Goal: Transaction & Acquisition: Register for event/course

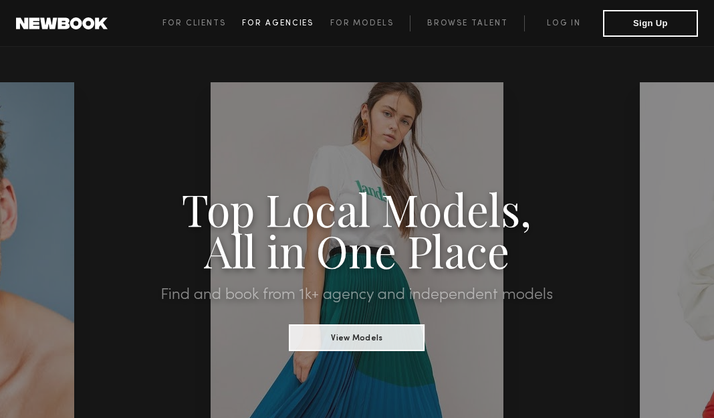
click at [327, 25] on link "For Agencies" at bounding box center [286, 23] width 88 height 16
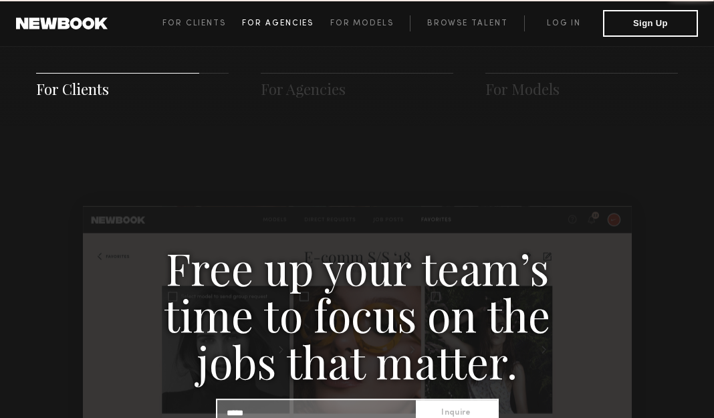
scroll to position [1287, 0]
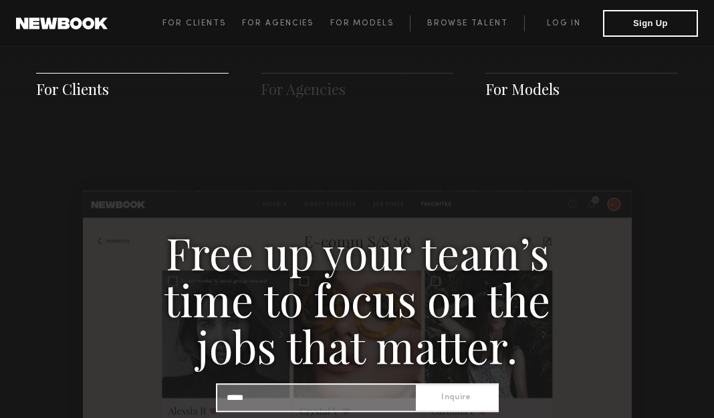
click at [506, 83] on span "For Models" at bounding box center [522, 89] width 74 height 20
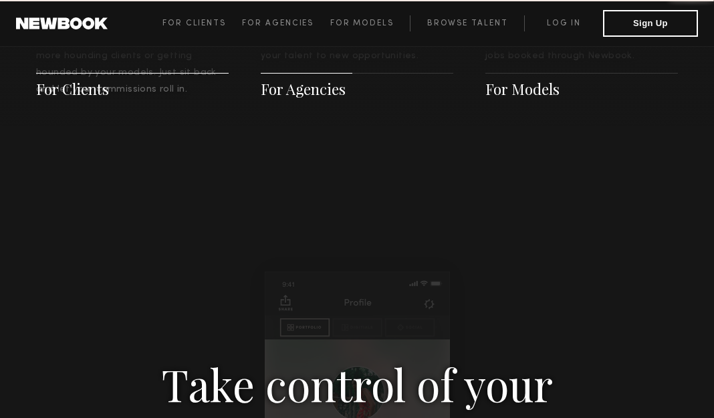
scroll to position [1939, 0]
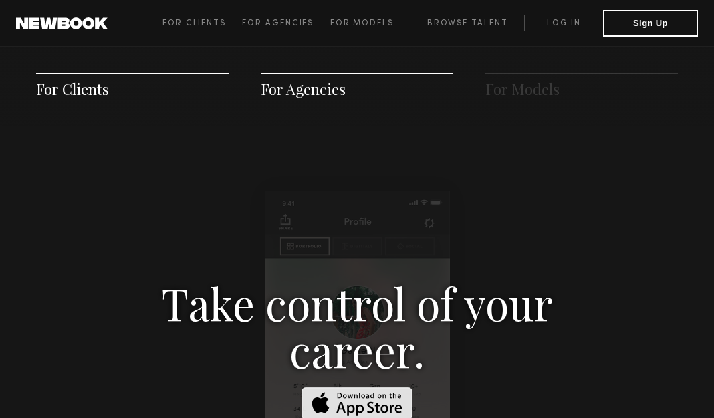
click at [315, 60] on div "For Clients For Agencies For Models" at bounding box center [357, 85] width 714 height 81
click at [319, 73] on span at bounding box center [357, 73] width 192 height 1
click at [146, 75] on span "For Clients" at bounding box center [132, 86] width 192 height 26
click at [53, 95] on span "For Clients" at bounding box center [72, 89] width 73 height 20
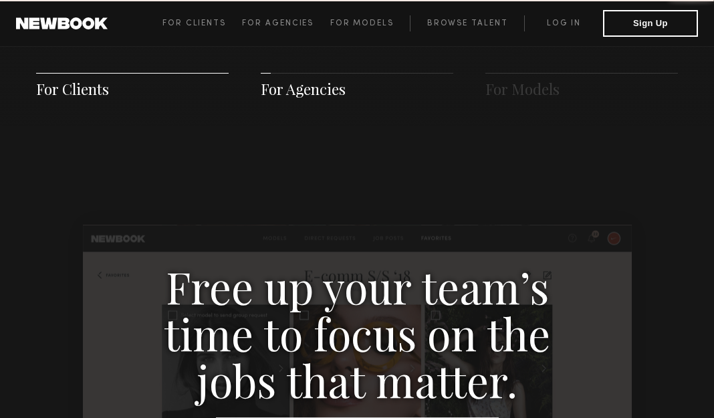
click at [63, 88] on span "For Clients" at bounding box center [72, 89] width 73 height 20
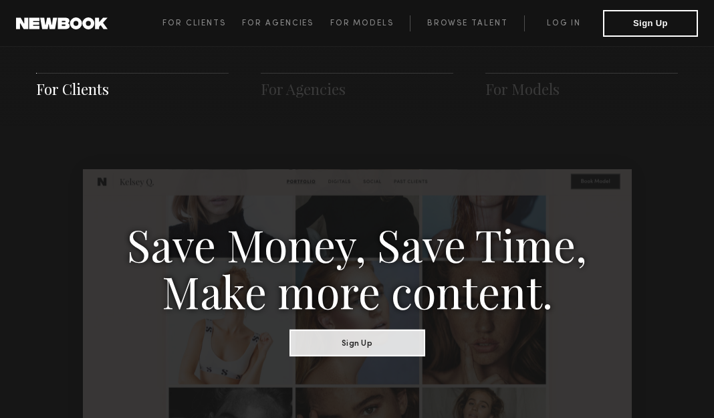
scroll to position [667, 0]
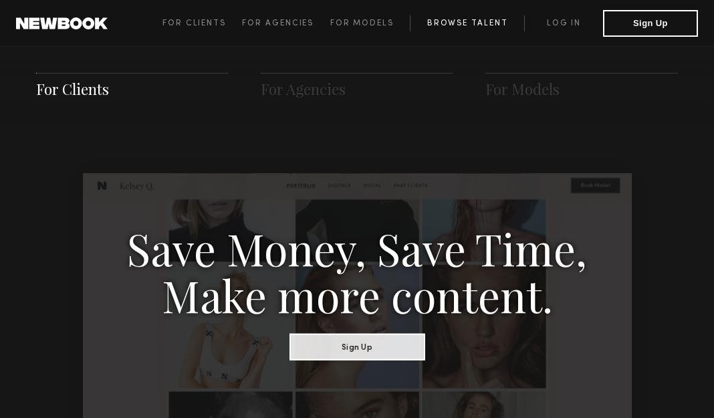
click at [497, 23] on link "Browse Talent" at bounding box center [467, 23] width 114 height 16
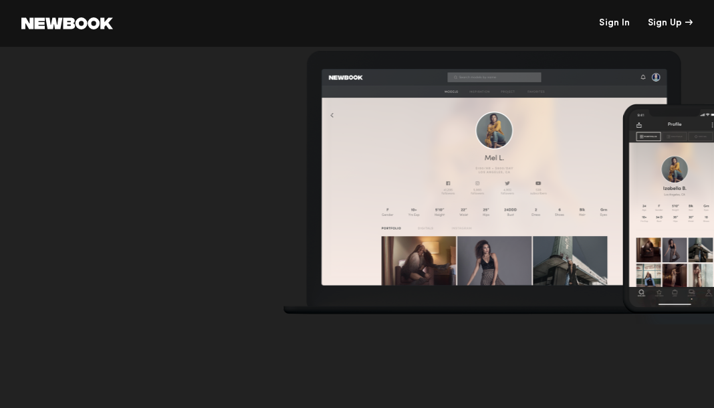
scroll to position [4811, 0]
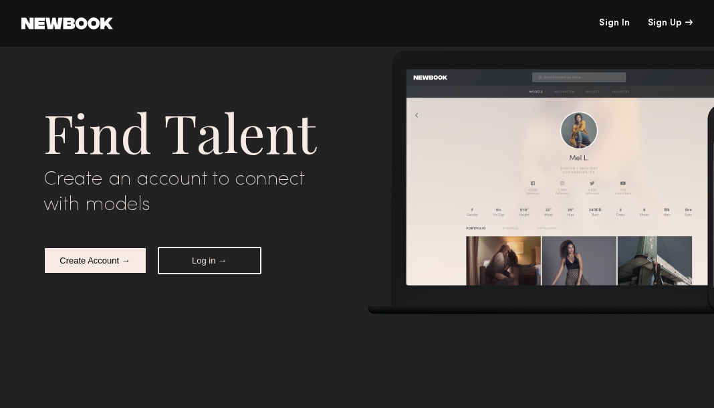
click at [125, 269] on button "Create Account →" at bounding box center [95, 260] width 104 height 27
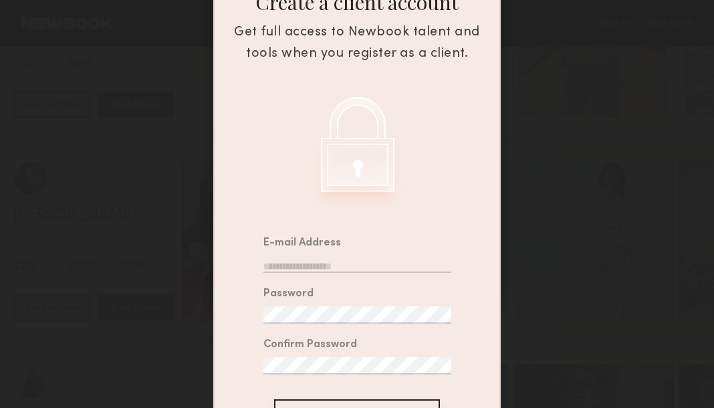
scroll to position [188, 0]
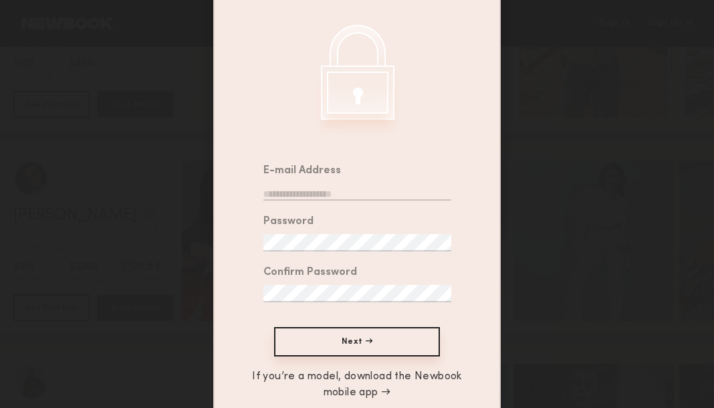
click at [337, 183] on input "email" at bounding box center [357, 191] width 188 height 17
type input "**********"
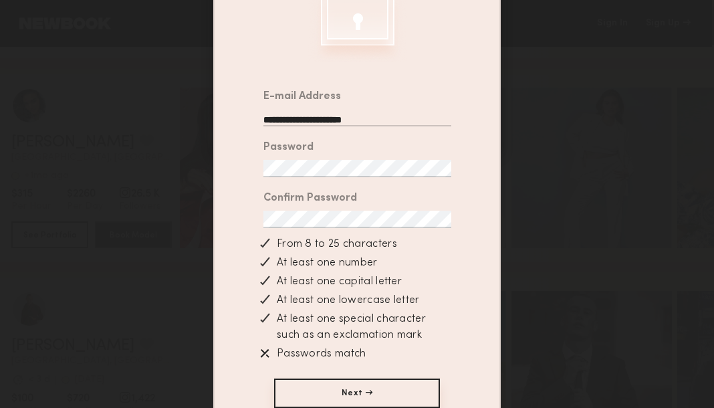
scroll to position [265, 0]
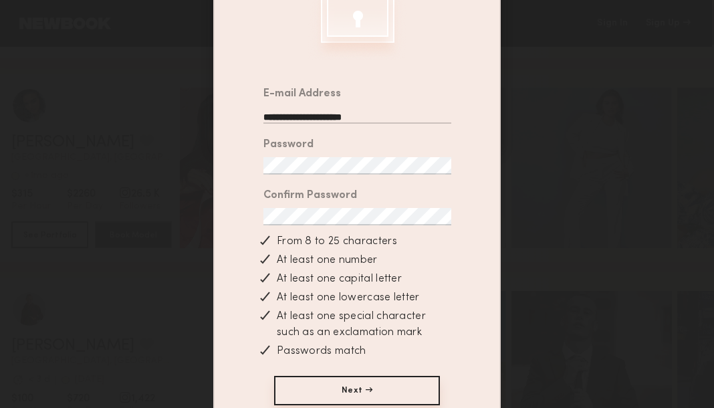
click at [335, 389] on button "Next →" at bounding box center [357, 389] width 166 height 29
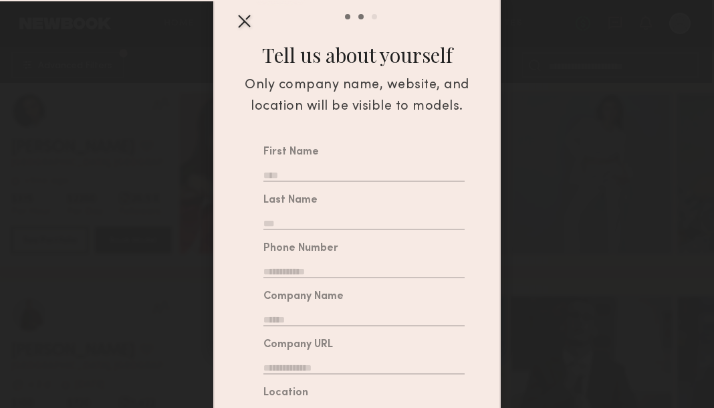
scroll to position [75, 0]
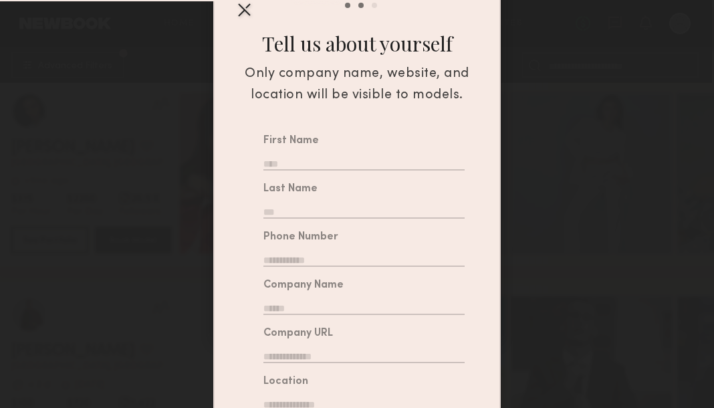
click at [420, 153] on input "text" at bounding box center [363, 161] width 201 height 17
type input "****"
click at [410, 201] on input "text" at bounding box center [363, 209] width 201 height 17
type input "*****"
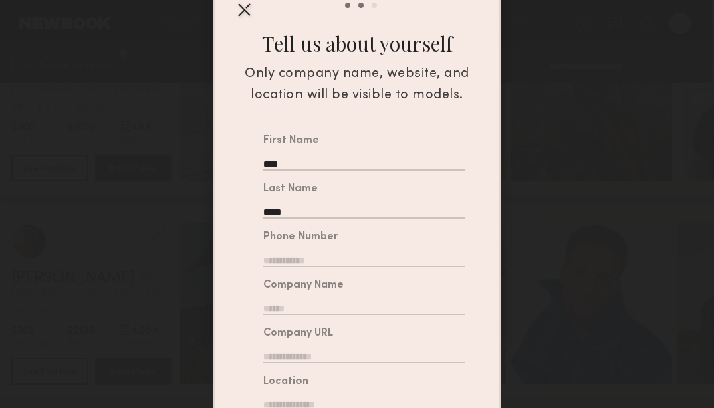
click at [389, 249] on input "text" at bounding box center [363, 257] width 201 height 17
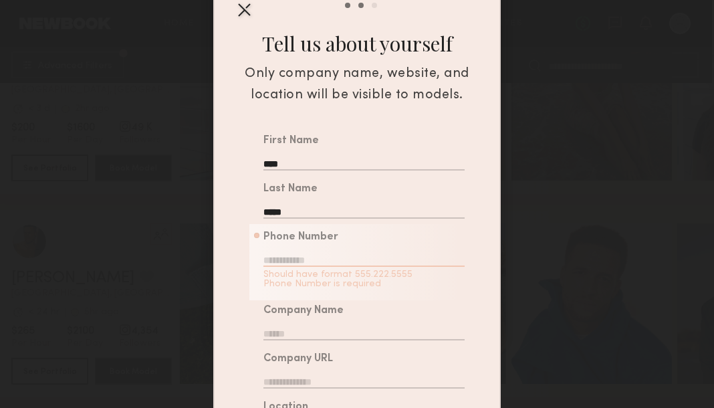
paste input "**********"
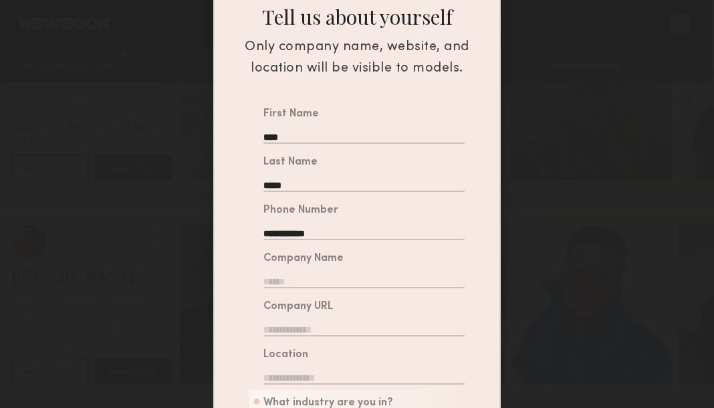
scroll to position [127, 0]
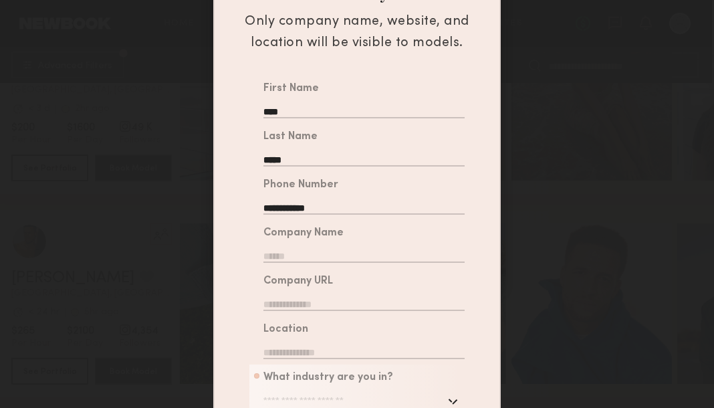
type input "**********"
click at [341, 245] on input "text" at bounding box center [363, 253] width 201 height 17
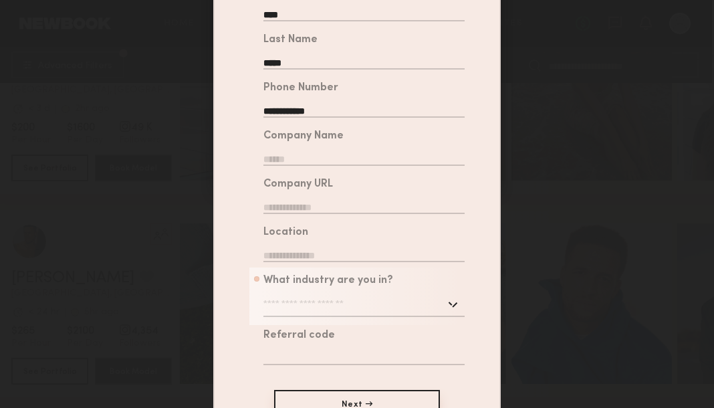
scroll to position [224, 0]
click at [341, 243] on div "Location" at bounding box center [363, 243] width 201 height 35
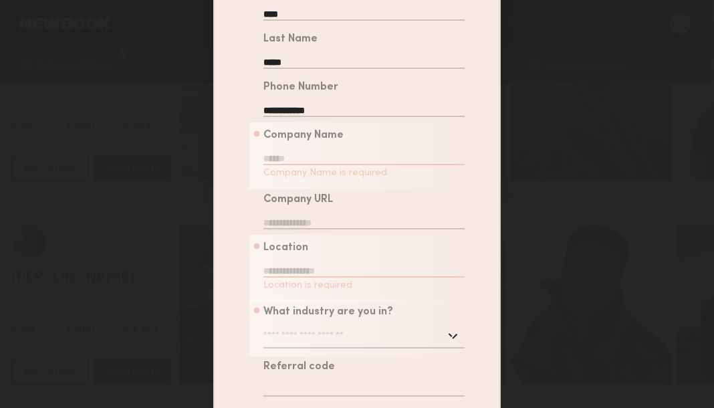
click at [316, 154] on input "text" at bounding box center [363, 156] width 201 height 17
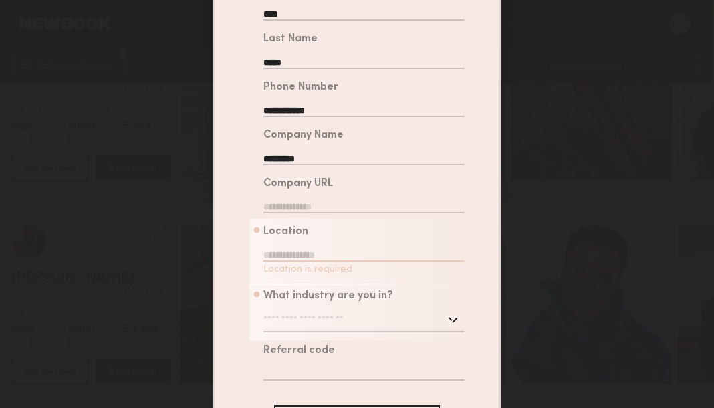
type input "**********"
click at [317, 148] on input "**********" at bounding box center [363, 156] width 201 height 17
type input "********"
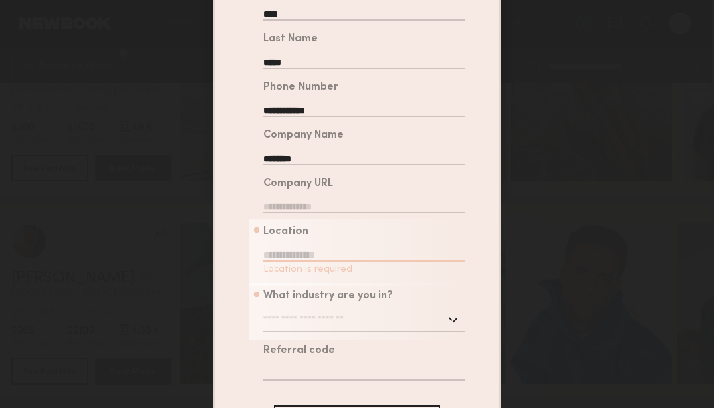
click at [345, 196] on input "text" at bounding box center [363, 204] width 201 height 17
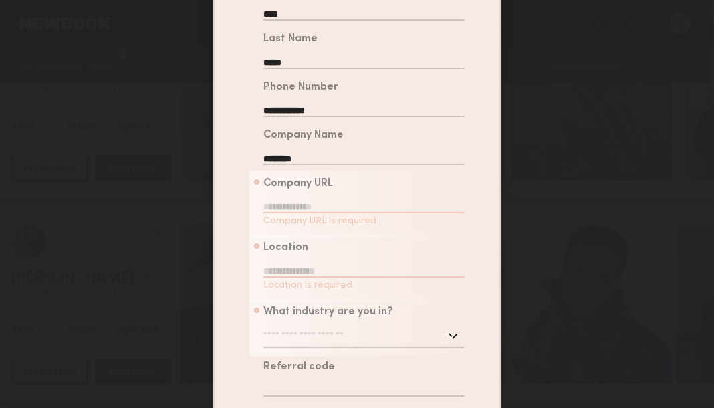
paste input "**********"
type input "**********"
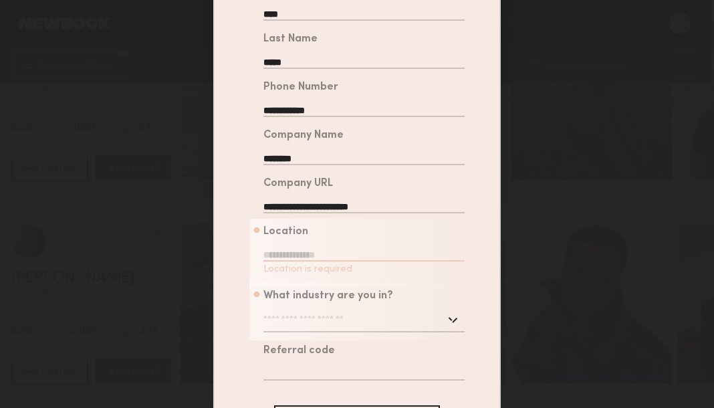
click at [299, 196] on input "**********" at bounding box center [363, 204] width 201 height 17
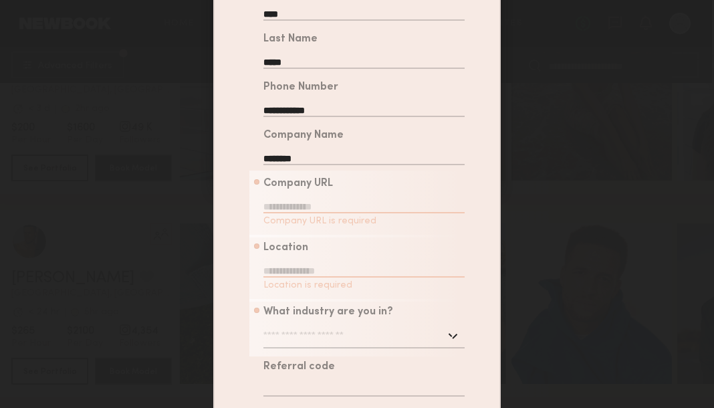
paste input "**********"
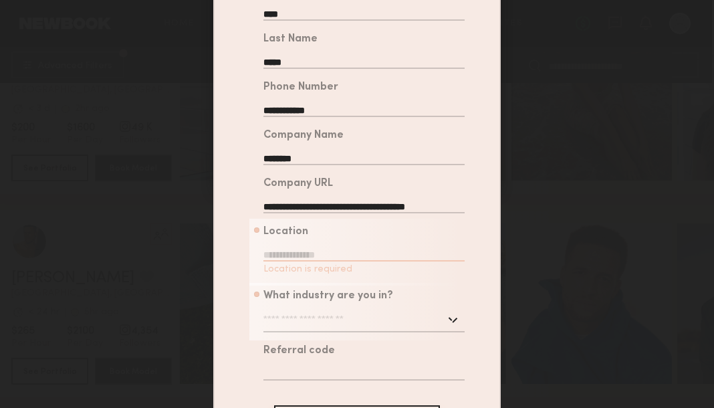
scroll to position [0, 3]
type input "**********"
click at [355, 245] on input "text" at bounding box center [363, 252] width 201 height 17
click at [371, 308] on input "text" at bounding box center [363, 320] width 201 height 24
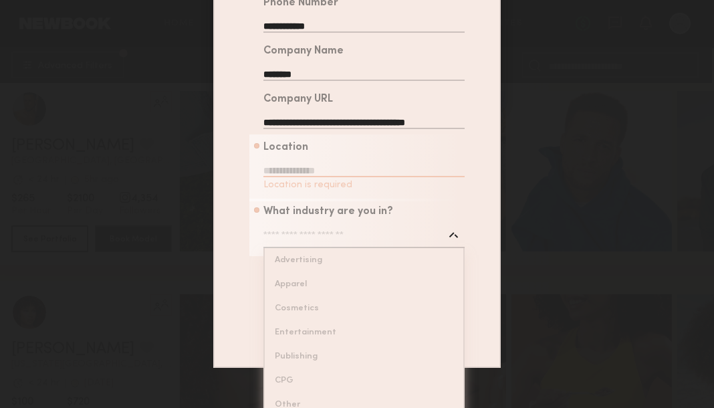
scroll to position [2501, 2]
type input "*****"
click at [348, 350] on div "**********" at bounding box center [356, 122] width 285 height 456
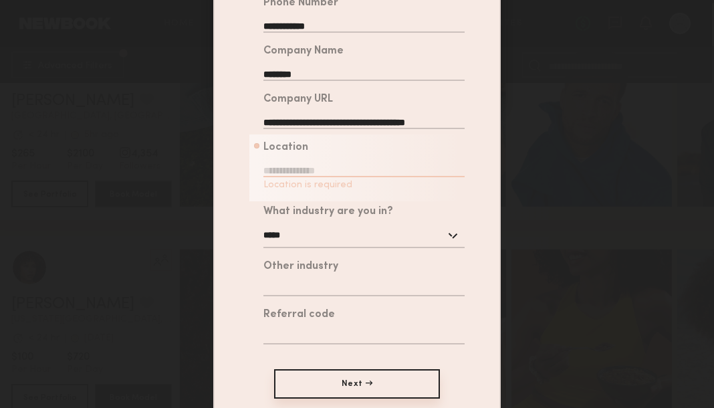
scroll to position [307, 0]
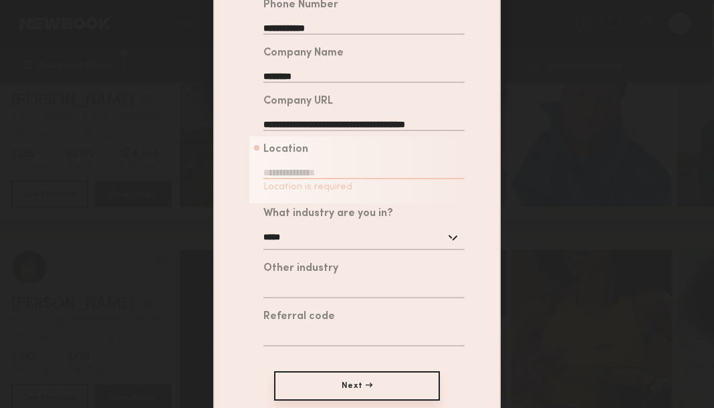
click at [353, 164] on input "text" at bounding box center [363, 170] width 201 height 17
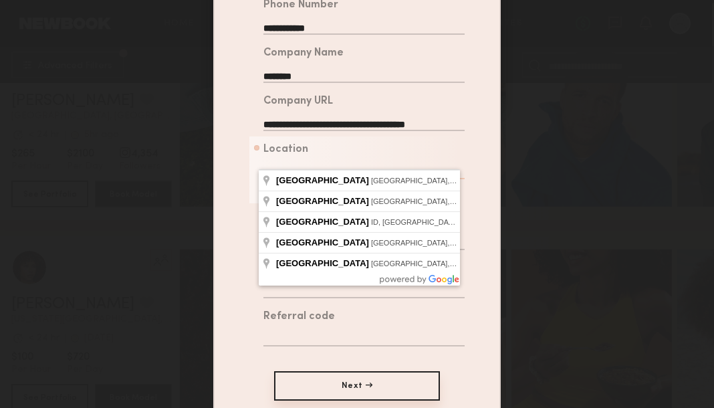
click at [363, 151] on div "Location ****** Location is required" at bounding box center [363, 169] width 201 height 51
click at [309, 164] on input "******" at bounding box center [363, 170] width 201 height 17
paste input "**********"
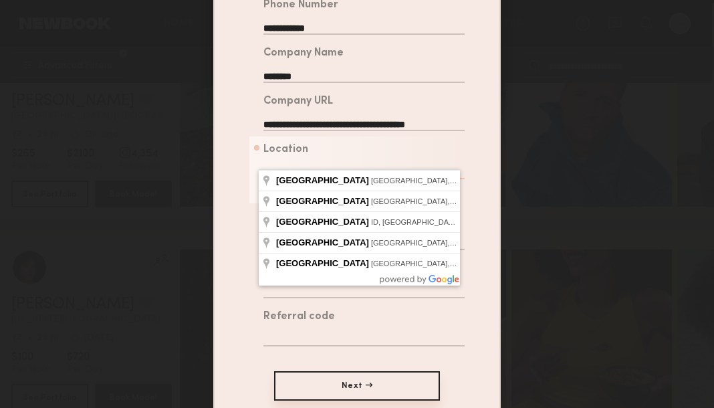
scroll to position [0, 44]
type input "**********"
click at [230, 187] on div "**********" at bounding box center [356, 148] width 285 height 504
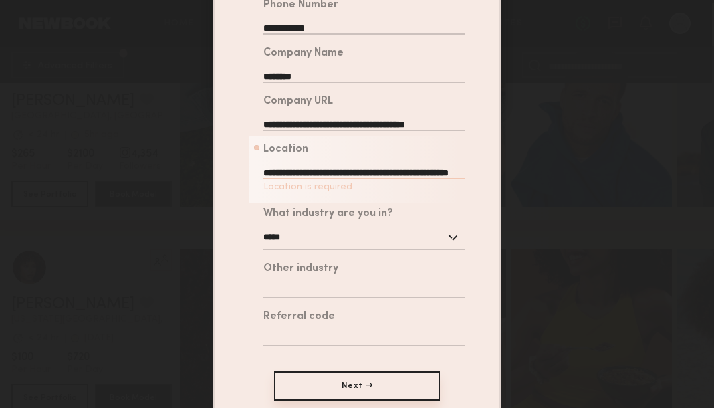
click at [388, 371] on button "Next →" at bounding box center [357, 385] width 166 height 29
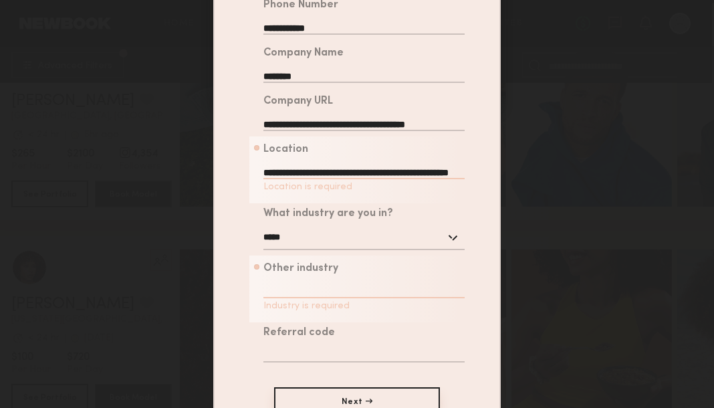
click at [333, 283] on input "text" at bounding box center [363, 289] width 201 height 17
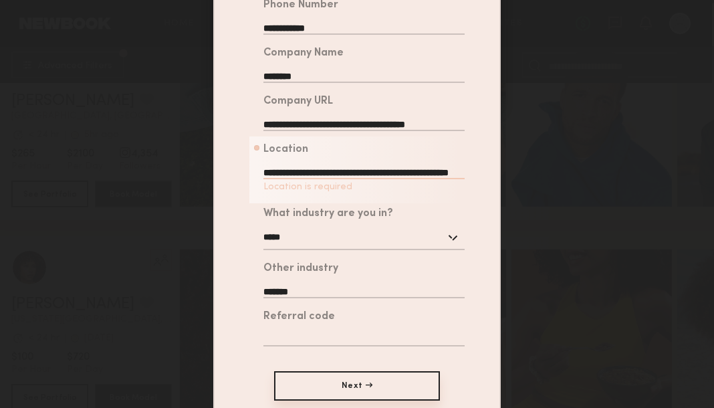
type input "*******"
click at [409, 376] on button "Next →" at bounding box center [357, 385] width 166 height 29
click at [361, 311] on div "Referral code" at bounding box center [363, 316] width 201 height 11
click at [359, 375] on button "Next →" at bounding box center [357, 385] width 166 height 29
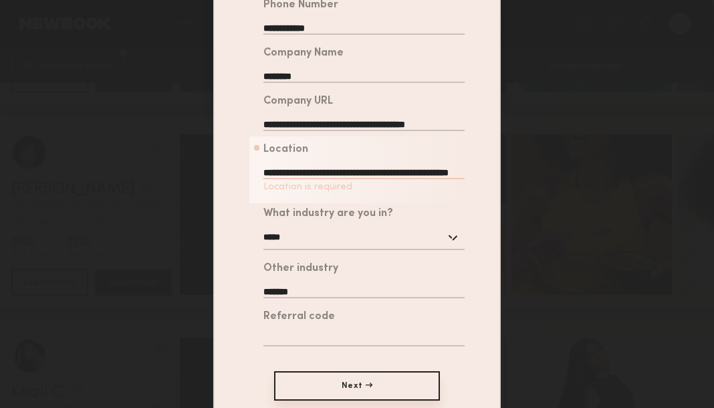
scroll to position [210, 0]
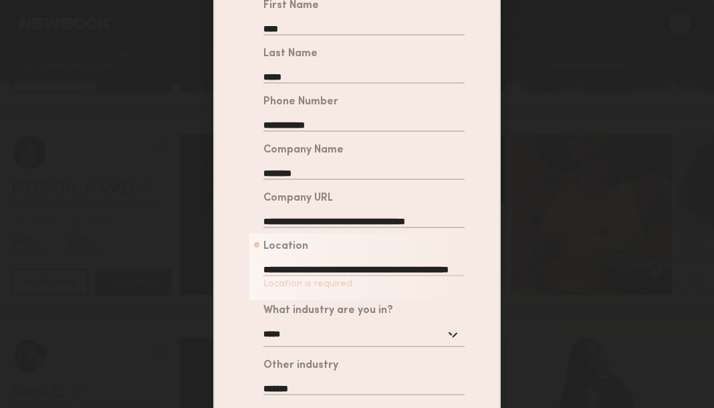
click at [363, 259] on input "**********" at bounding box center [363, 267] width 201 height 17
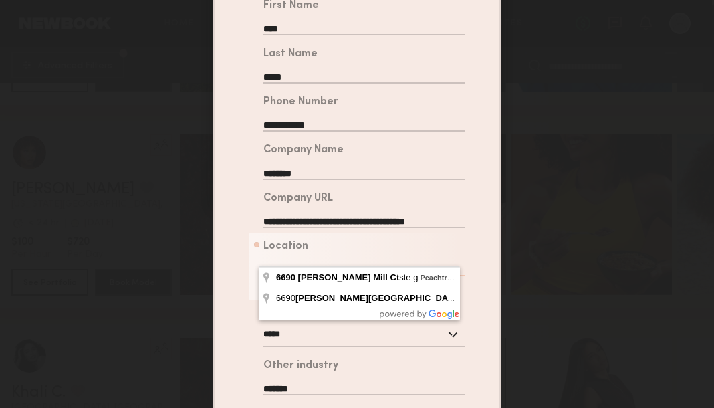
click at [363, 259] on input "**********" at bounding box center [363, 267] width 201 height 17
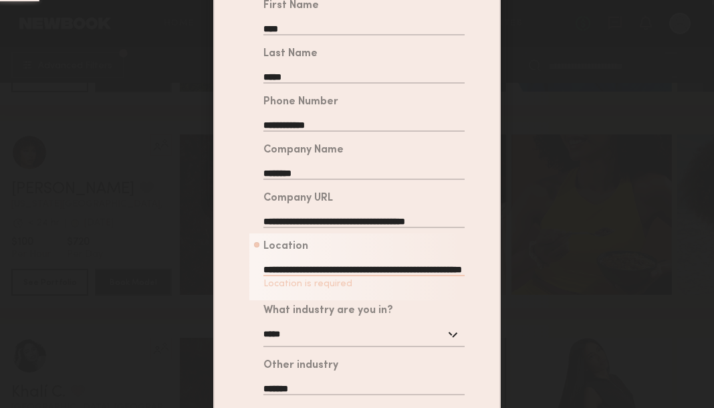
type input "**********"
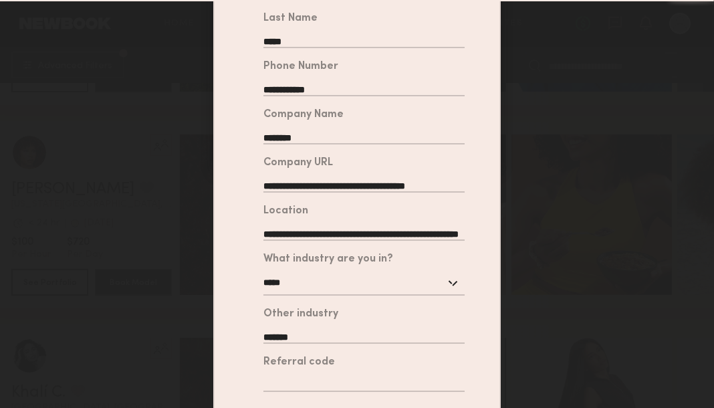
scroll to position [291, 0]
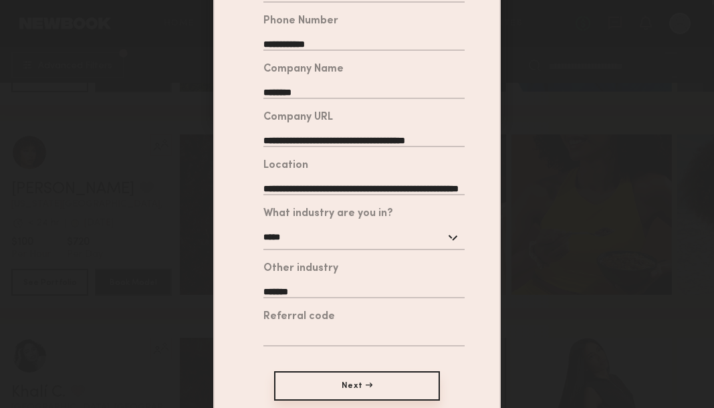
click at [377, 374] on button "Next →" at bounding box center [357, 385] width 166 height 29
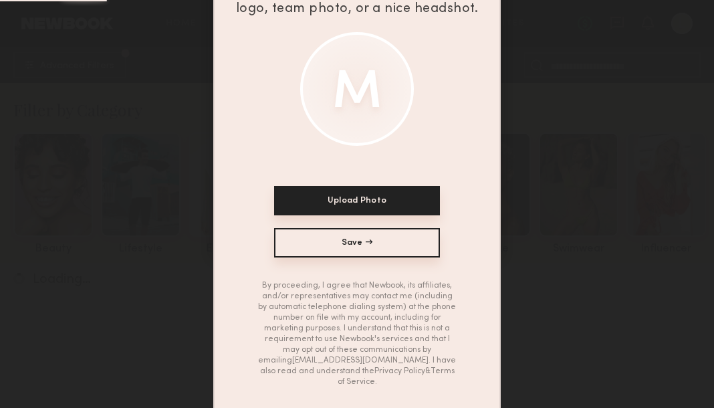
scroll to position [137, 0]
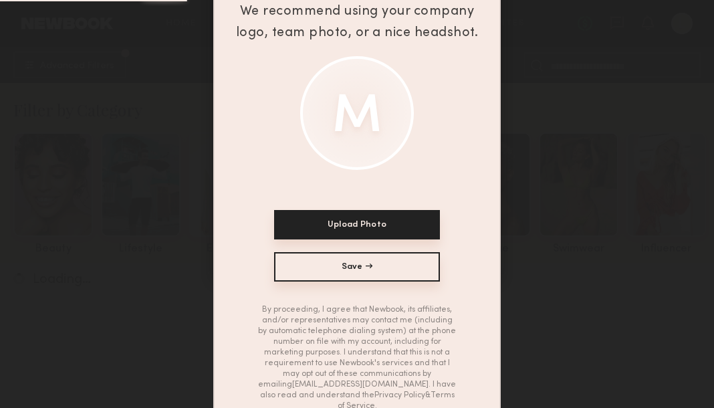
click at [349, 255] on button "Save →" at bounding box center [357, 266] width 166 height 29
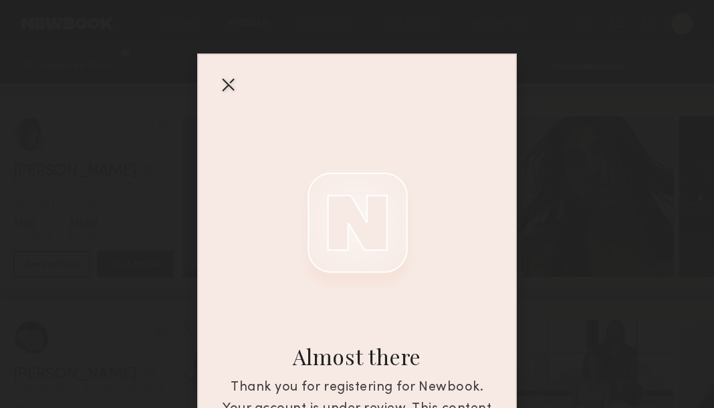
scroll to position [661, 0]
click at [220, 73] on div at bounding box center [227, 83] width 21 height 21
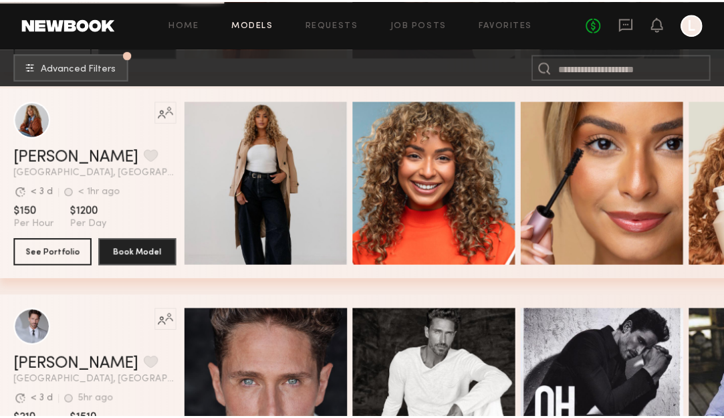
scroll to position [2357, 0]
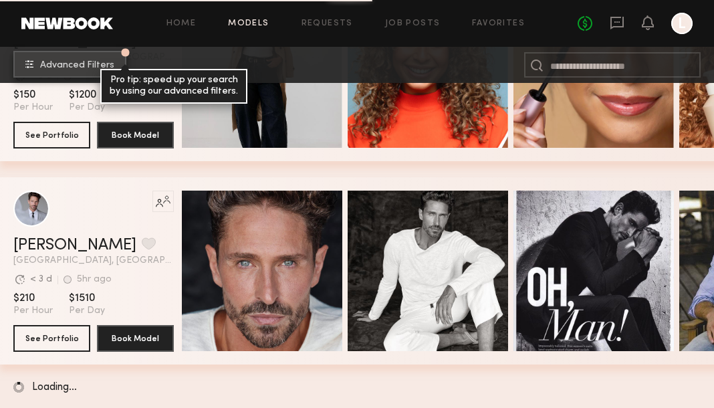
click at [55, 62] on span "Advanced Filters" at bounding box center [77, 65] width 74 height 9
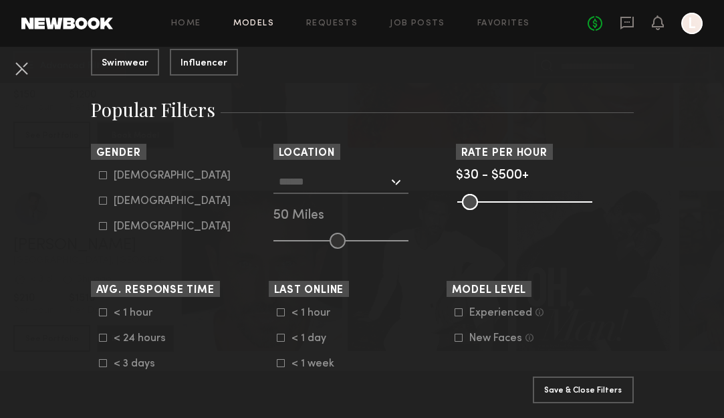
scroll to position [206, 0]
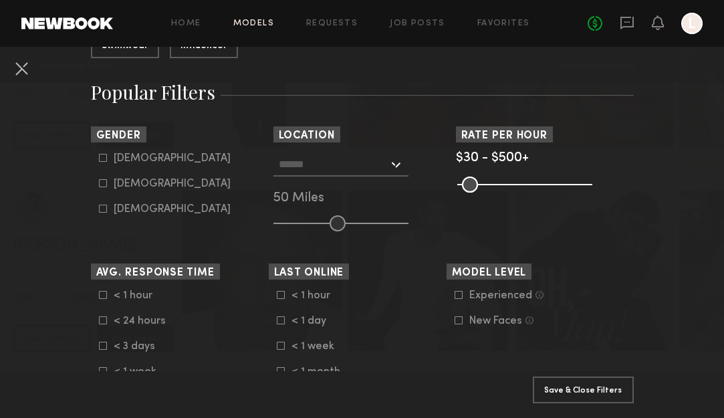
click at [102, 179] on label "Female" at bounding box center [165, 183] width 132 height 8
type input "**"
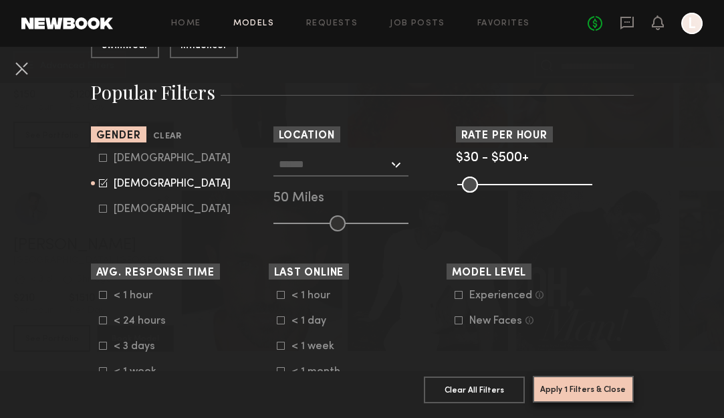
click at [611, 375] on button "Apply 1 Filters & Close" at bounding box center [582, 388] width 101 height 27
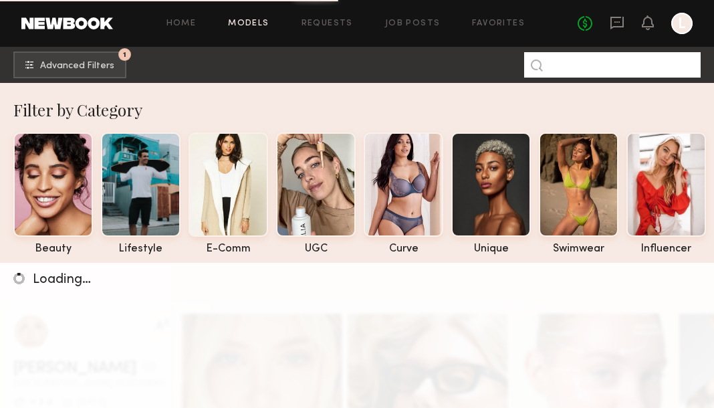
click at [597, 67] on input at bounding box center [612, 64] width 176 height 25
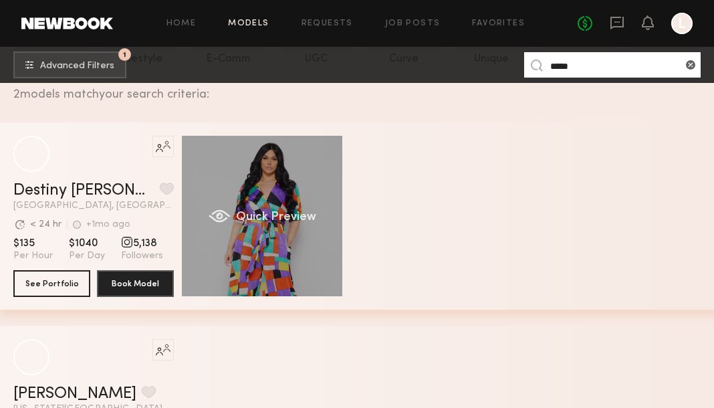
scroll to position [209, 0]
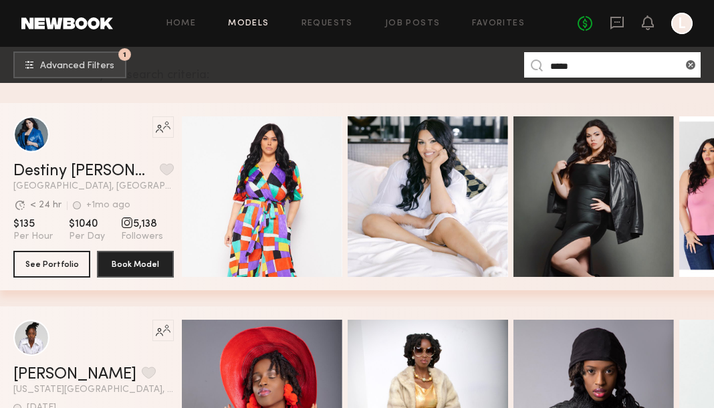
click at [567, 65] on input "*****" at bounding box center [612, 64] width 176 height 25
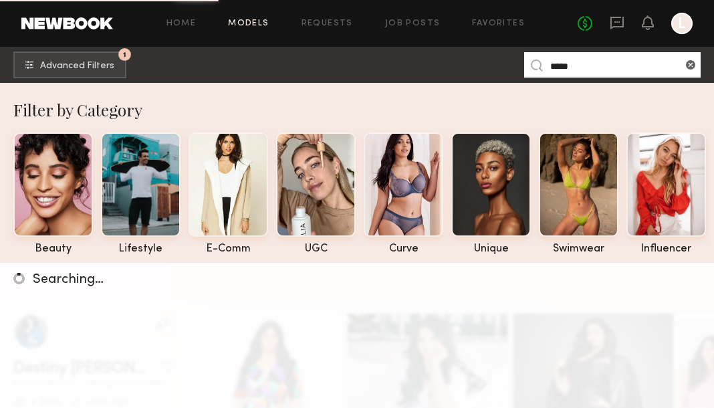
type input "*****"
click at [404, 273] on div "Searching…" at bounding box center [357, 279] width 714 height 13
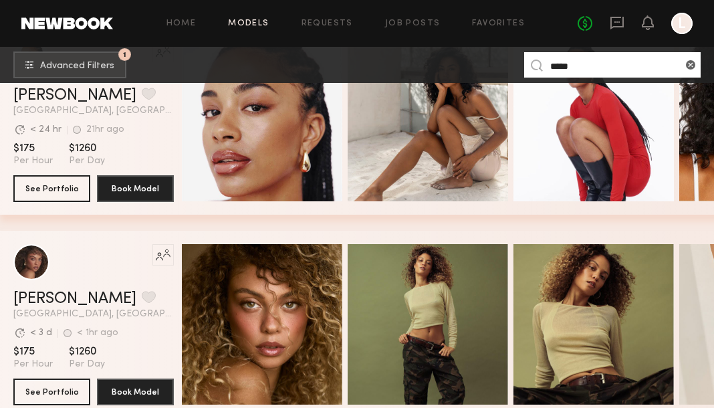
scroll to position [361, 0]
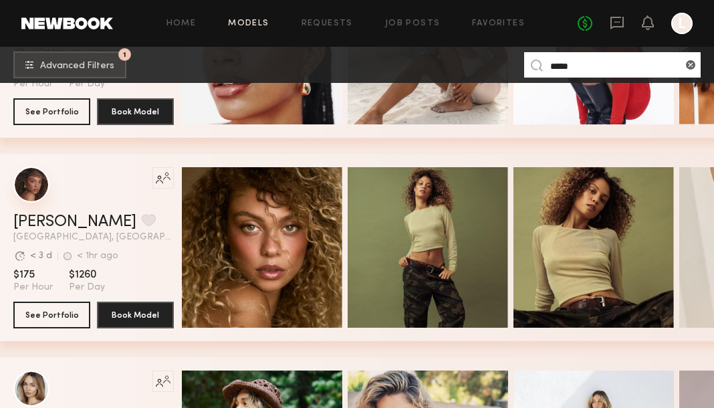
click at [38, 187] on div "grid" at bounding box center [31, 184] width 36 height 36
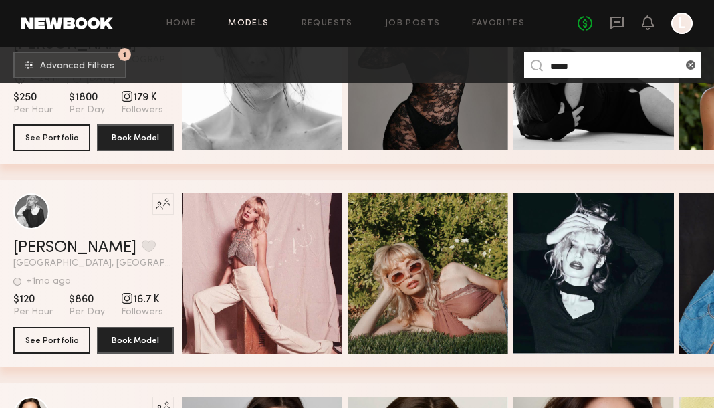
scroll to position [1094, 0]
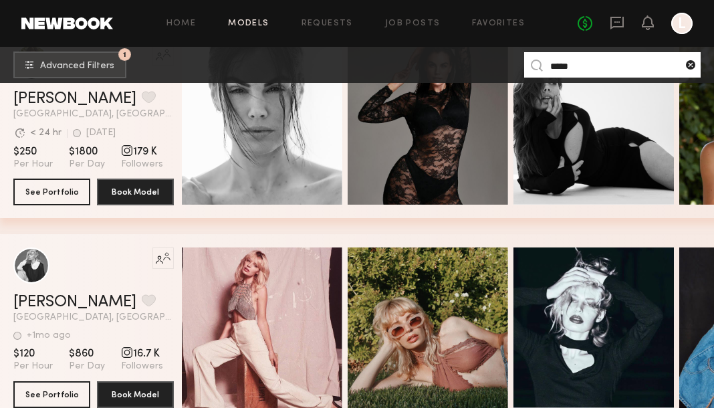
click at [693, 63] on common-icon at bounding box center [689, 64] width 13 height 13
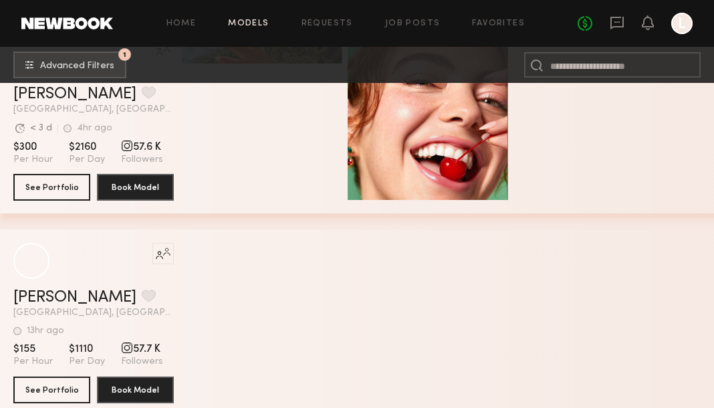
scroll to position [13376, 0]
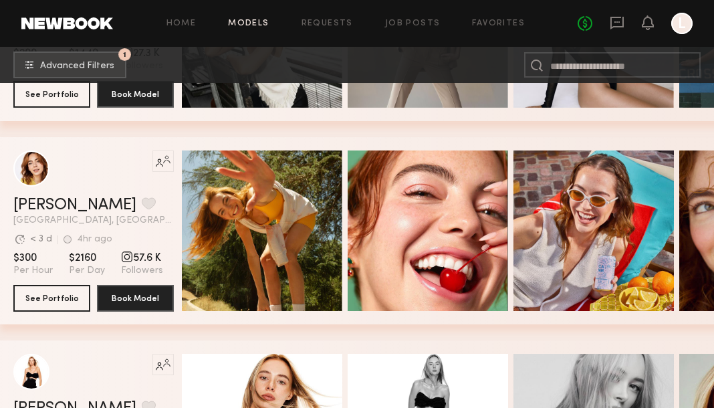
click at [126, 251] on div "grid" at bounding box center [127, 257] width 12 height 12
click at [141, 232] on section "Avg. request response time < 3 d 4hr ago Last Online" at bounding box center [93, 238] width 160 height 13
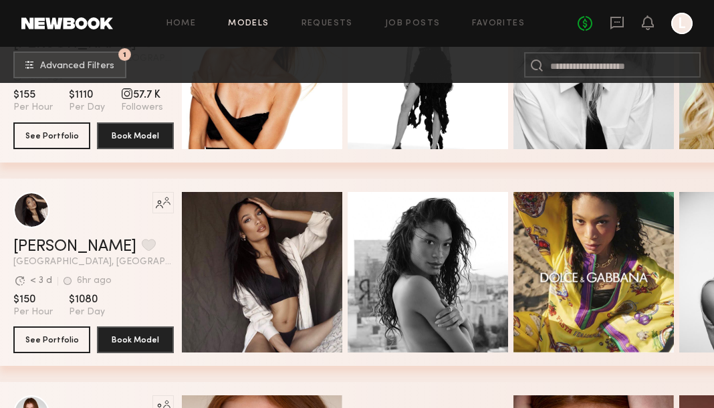
scroll to position [13315, 0]
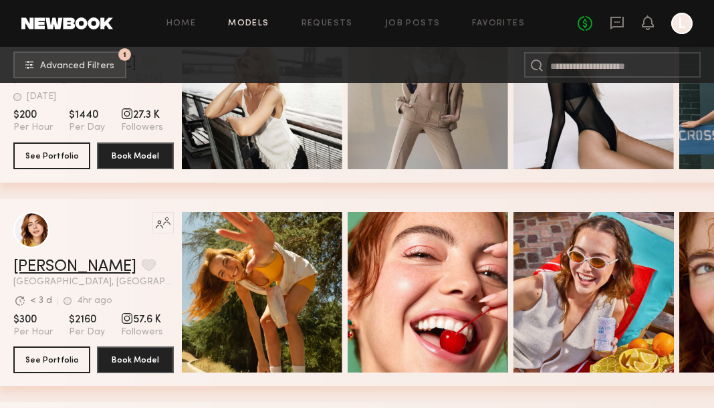
click at [55, 265] on link "Haley G." at bounding box center [74, 267] width 123 height 16
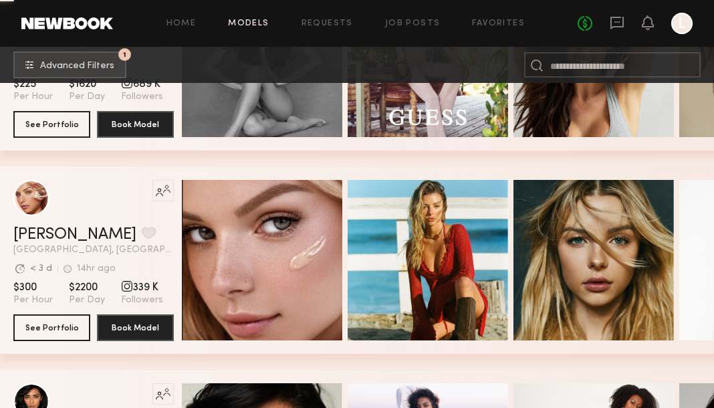
scroll to position [19053, 0]
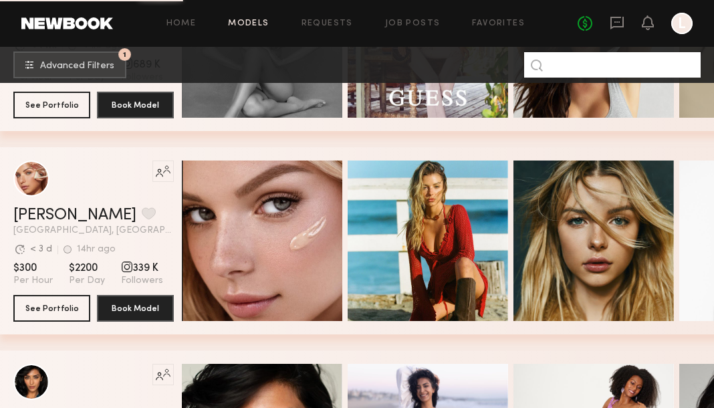
click at [607, 63] on input at bounding box center [612, 64] width 176 height 25
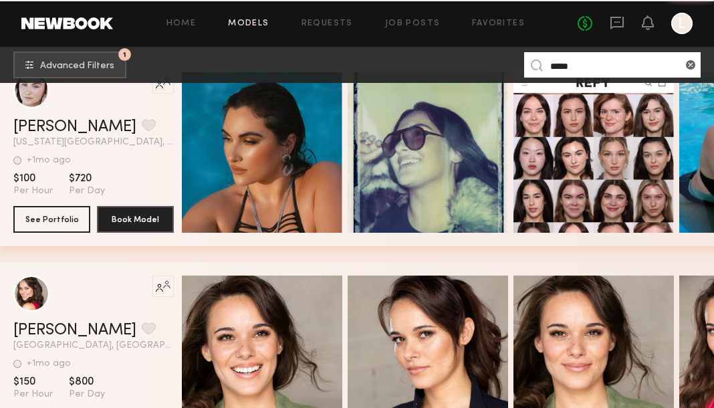
scroll to position [2344, 0]
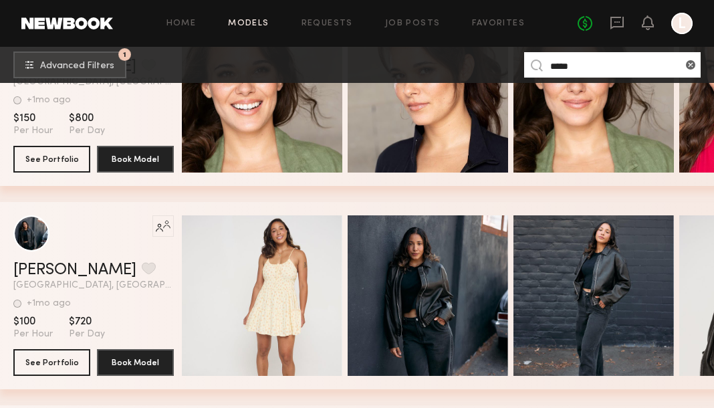
click at [598, 59] on input "*****" at bounding box center [612, 64] width 176 height 25
click at [594, 57] on input "*****" at bounding box center [612, 64] width 176 height 25
click at [595, 63] on input "*****" at bounding box center [612, 64] width 176 height 25
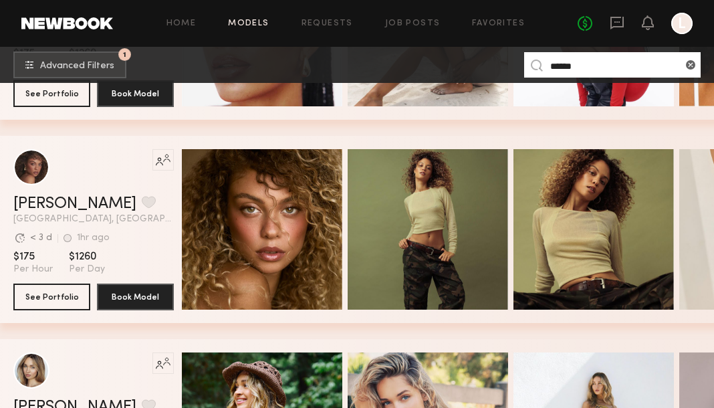
scroll to position [0, 0]
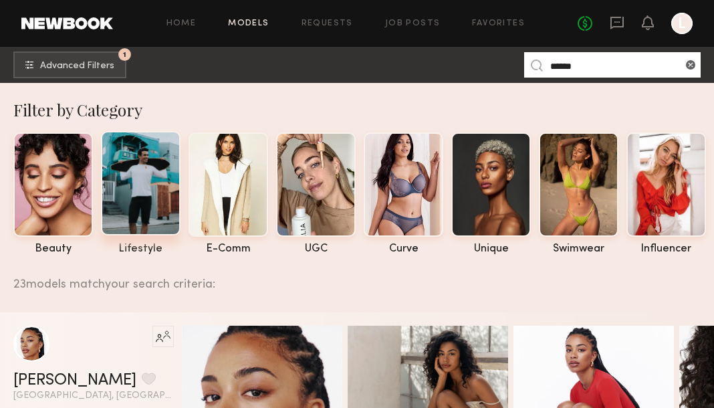
type input "*****"
click at [146, 216] on div at bounding box center [141, 183] width 80 height 104
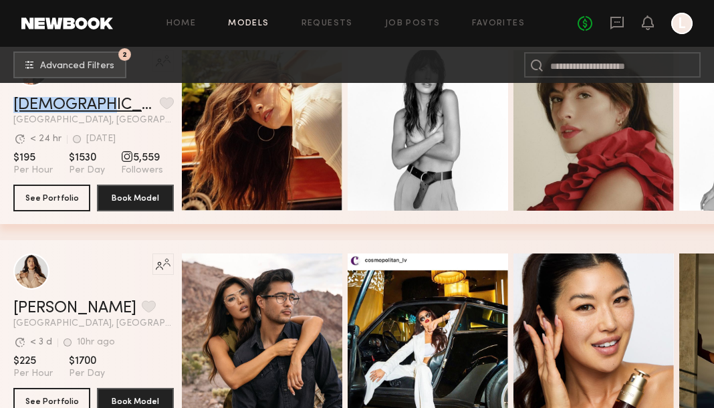
scroll to position [4823, 0]
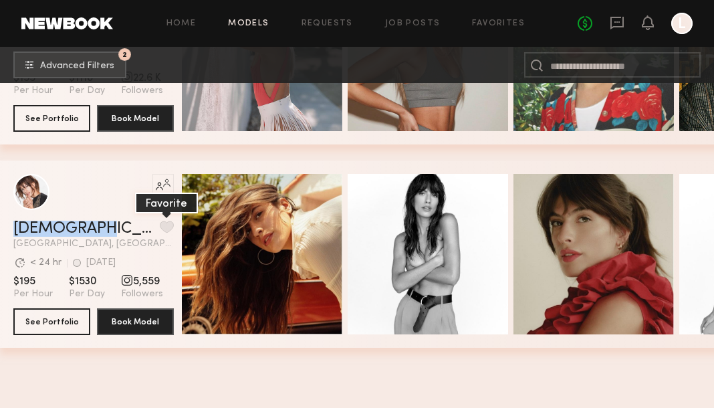
click at [160, 223] on button "grid" at bounding box center [167, 226] width 14 height 12
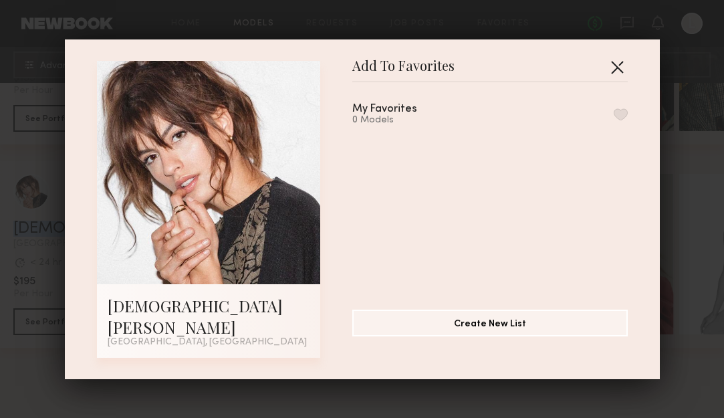
click at [621, 70] on button "button" at bounding box center [616, 66] width 21 height 21
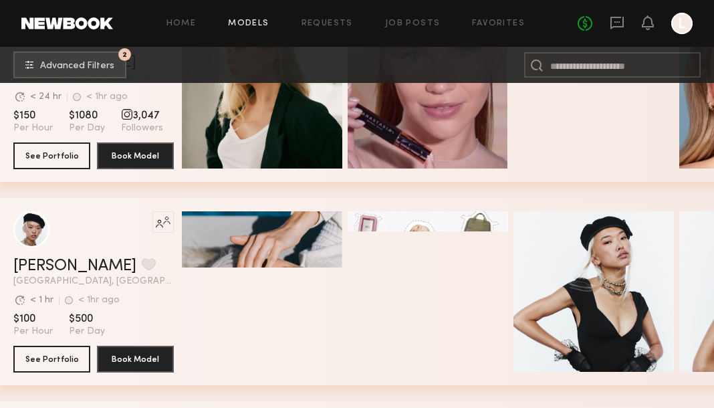
scroll to position [9968, 0]
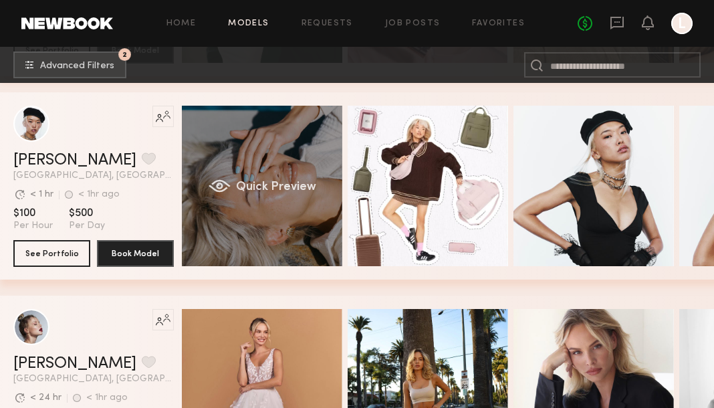
click at [281, 233] on div "Quick Preview" at bounding box center [262, 186] width 160 height 160
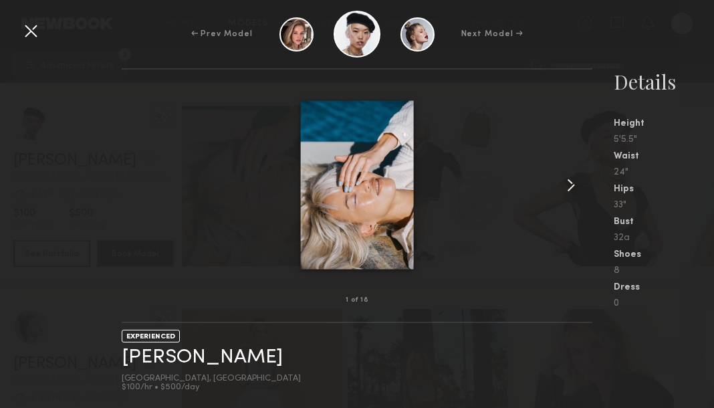
click at [578, 176] on common-icon at bounding box center [570, 184] width 21 height 21
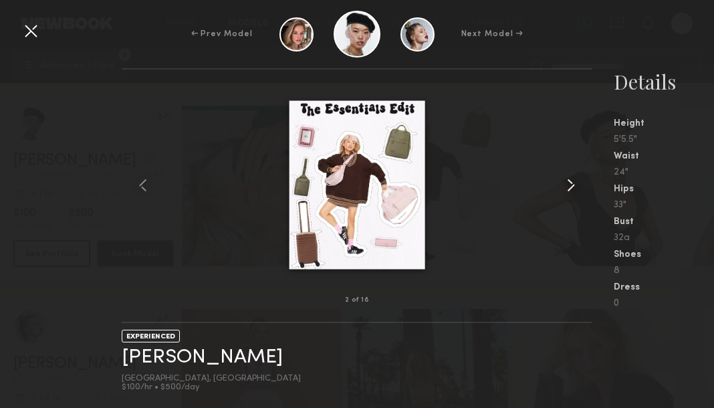
click at [577, 176] on common-icon at bounding box center [570, 184] width 21 height 21
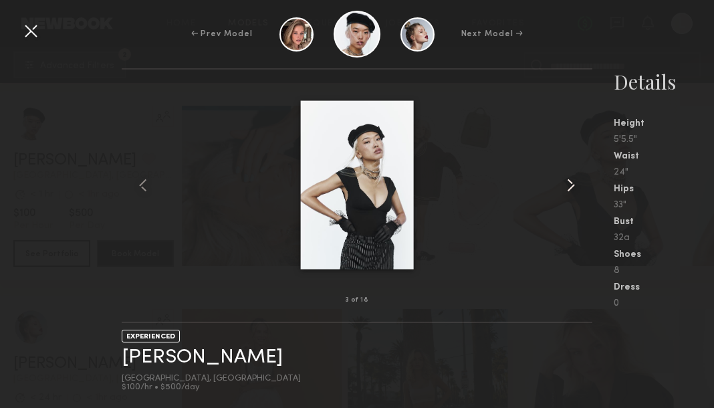
click at [577, 176] on common-icon at bounding box center [570, 184] width 21 height 21
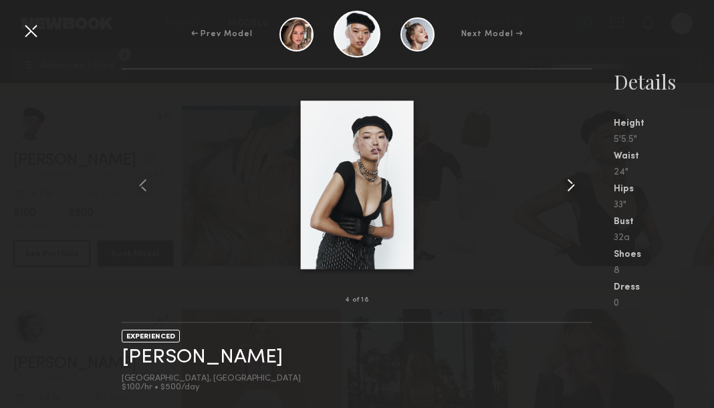
click at [577, 176] on common-icon at bounding box center [570, 184] width 21 height 21
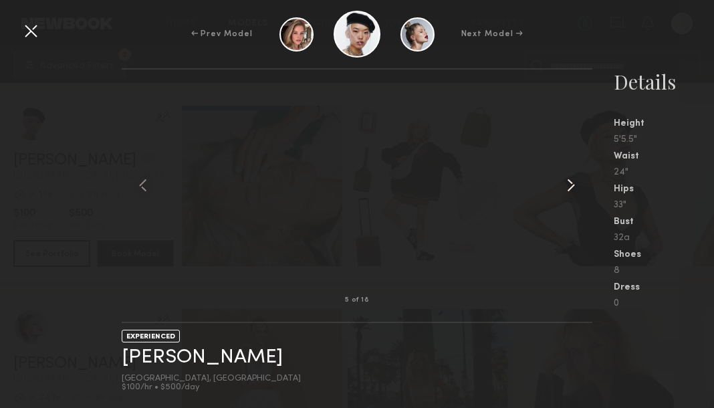
click at [577, 176] on common-icon at bounding box center [570, 184] width 21 height 21
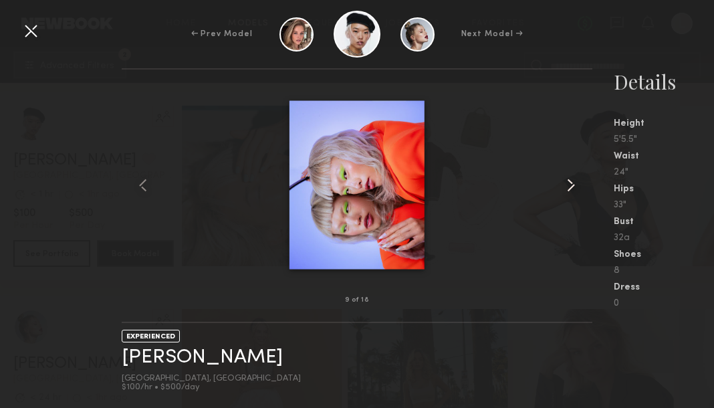
click at [577, 176] on common-icon at bounding box center [570, 184] width 21 height 21
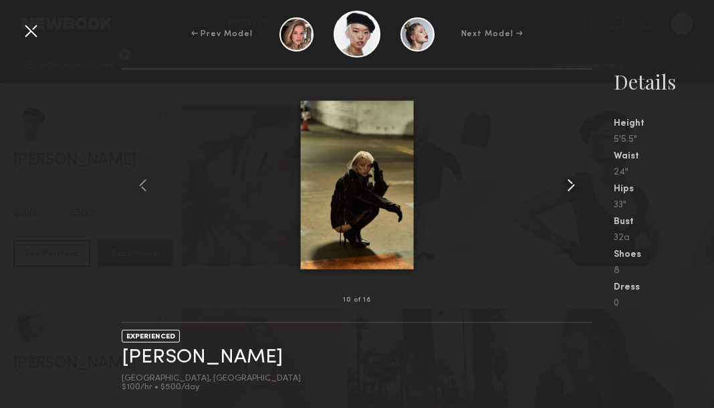
click at [577, 176] on common-icon at bounding box center [570, 184] width 21 height 21
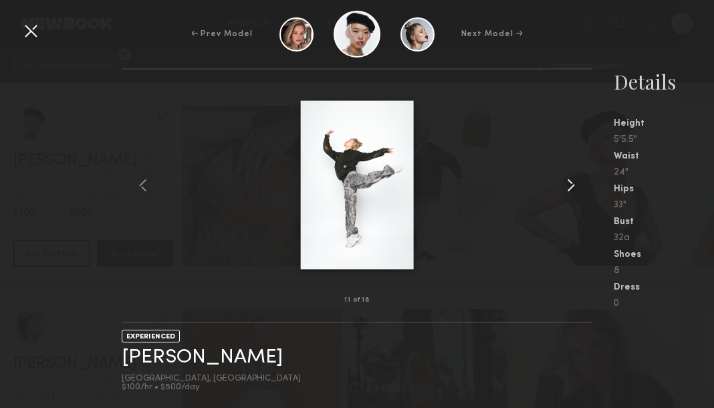
click at [577, 176] on common-icon at bounding box center [570, 184] width 21 height 21
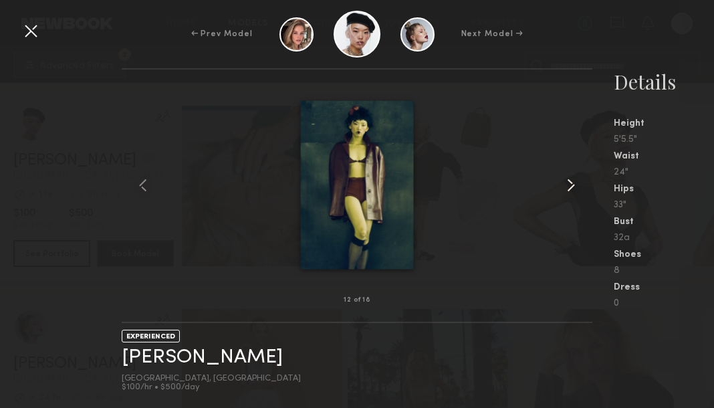
click at [577, 176] on common-icon at bounding box center [570, 184] width 21 height 21
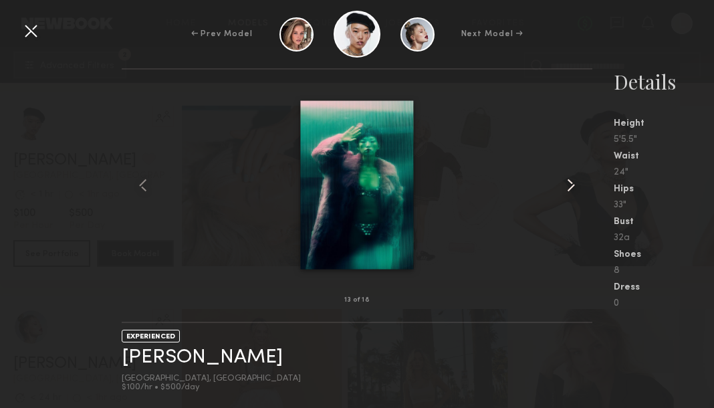
click at [577, 176] on common-icon at bounding box center [570, 184] width 21 height 21
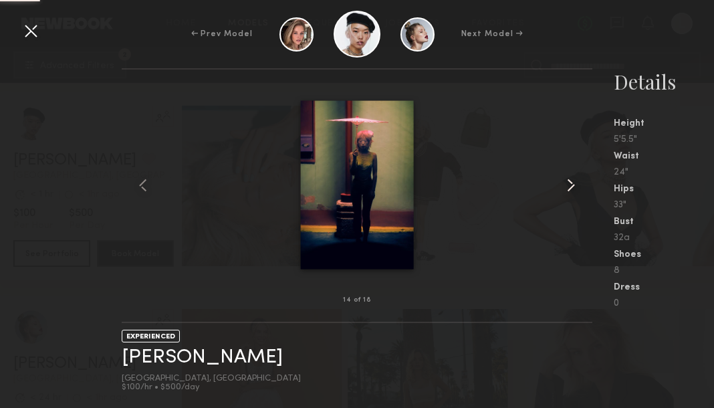
click at [577, 176] on common-icon at bounding box center [570, 184] width 21 height 21
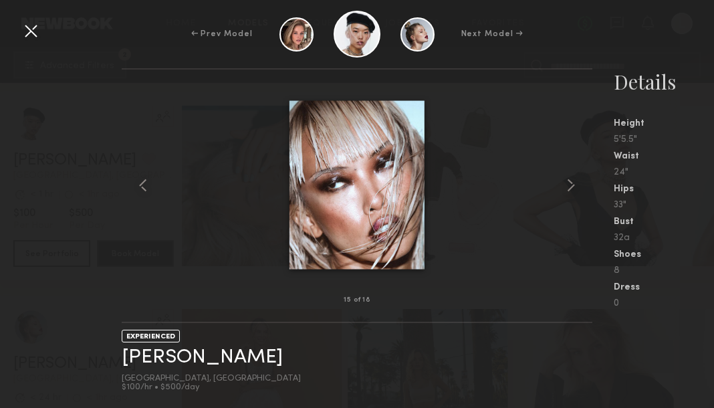
click at [47, 27] on div "← Prev Model Next Model →" at bounding box center [357, 34] width 714 height 47
click at [31, 32] on div at bounding box center [30, 30] width 21 height 21
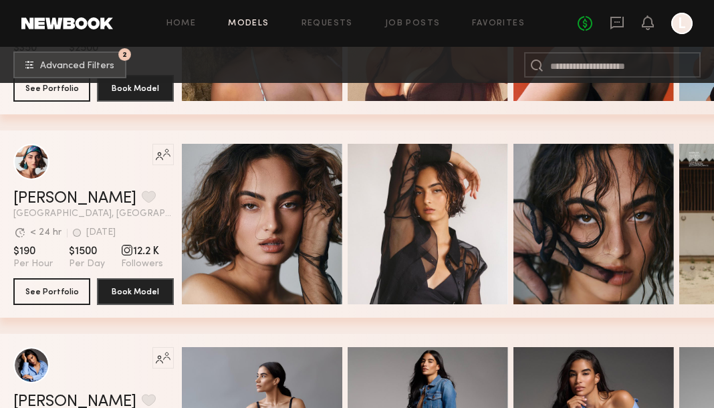
scroll to position [10841, 0]
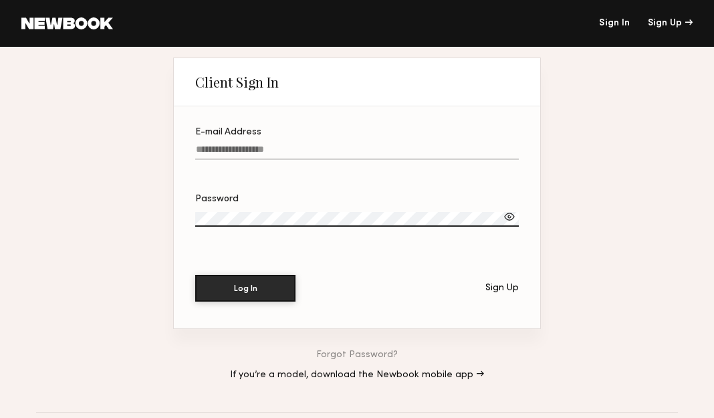
click at [391, 151] on input "E-mail Address" at bounding box center [356, 151] width 323 height 15
click at [498, 287] on div "Sign Up" at bounding box center [501, 287] width 33 height 9
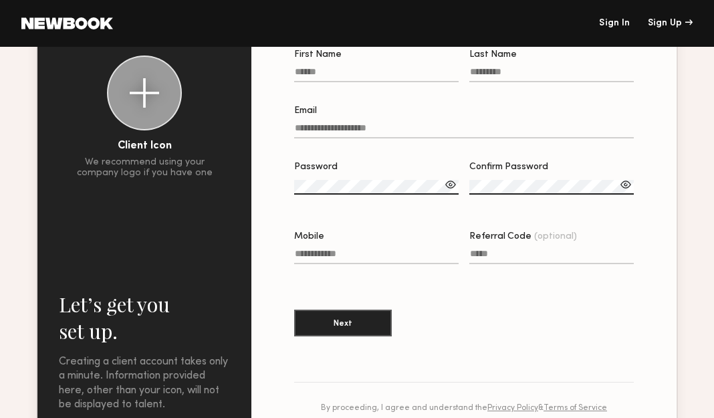
scroll to position [239, 0]
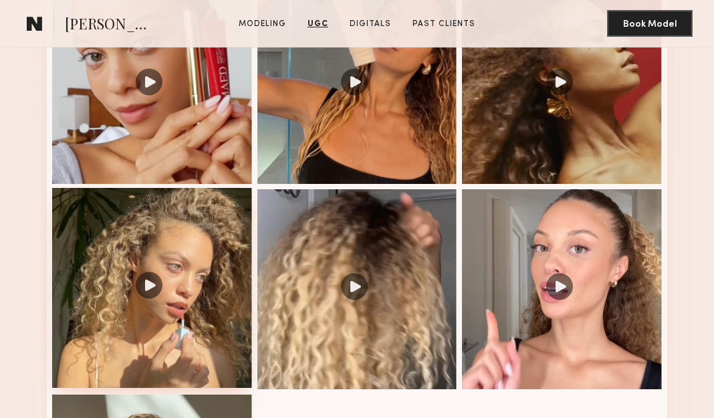
scroll to position [1259, 0]
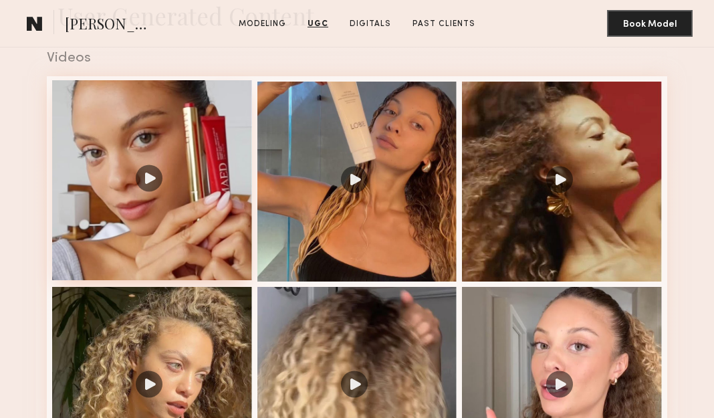
click at [155, 136] on div at bounding box center [152, 180] width 200 height 200
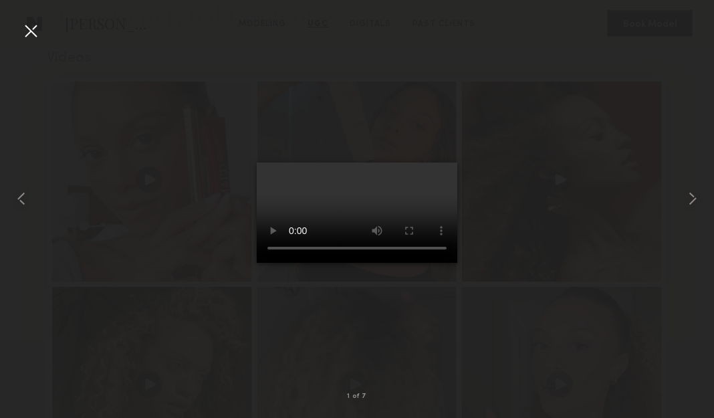
click at [23, 22] on div at bounding box center [30, 30] width 21 height 21
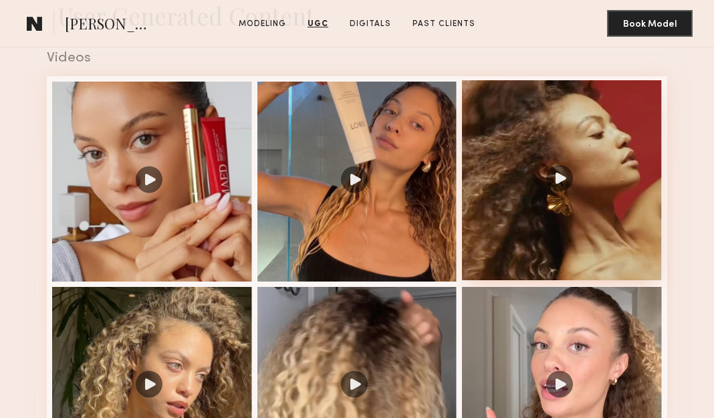
click at [593, 122] on div at bounding box center [562, 180] width 200 height 200
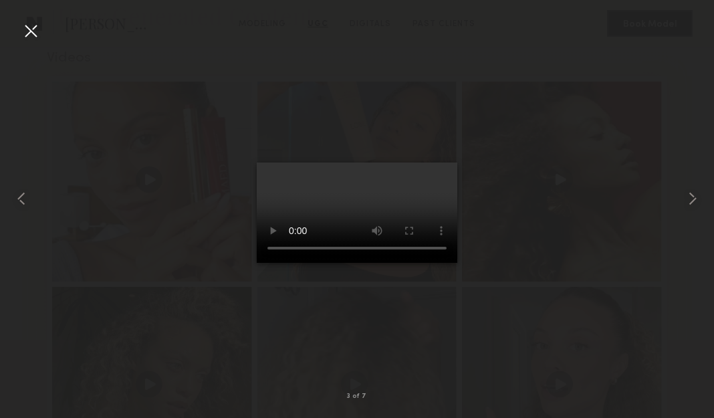
click at [29, 27] on div at bounding box center [30, 30] width 21 height 21
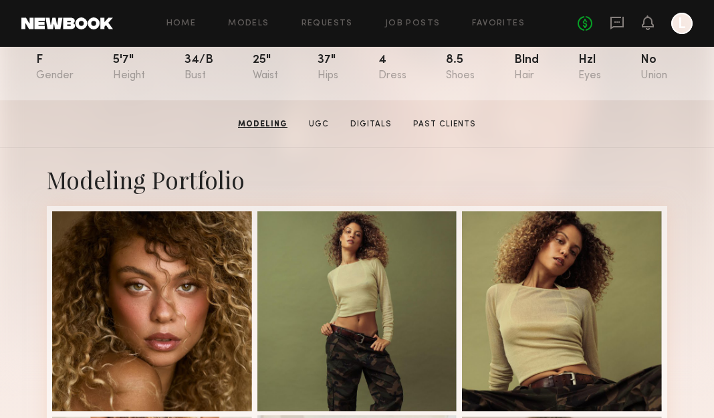
scroll to position [0, 0]
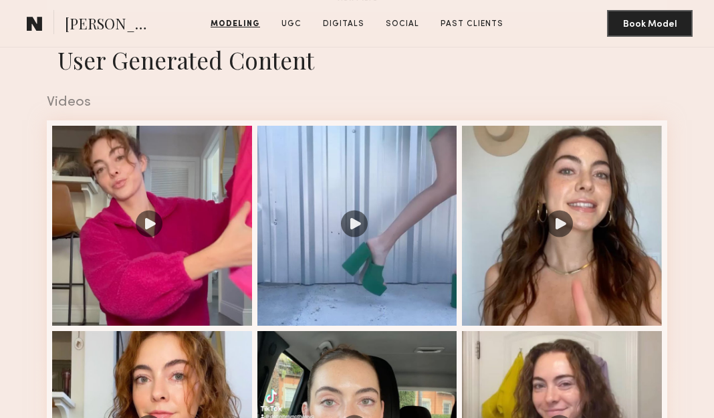
scroll to position [1223, 0]
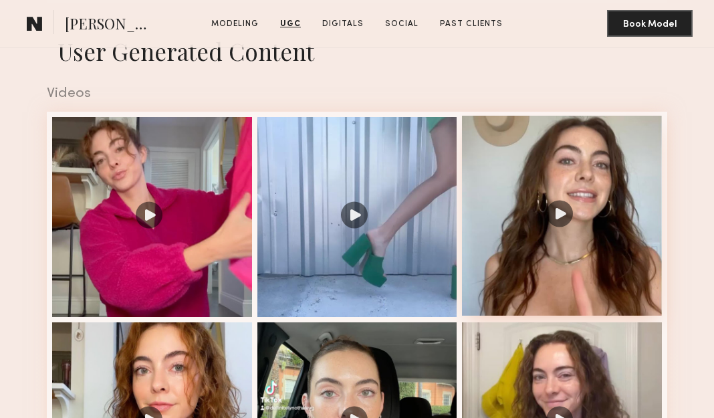
click at [546, 161] on div at bounding box center [562, 216] width 200 height 200
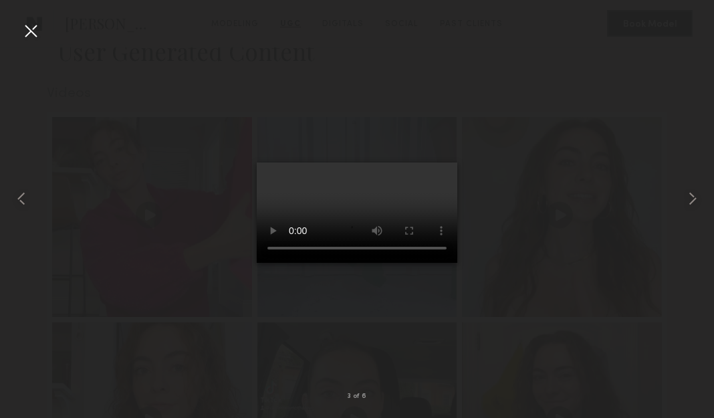
click at [34, 33] on div at bounding box center [30, 30] width 21 height 21
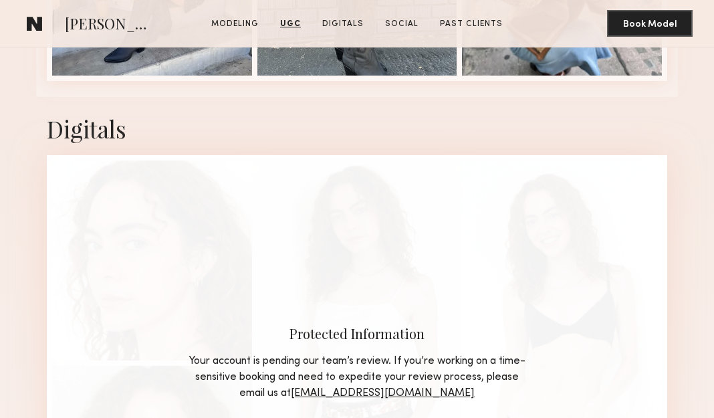
scroll to position [2756, 0]
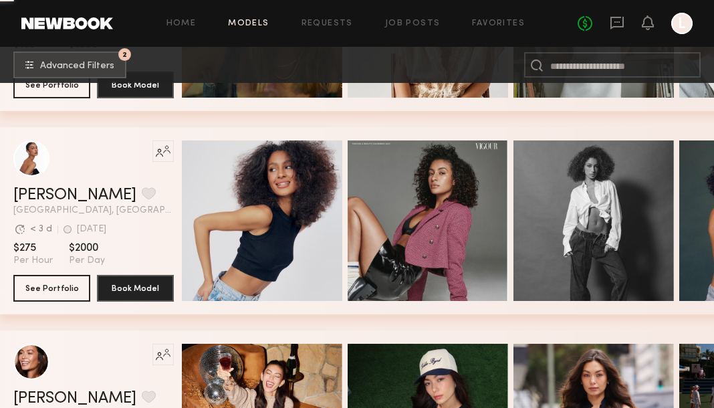
scroll to position [11756, 0]
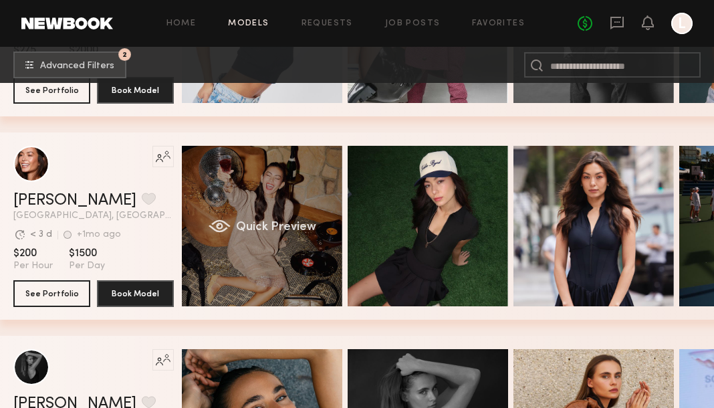
click at [254, 242] on div "Quick Preview" at bounding box center [262, 226] width 160 height 160
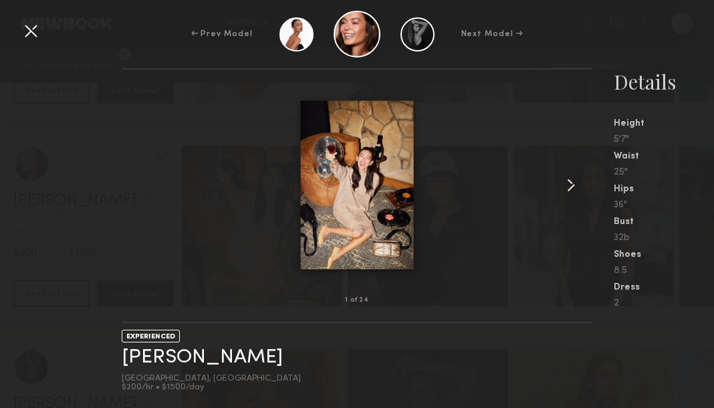
click at [575, 177] on common-icon at bounding box center [570, 184] width 21 height 21
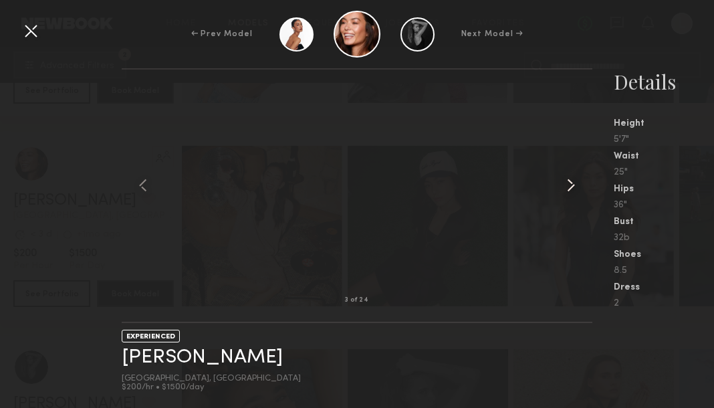
click at [575, 177] on common-icon at bounding box center [570, 184] width 21 height 21
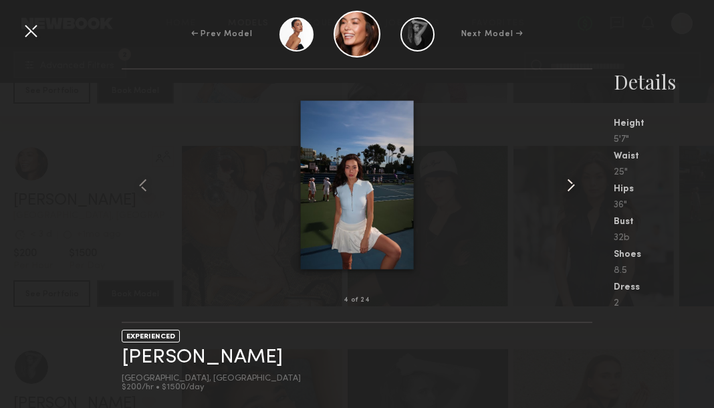
click at [575, 177] on common-icon at bounding box center [570, 184] width 21 height 21
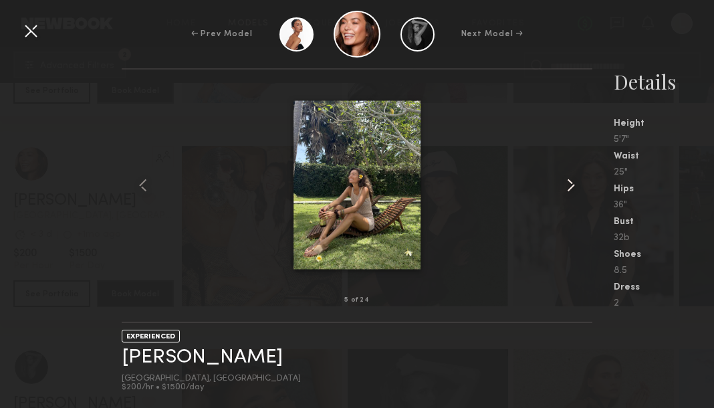
click at [575, 177] on common-icon at bounding box center [570, 184] width 21 height 21
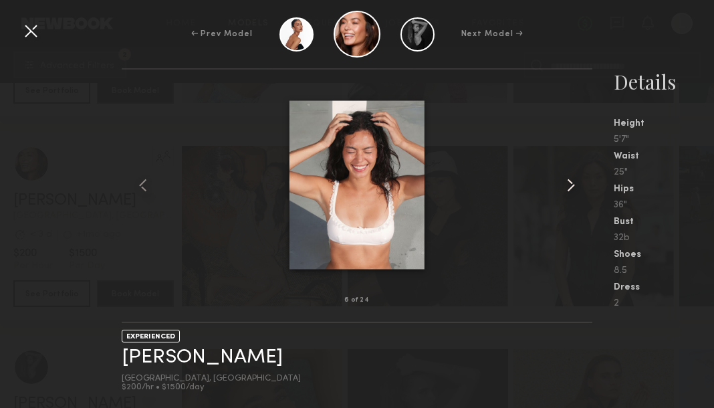
click at [575, 177] on common-icon at bounding box center [570, 184] width 21 height 21
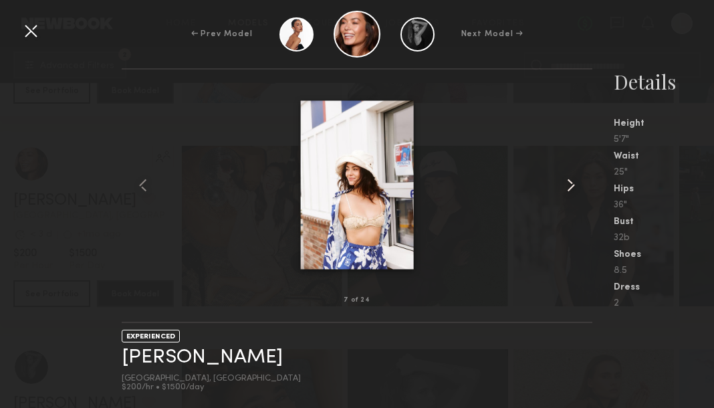
click at [575, 177] on common-icon at bounding box center [570, 184] width 21 height 21
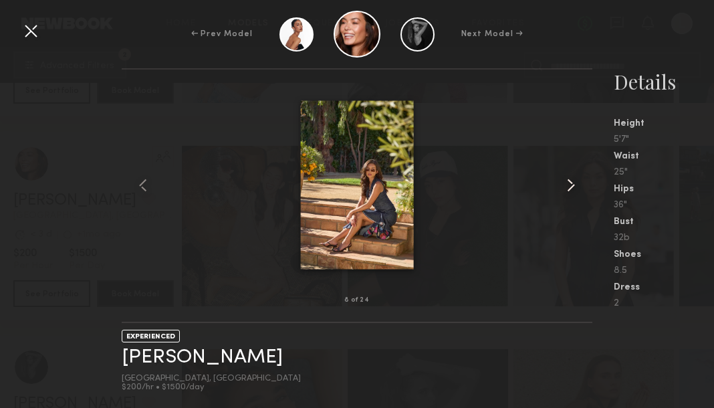
click at [575, 177] on common-icon at bounding box center [570, 184] width 21 height 21
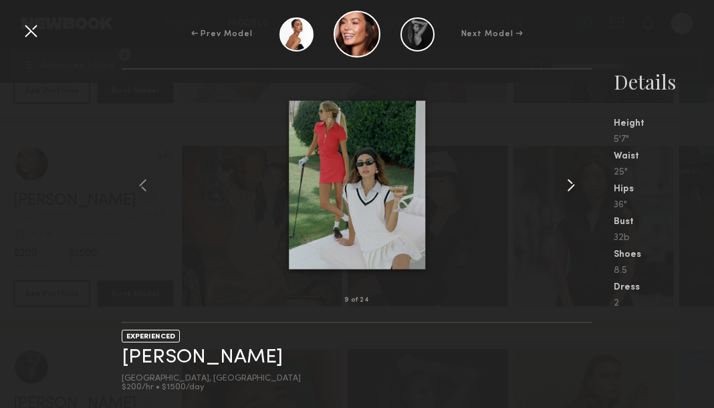
click at [575, 177] on common-icon at bounding box center [570, 184] width 21 height 21
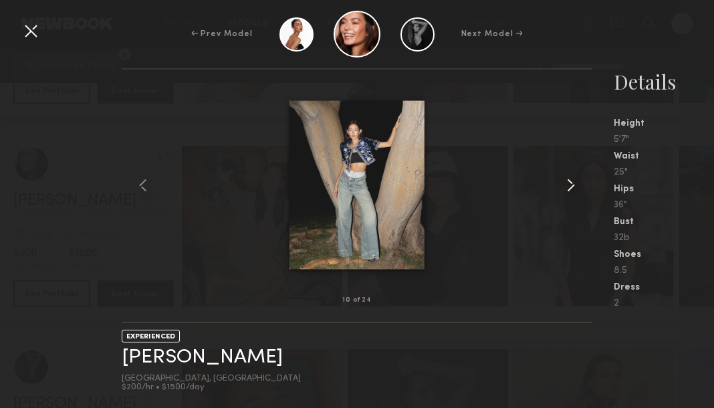
click at [575, 177] on common-icon at bounding box center [570, 184] width 21 height 21
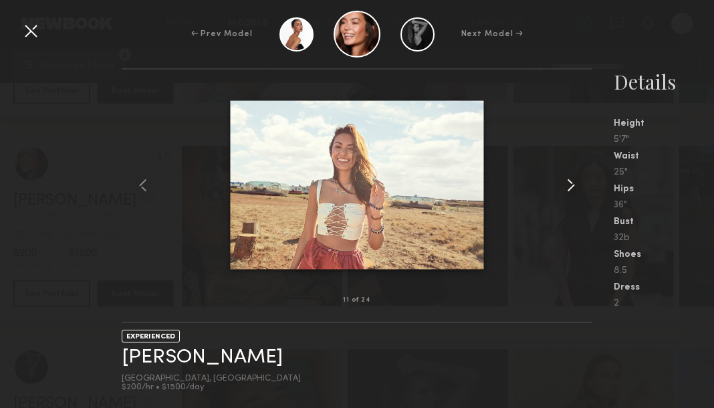
click at [575, 177] on common-icon at bounding box center [570, 184] width 21 height 21
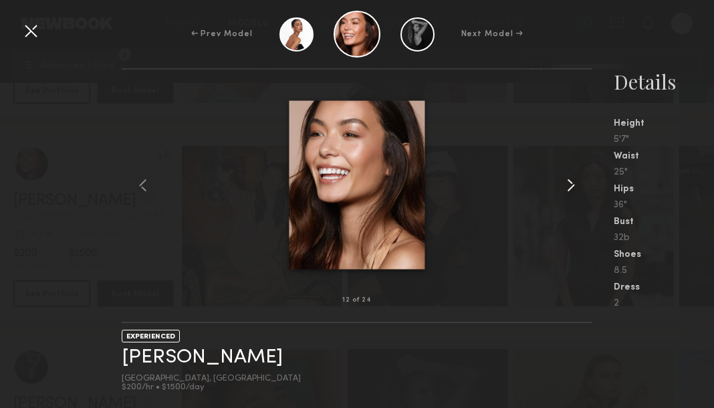
click at [575, 177] on common-icon at bounding box center [570, 184] width 21 height 21
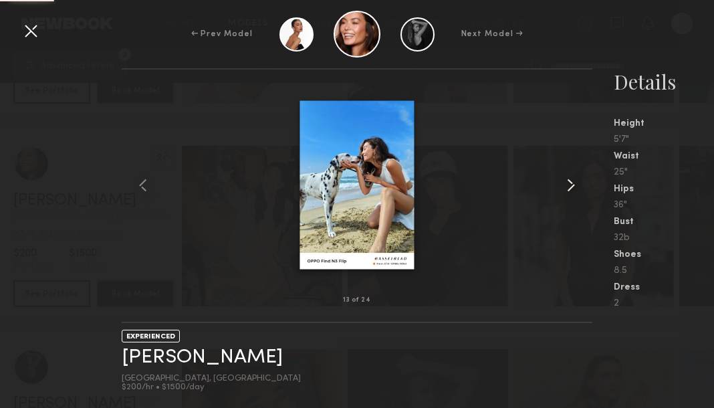
click at [575, 177] on common-icon at bounding box center [570, 184] width 21 height 21
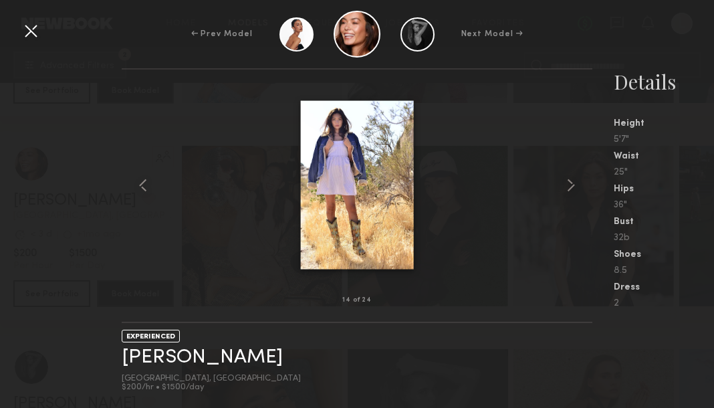
click at [42, 27] on div "← Prev Model Next Model →" at bounding box center [357, 34] width 714 height 47
click at [21, 35] on div at bounding box center [30, 30] width 21 height 21
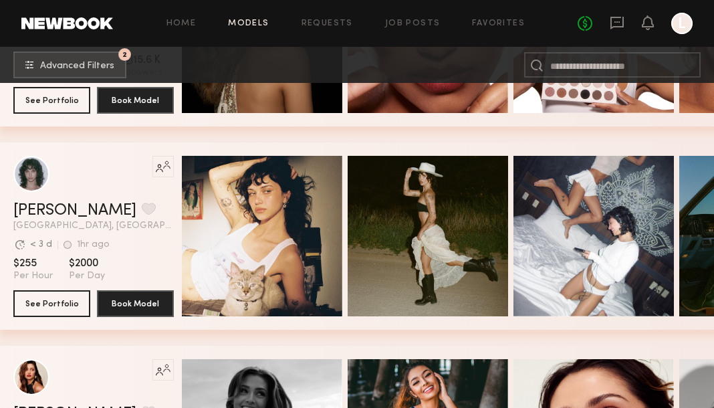
scroll to position [12594, 0]
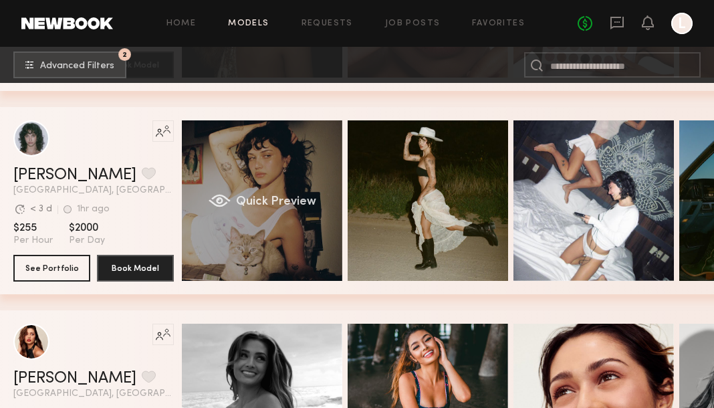
click at [277, 219] on div "Quick Preview" at bounding box center [262, 200] width 160 height 160
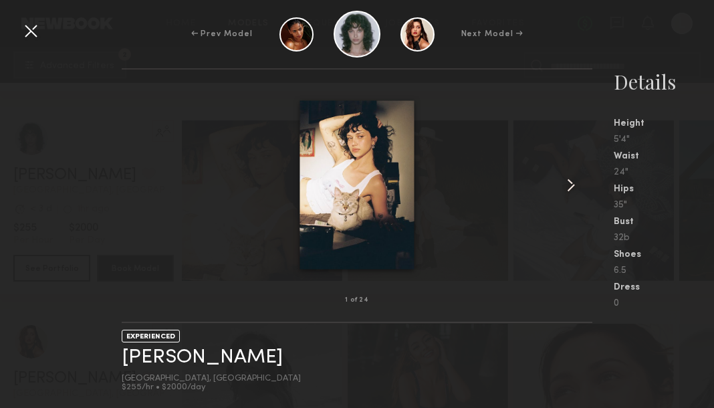
click at [573, 174] on common-icon at bounding box center [570, 184] width 21 height 21
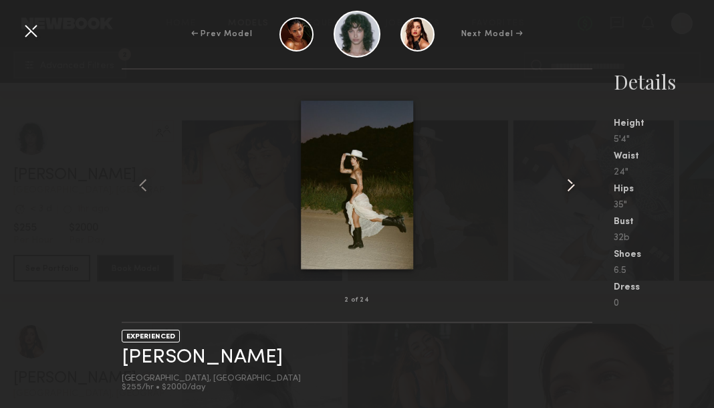
click at [573, 174] on common-icon at bounding box center [570, 184] width 21 height 21
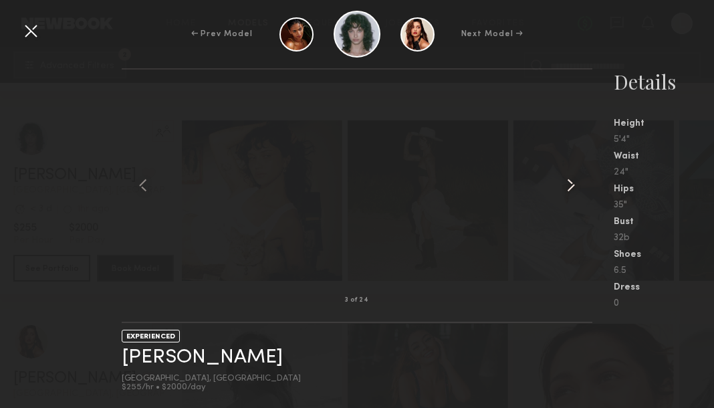
click at [573, 174] on common-icon at bounding box center [570, 184] width 21 height 21
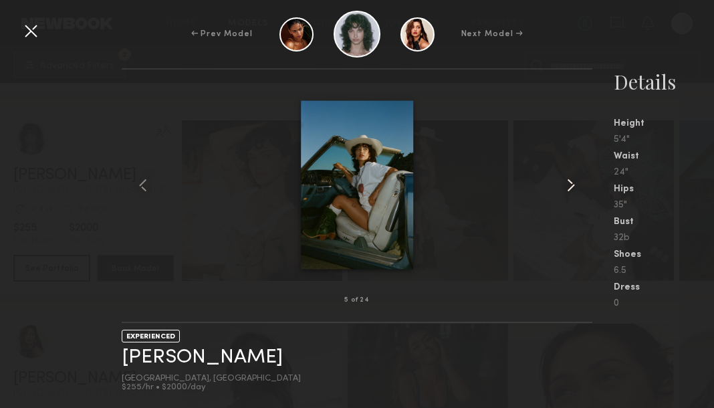
click at [573, 174] on common-icon at bounding box center [570, 184] width 21 height 21
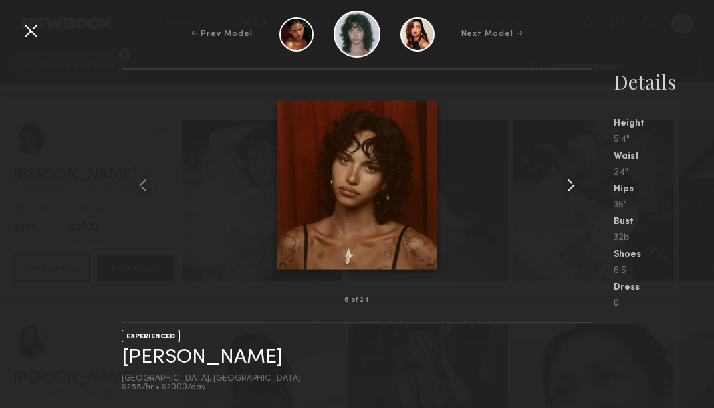
click at [573, 174] on common-icon at bounding box center [570, 184] width 21 height 21
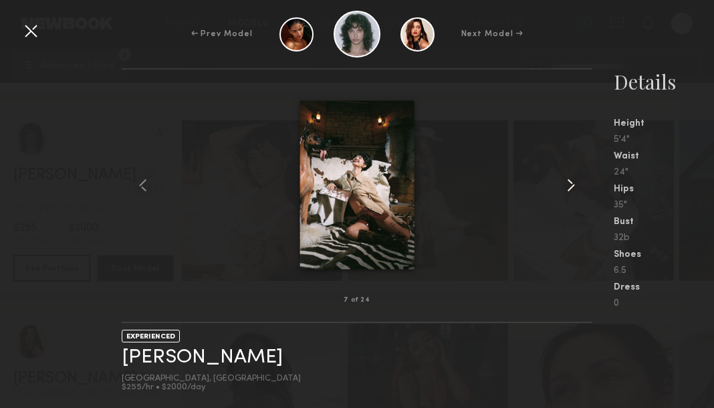
click at [573, 174] on common-icon at bounding box center [570, 184] width 21 height 21
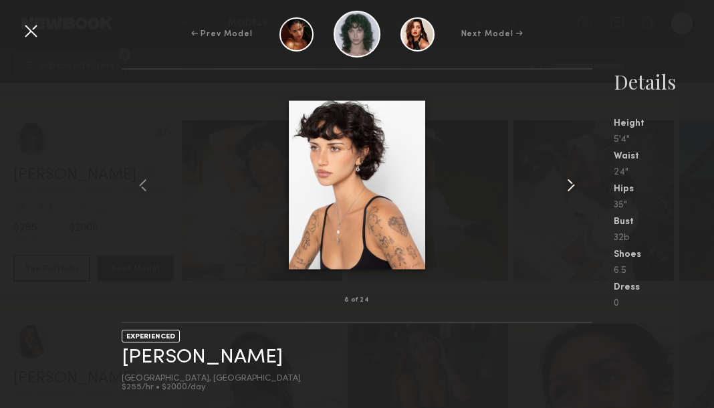
click at [573, 174] on common-icon at bounding box center [570, 184] width 21 height 21
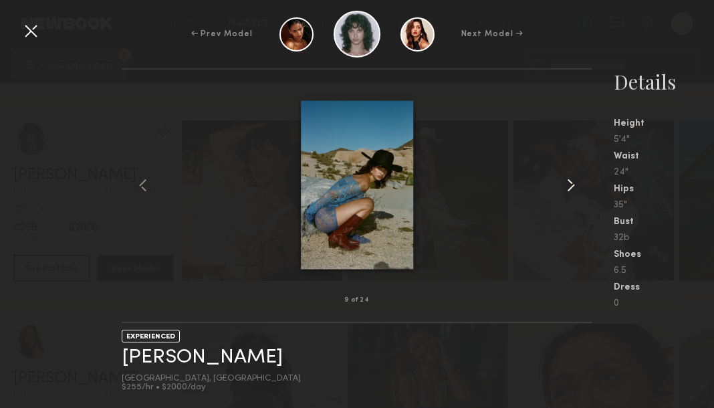
click at [573, 174] on common-icon at bounding box center [570, 184] width 21 height 21
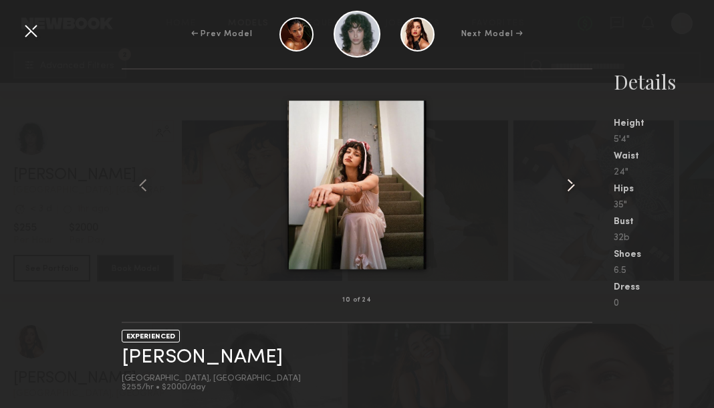
click at [573, 174] on common-icon at bounding box center [570, 184] width 21 height 21
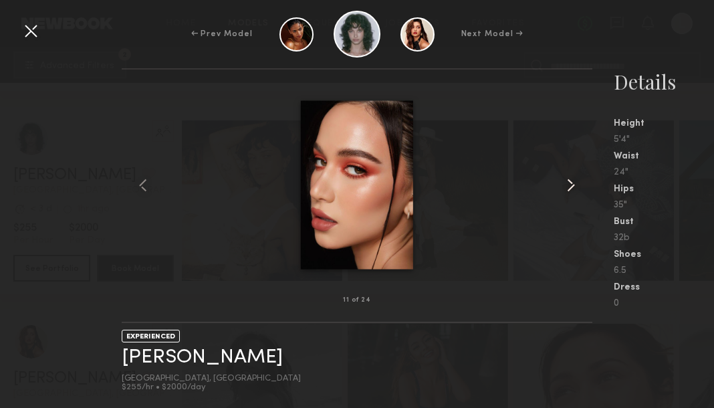
click at [573, 174] on common-icon at bounding box center [570, 184] width 21 height 21
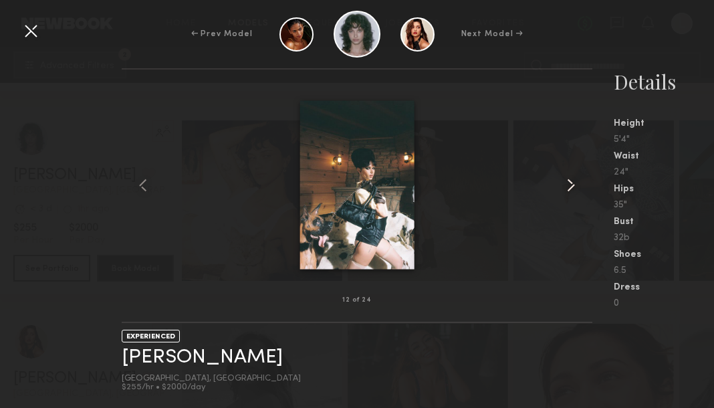
click at [573, 174] on common-icon at bounding box center [570, 184] width 21 height 21
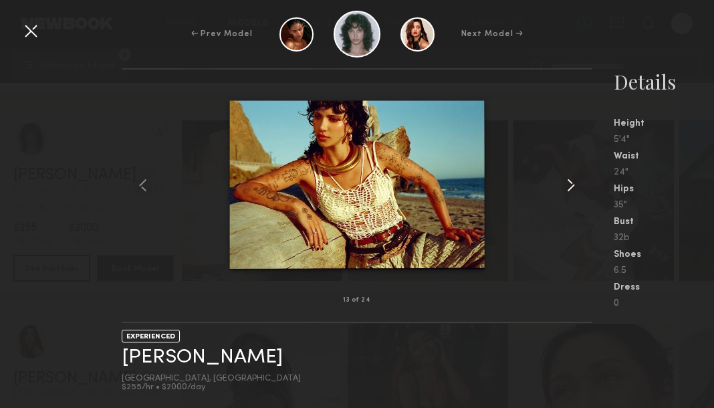
click at [573, 174] on common-icon at bounding box center [570, 184] width 21 height 21
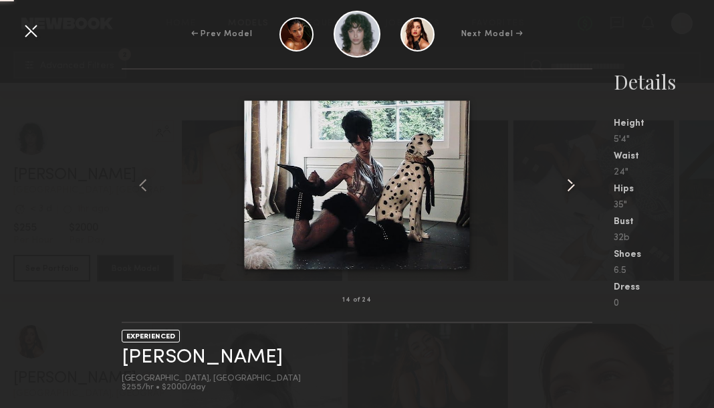
click at [573, 174] on common-icon at bounding box center [570, 184] width 21 height 21
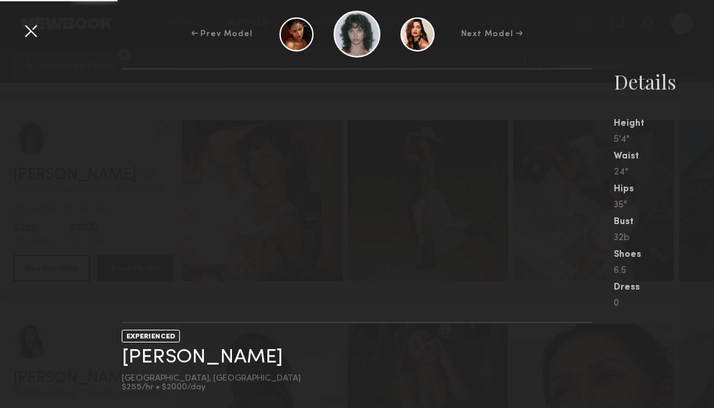
click at [573, 174] on nb-gallery-light at bounding box center [357, 195] width 471 height 255
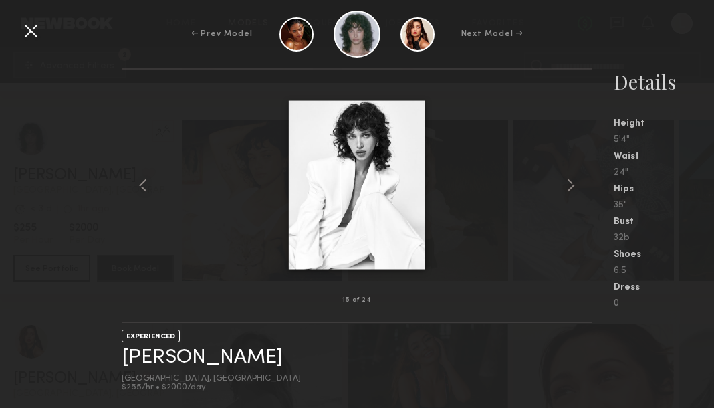
click at [573, 174] on common-icon at bounding box center [570, 184] width 21 height 21
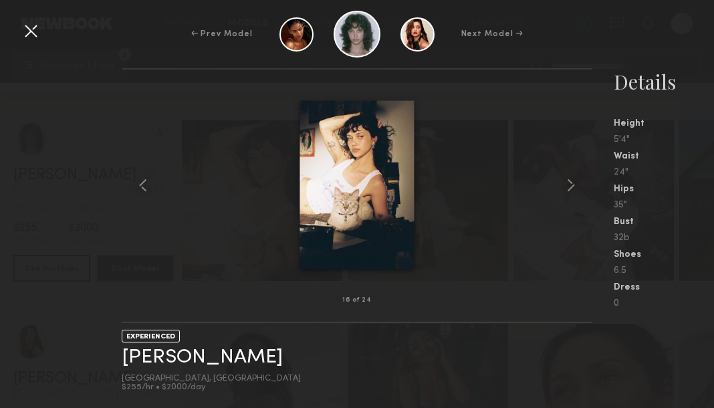
click at [29, 21] on div at bounding box center [30, 30] width 21 height 21
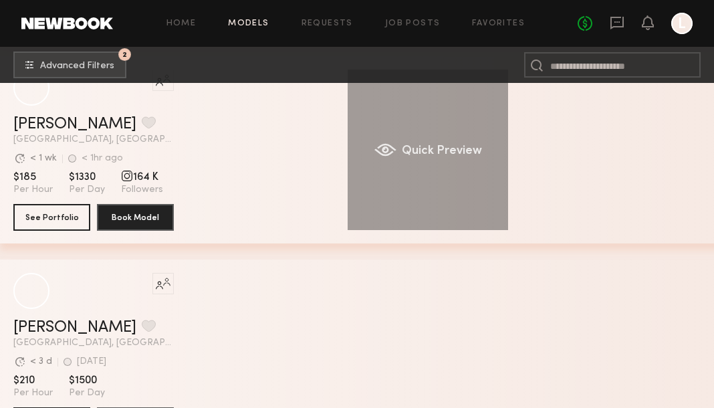
scroll to position [20065, 0]
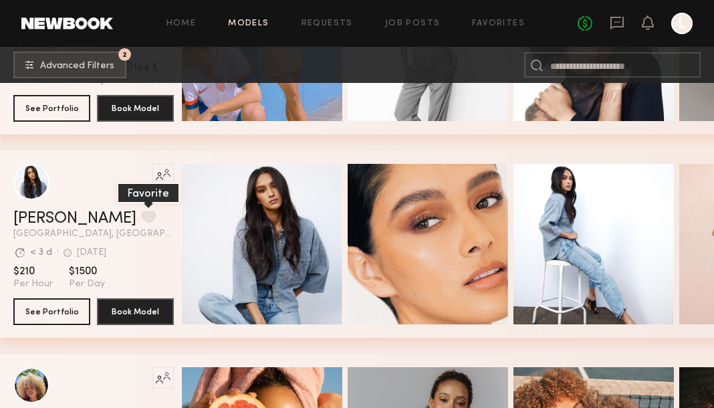
click at [142, 210] on button "grid" at bounding box center [149, 216] width 14 height 12
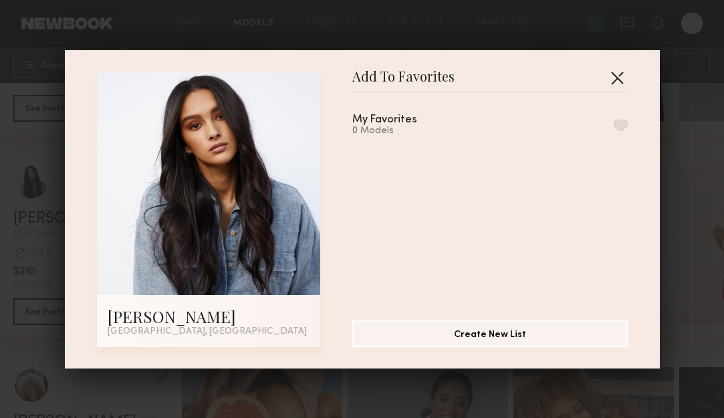
click at [607, 80] on button "button" at bounding box center [616, 77] width 21 height 21
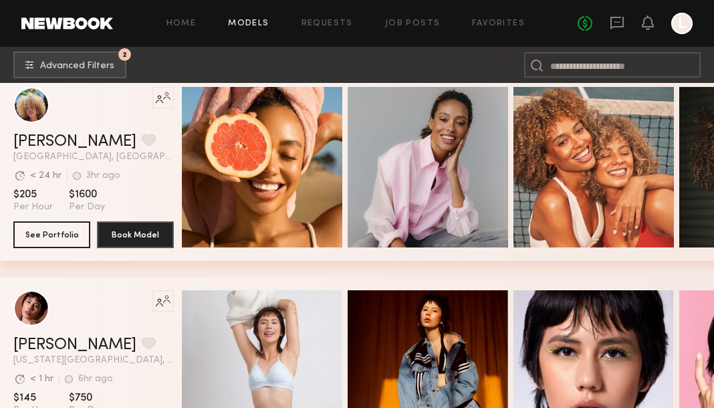
scroll to position [20062, 0]
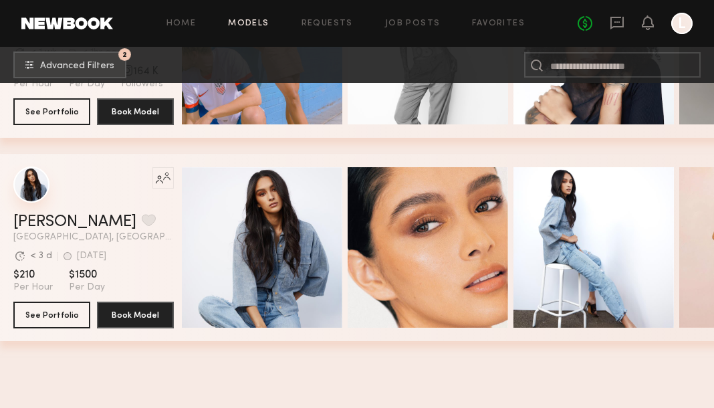
click at [46, 182] on div "grid" at bounding box center [31, 184] width 36 height 36
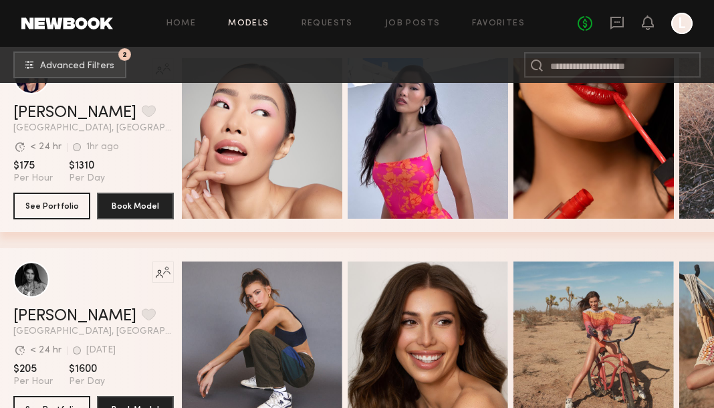
scroll to position [21512, 0]
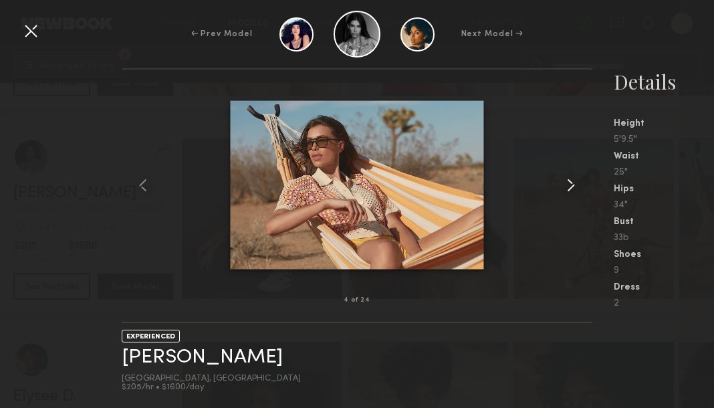
click at [577, 181] on common-icon at bounding box center [570, 184] width 21 height 21
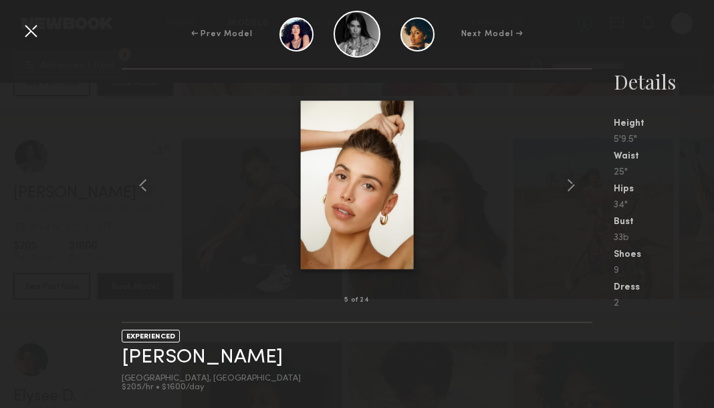
click at [29, 26] on div at bounding box center [30, 30] width 21 height 21
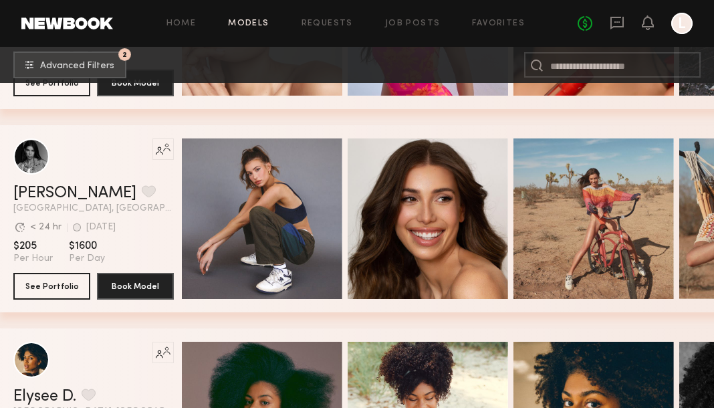
scroll to position [21895, 0]
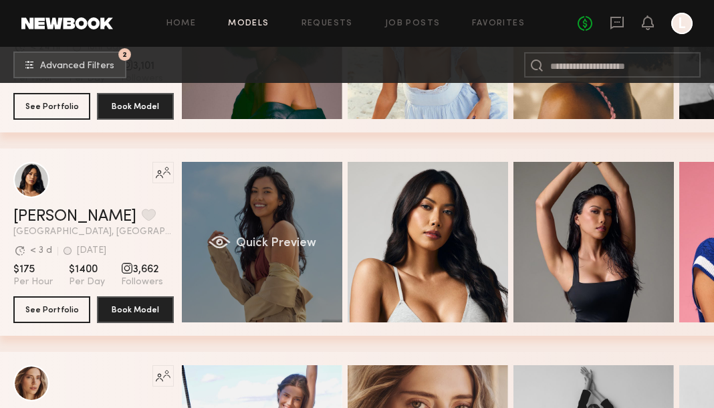
click at [264, 237] on span "Quick Preview" at bounding box center [276, 243] width 80 height 12
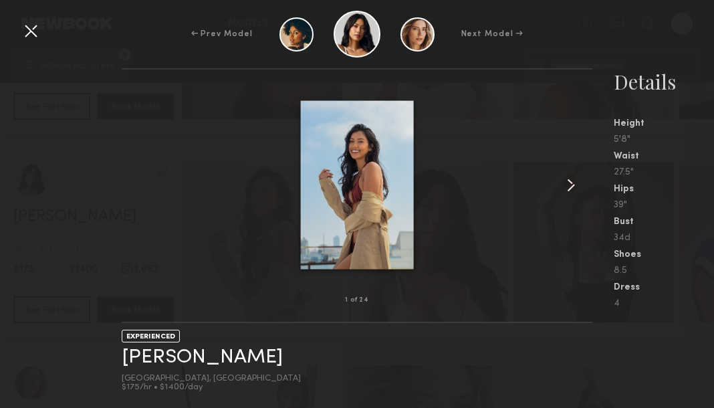
click at [572, 183] on common-icon at bounding box center [570, 184] width 21 height 21
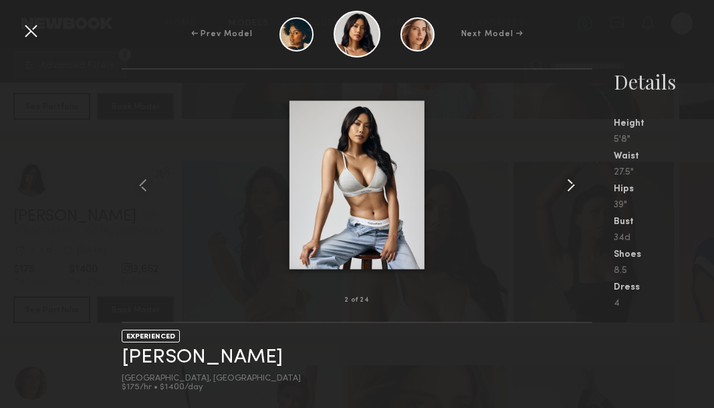
click at [572, 183] on common-icon at bounding box center [570, 184] width 21 height 21
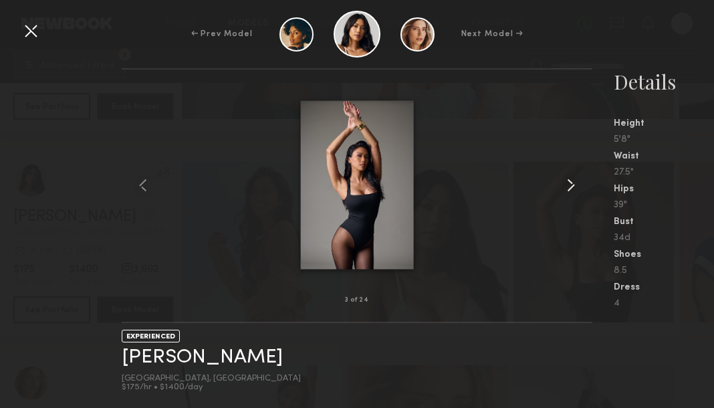
click at [572, 183] on common-icon at bounding box center [570, 184] width 21 height 21
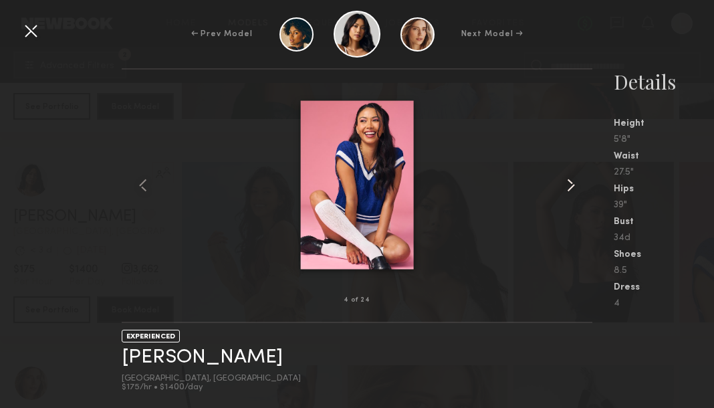
click at [572, 183] on common-icon at bounding box center [570, 184] width 21 height 21
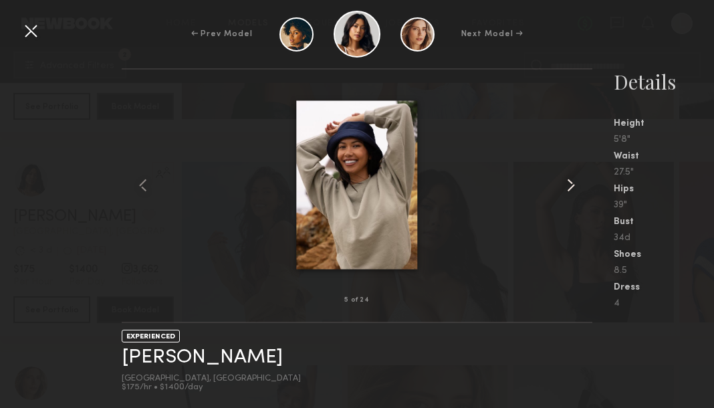
click at [572, 183] on common-icon at bounding box center [570, 184] width 21 height 21
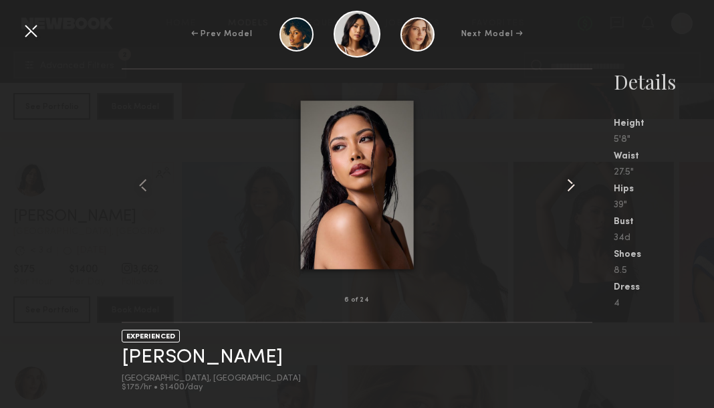
click at [572, 183] on common-icon at bounding box center [570, 184] width 21 height 21
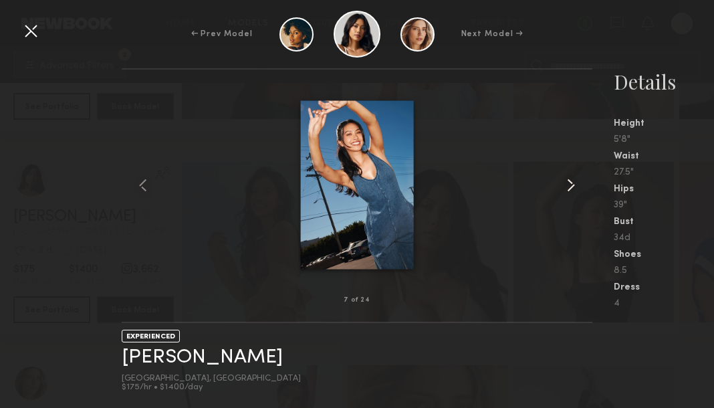
click at [572, 183] on common-icon at bounding box center [570, 184] width 21 height 21
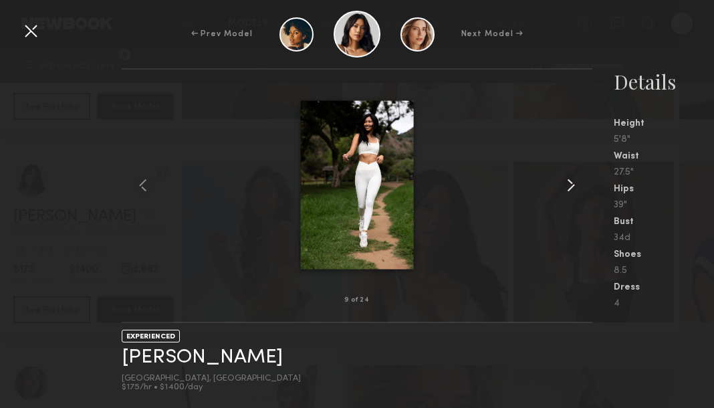
click at [572, 183] on common-icon at bounding box center [570, 184] width 21 height 21
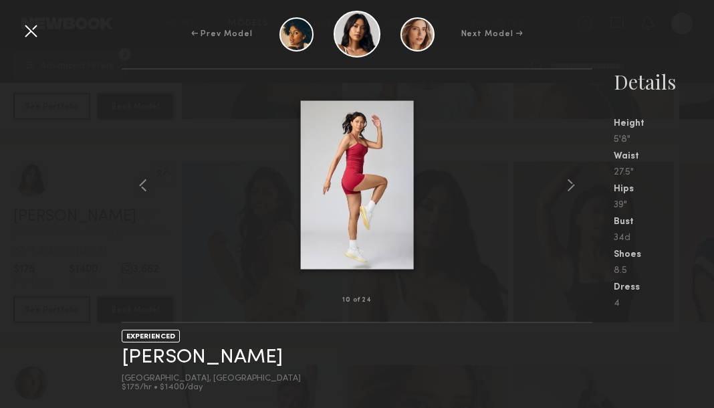
click at [31, 33] on div at bounding box center [30, 30] width 21 height 21
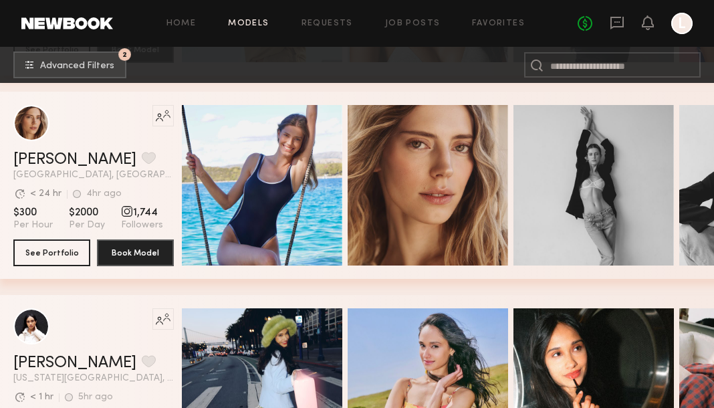
scroll to position [22150, 0]
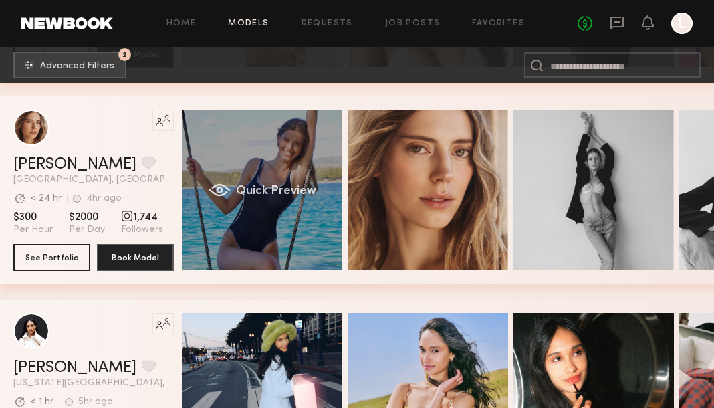
click at [229, 166] on div "Quick Preview" at bounding box center [262, 190] width 160 height 160
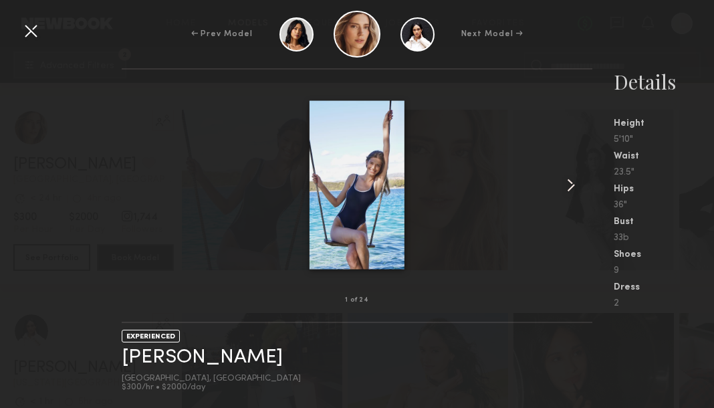
click at [569, 178] on common-icon at bounding box center [570, 184] width 21 height 21
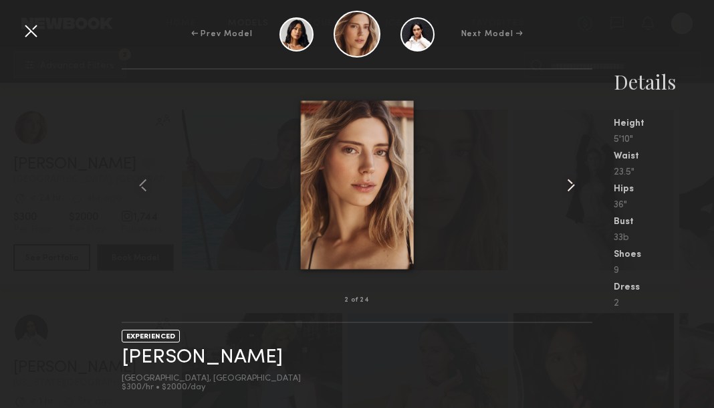
click at [570, 180] on common-icon at bounding box center [570, 184] width 21 height 21
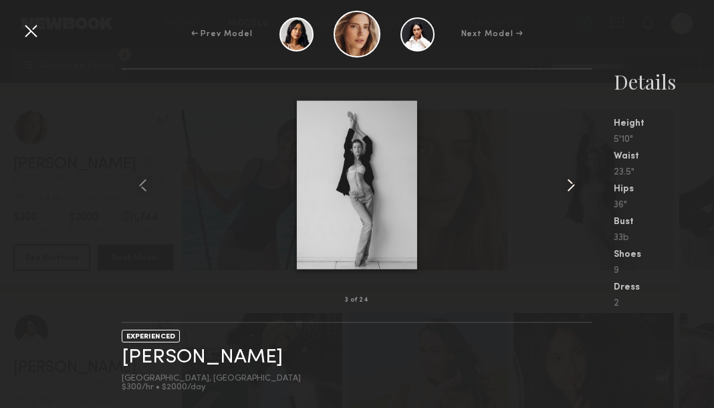
click at [570, 180] on common-icon at bounding box center [570, 184] width 21 height 21
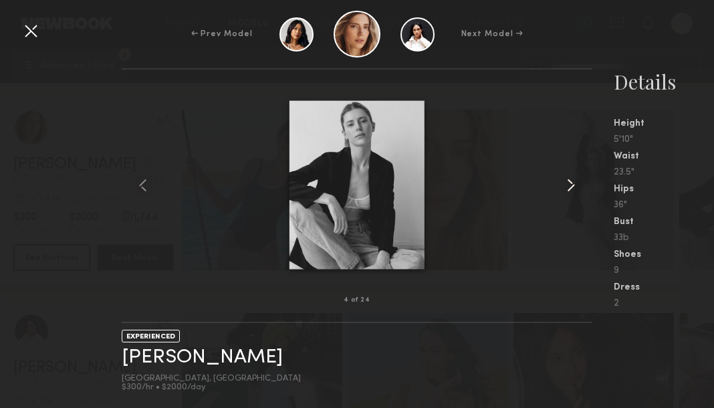
click at [570, 180] on common-icon at bounding box center [570, 184] width 21 height 21
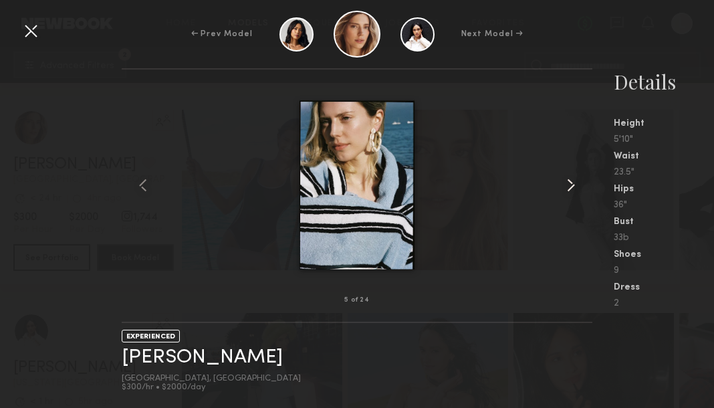
click at [570, 180] on common-icon at bounding box center [570, 184] width 21 height 21
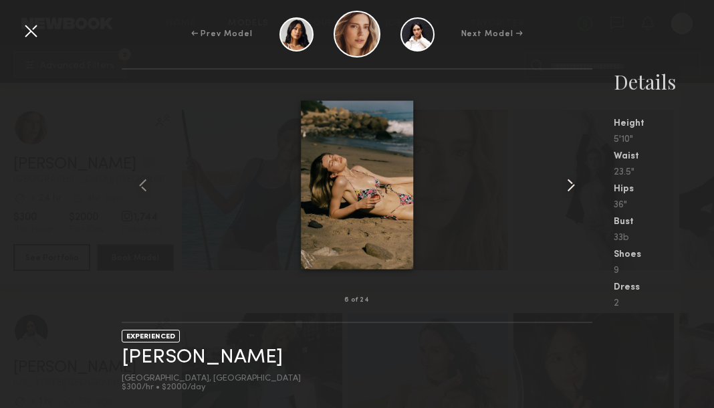
click at [570, 180] on common-icon at bounding box center [570, 184] width 21 height 21
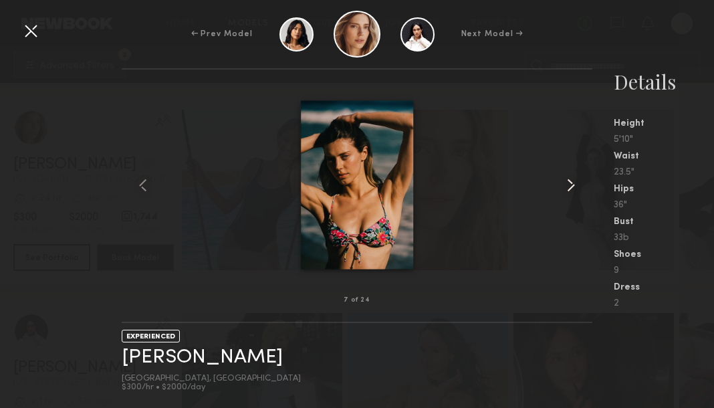
click at [570, 180] on common-icon at bounding box center [570, 184] width 21 height 21
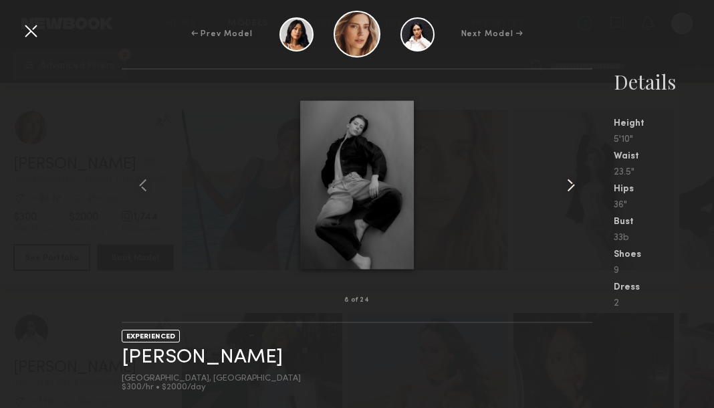
click at [570, 180] on common-icon at bounding box center [570, 184] width 21 height 21
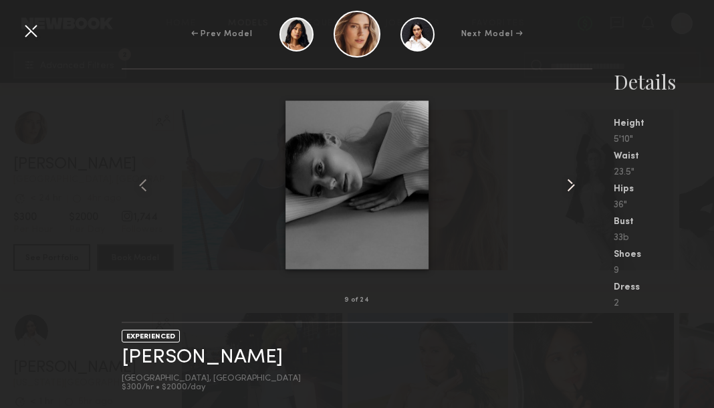
click at [570, 180] on common-icon at bounding box center [570, 184] width 21 height 21
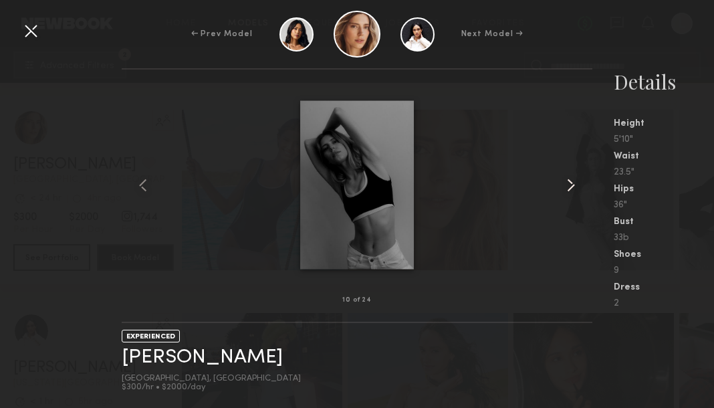
click at [570, 180] on common-icon at bounding box center [570, 184] width 21 height 21
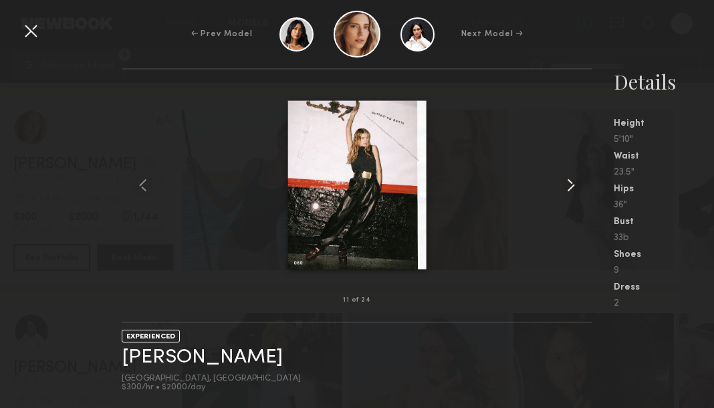
click at [570, 180] on common-icon at bounding box center [570, 184] width 21 height 21
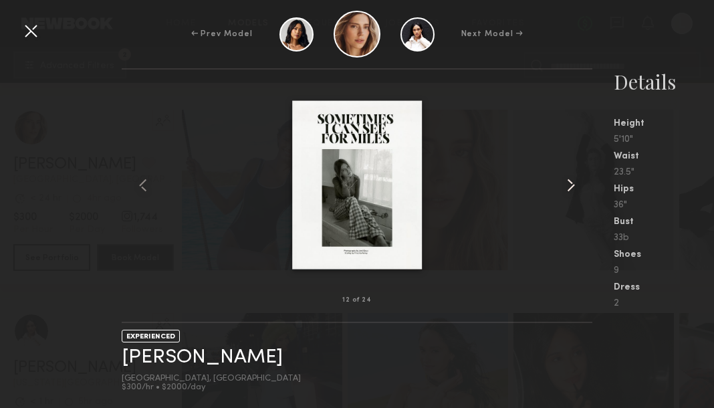
click at [570, 180] on common-icon at bounding box center [570, 184] width 21 height 21
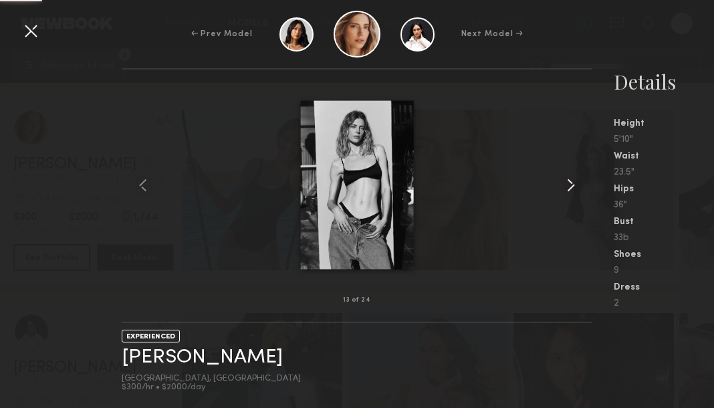
click at [570, 180] on common-icon at bounding box center [570, 184] width 21 height 21
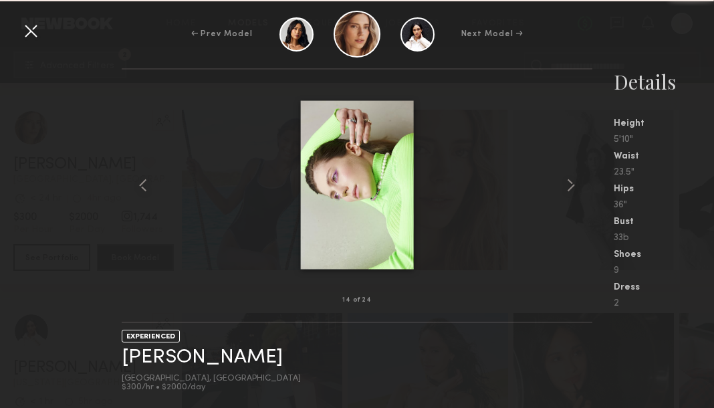
click at [570, 180] on common-icon at bounding box center [570, 184] width 21 height 21
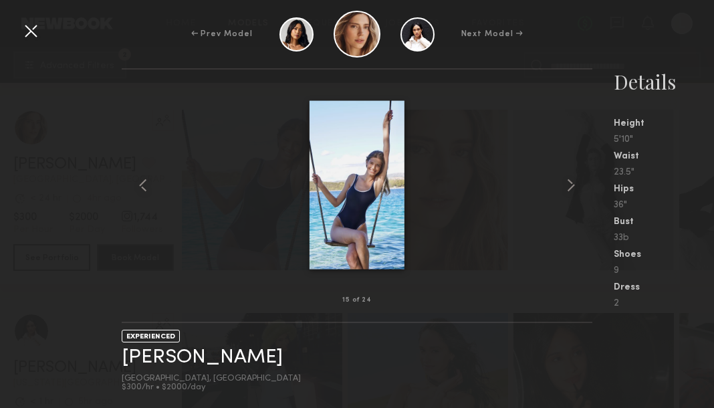
click at [41, 34] on div "← Prev Model Next Model →" at bounding box center [357, 34] width 714 height 47
click at [38, 36] on div at bounding box center [30, 30] width 21 height 21
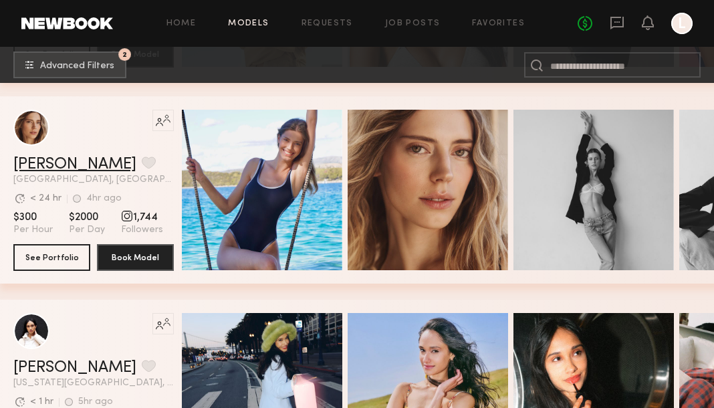
click at [57, 158] on link "Oxana Z." at bounding box center [74, 164] width 123 height 16
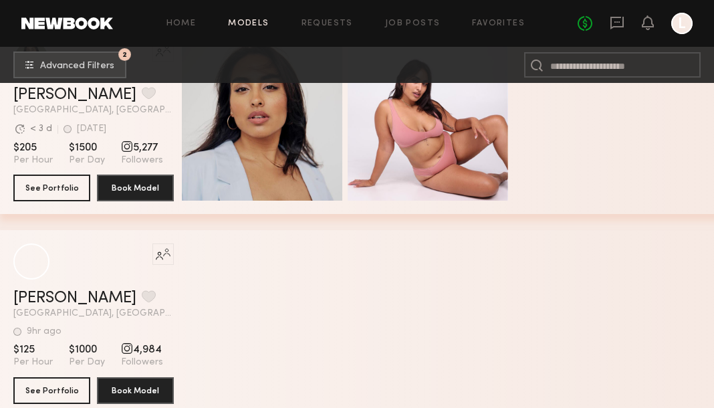
scroll to position [24867, 0]
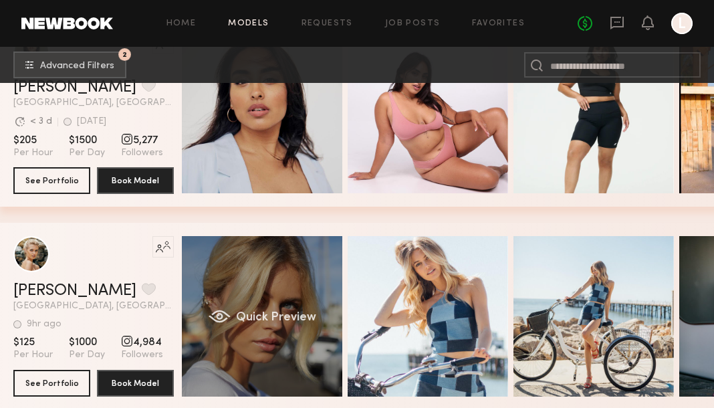
click at [224, 280] on div "Quick Preview" at bounding box center [262, 316] width 160 height 160
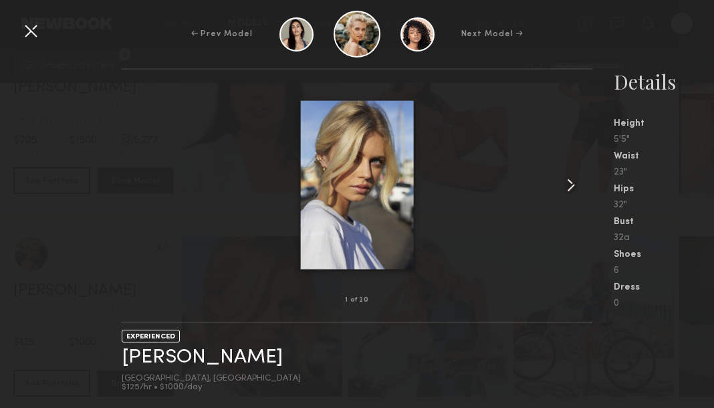
click at [571, 176] on common-icon at bounding box center [570, 184] width 21 height 21
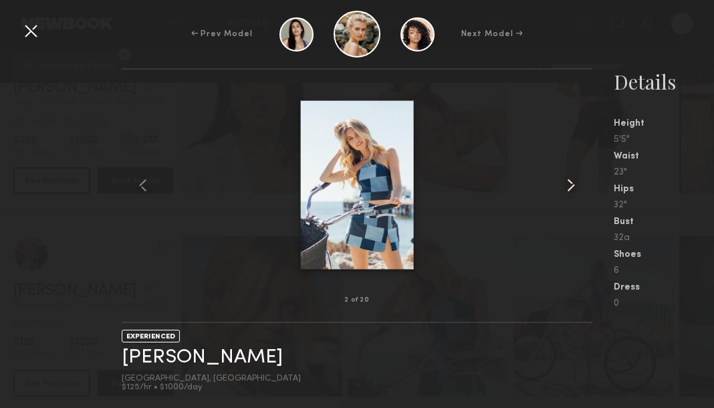
click at [571, 176] on common-icon at bounding box center [570, 184] width 21 height 21
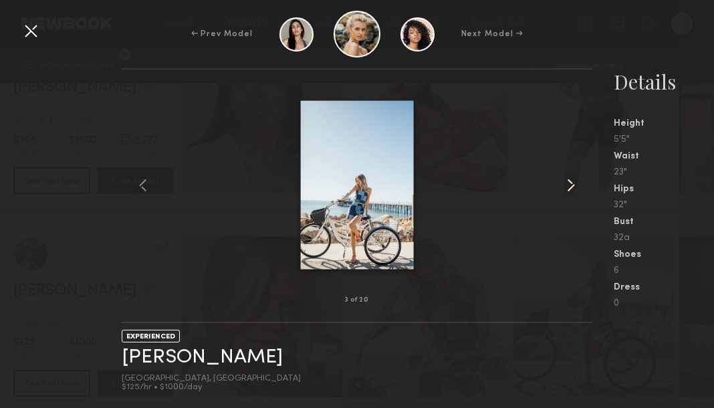
click at [571, 176] on common-icon at bounding box center [570, 184] width 21 height 21
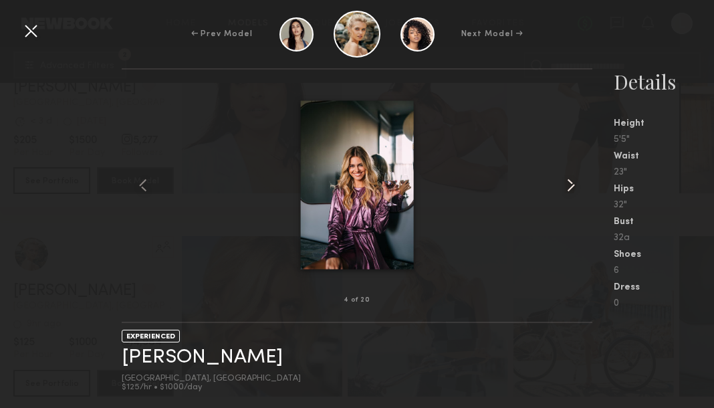
click at [571, 176] on common-icon at bounding box center [570, 184] width 21 height 21
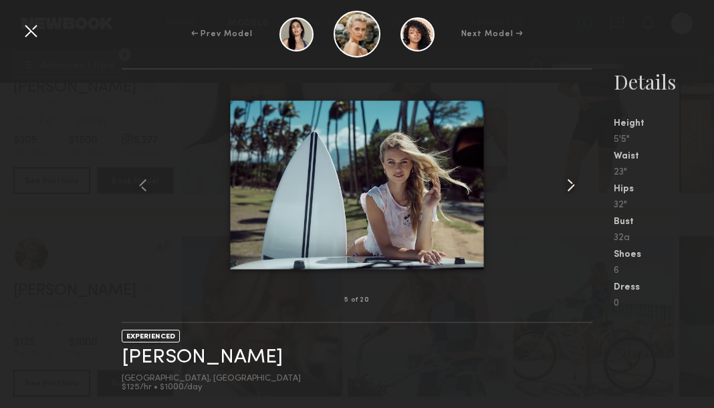
click at [571, 176] on common-icon at bounding box center [570, 184] width 21 height 21
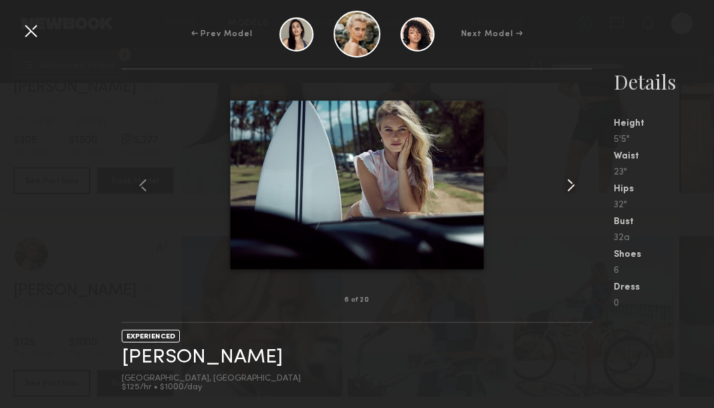
click at [571, 176] on common-icon at bounding box center [570, 184] width 21 height 21
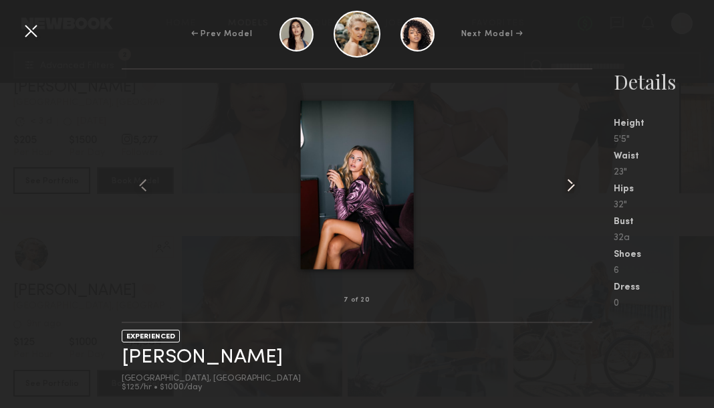
click at [571, 176] on common-icon at bounding box center [570, 184] width 21 height 21
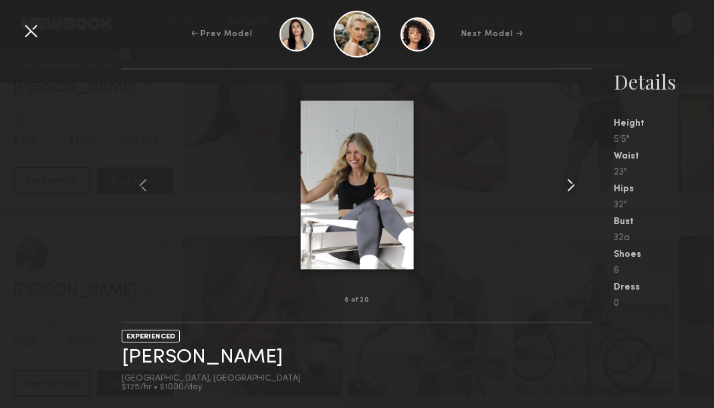
click at [571, 176] on common-icon at bounding box center [570, 184] width 21 height 21
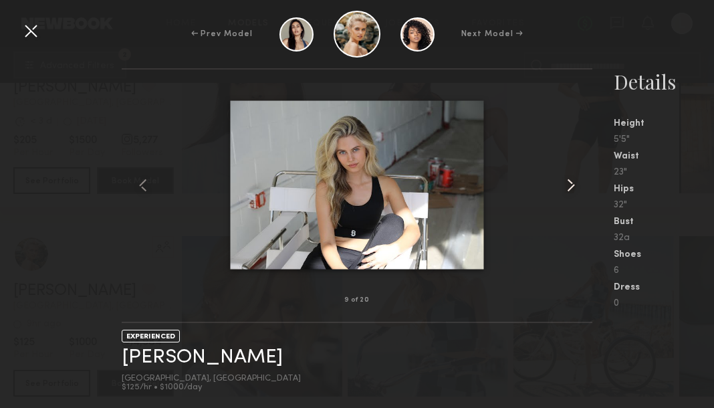
click at [571, 176] on common-icon at bounding box center [570, 184] width 21 height 21
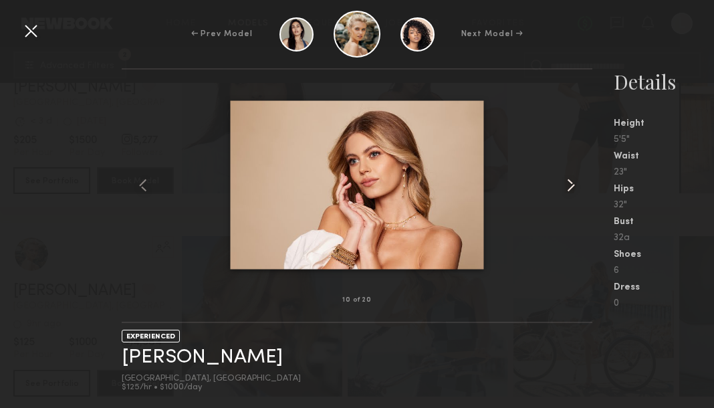
click at [571, 176] on common-icon at bounding box center [570, 184] width 21 height 21
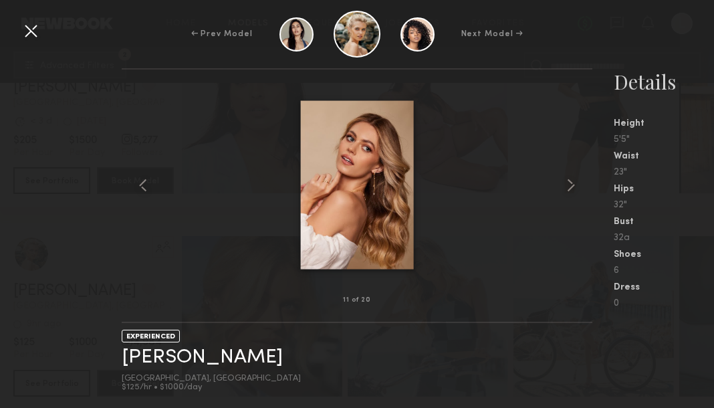
click at [33, 34] on div at bounding box center [30, 30] width 21 height 21
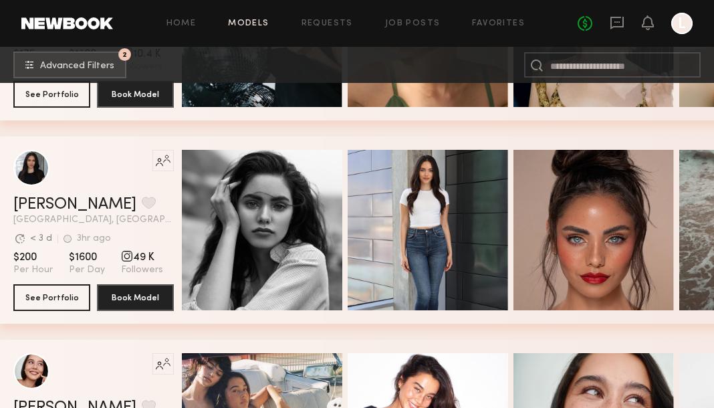
scroll to position [31083, 0]
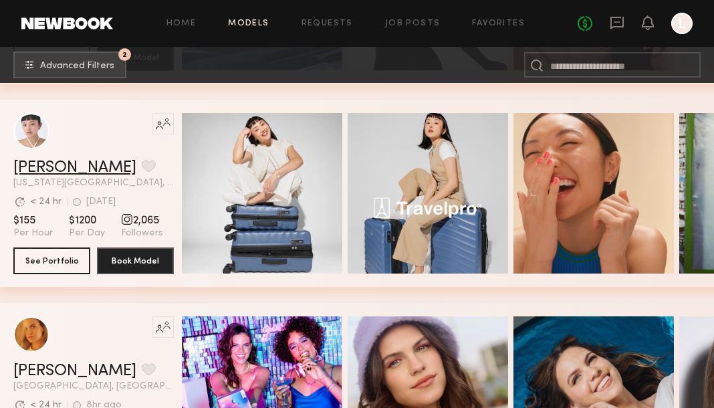
click at [34, 160] on link "Lin M." at bounding box center [74, 168] width 123 height 16
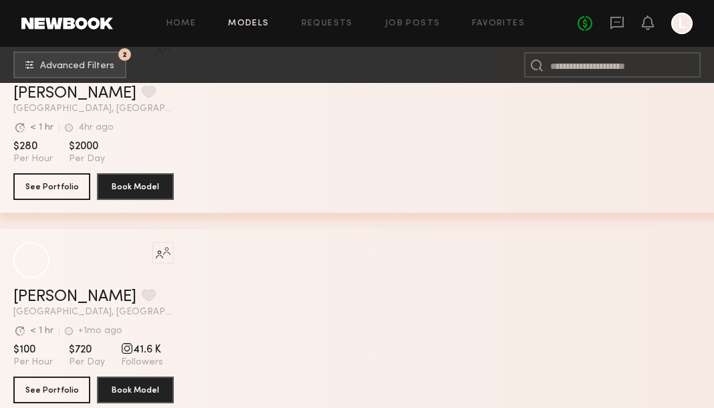
scroll to position [37965, 0]
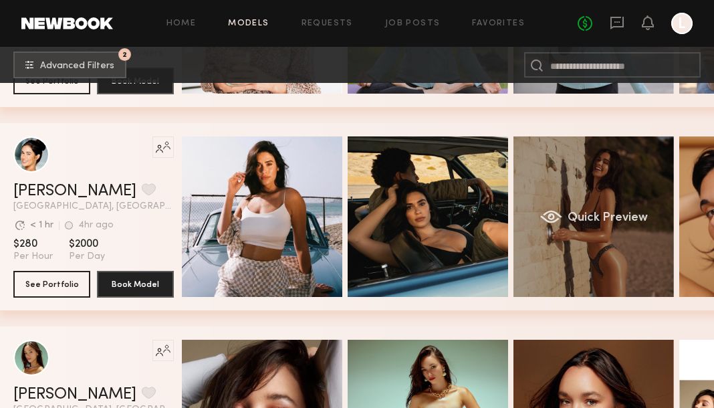
click at [555, 210] on div "grid" at bounding box center [551, 216] width 22 height 13
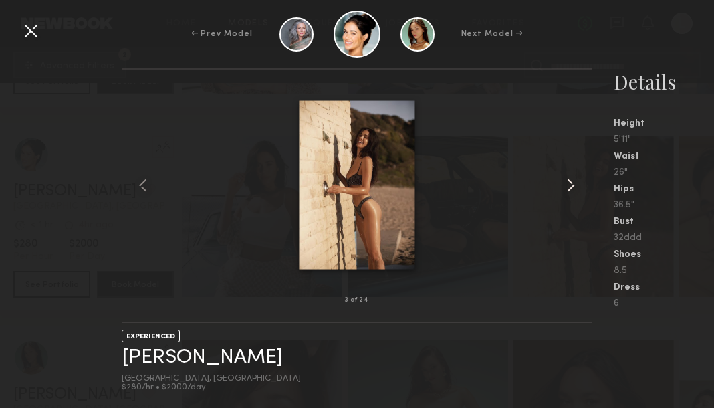
click at [572, 174] on common-icon at bounding box center [570, 184] width 21 height 21
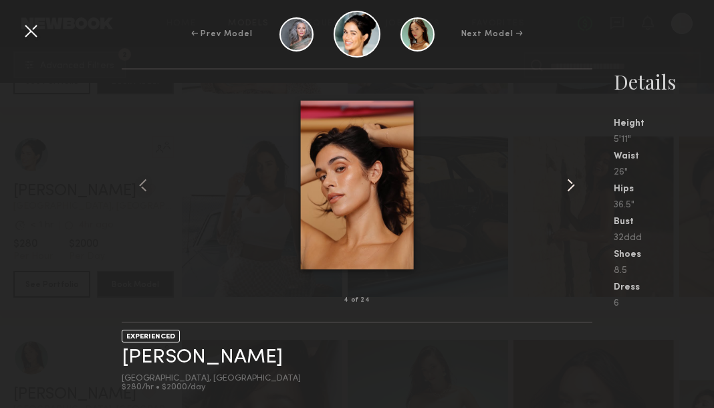
click at [572, 174] on common-icon at bounding box center [570, 184] width 21 height 21
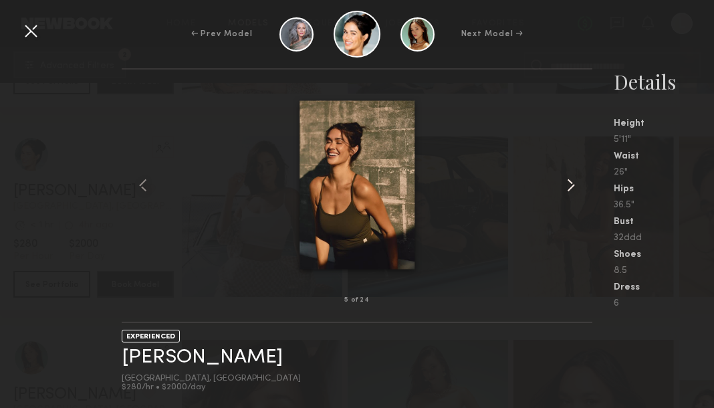
click at [572, 174] on common-icon at bounding box center [570, 184] width 21 height 21
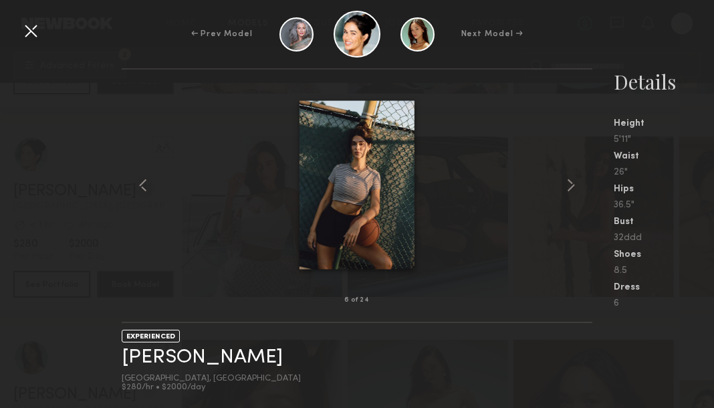
click at [44, 30] on div "← Prev Model Next Model →" at bounding box center [357, 34] width 714 height 47
click at [37, 31] on div at bounding box center [30, 30] width 21 height 21
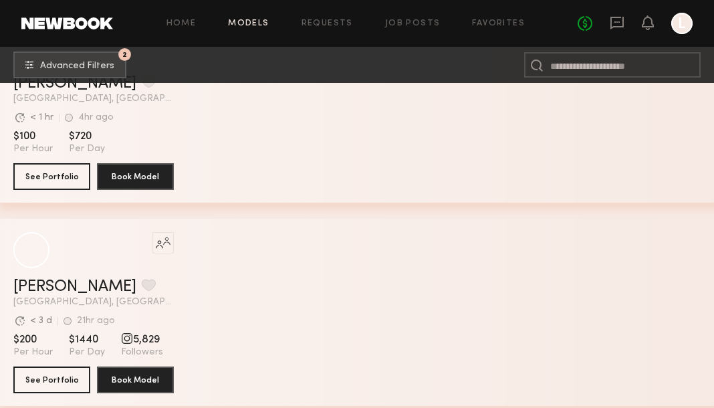
scroll to position [40381, 0]
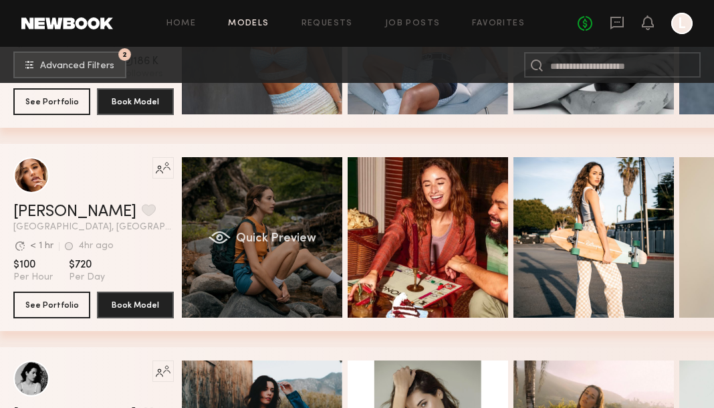
click at [283, 174] on div "Quick Preview" at bounding box center [262, 237] width 160 height 160
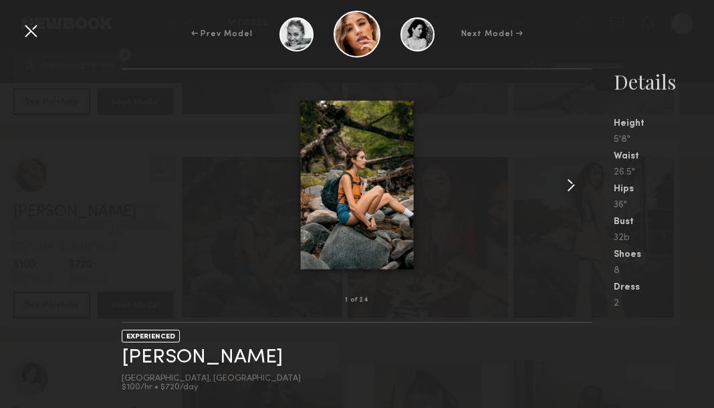
click at [567, 177] on common-icon at bounding box center [570, 184] width 21 height 21
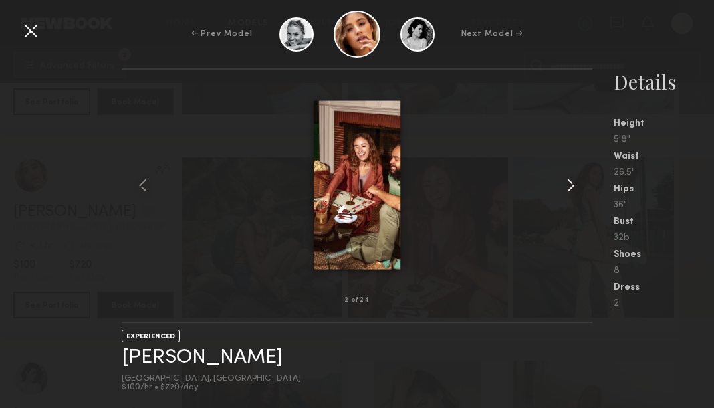
click at [567, 177] on common-icon at bounding box center [570, 184] width 21 height 21
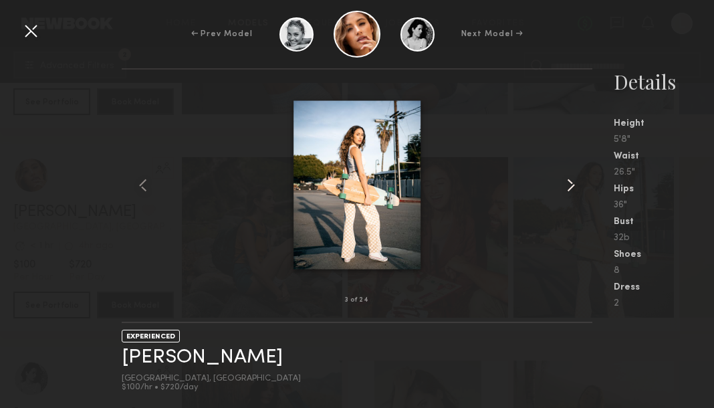
click at [567, 177] on common-icon at bounding box center [570, 184] width 21 height 21
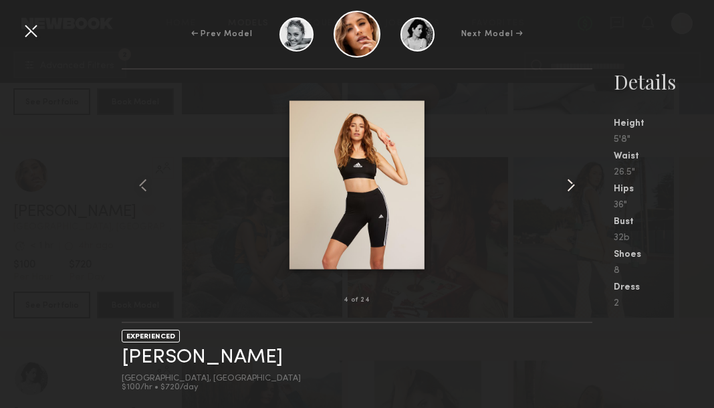
click at [567, 177] on common-icon at bounding box center [570, 184] width 21 height 21
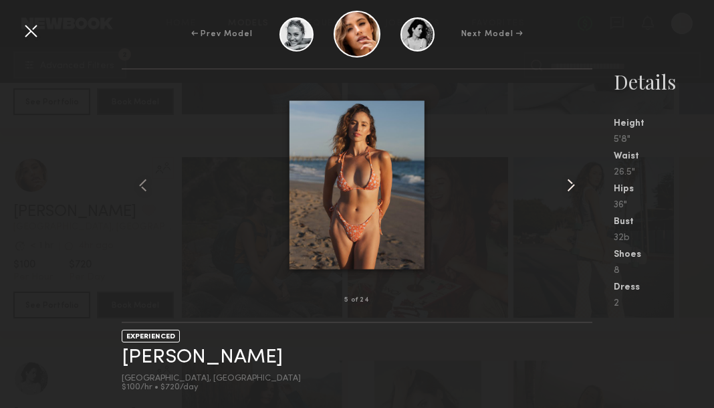
click at [567, 177] on common-icon at bounding box center [570, 184] width 21 height 21
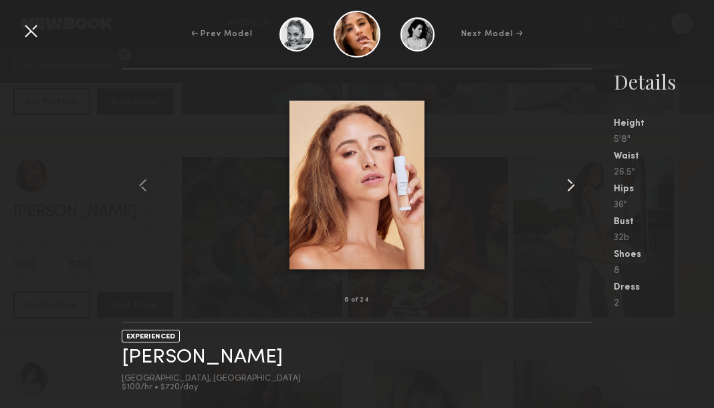
click at [567, 177] on common-icon at bounding box center [570, 184] width 21 height 21
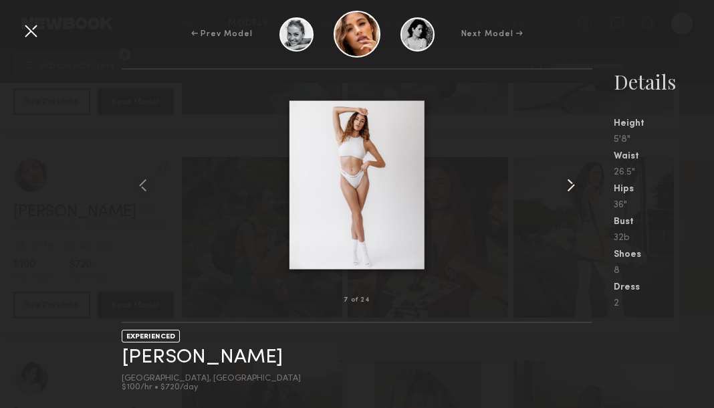
click at [567, 177] on common-icon at bounding box center [570, 184] width 21 height 21
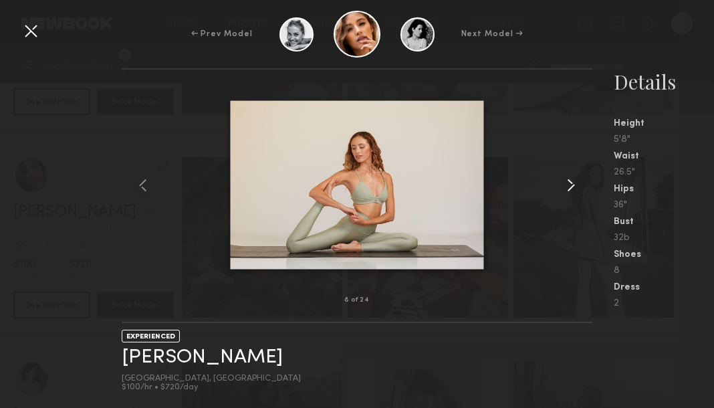
click at [567, 177] on common-icon at bounding box center [570, 184] width 21 height 21
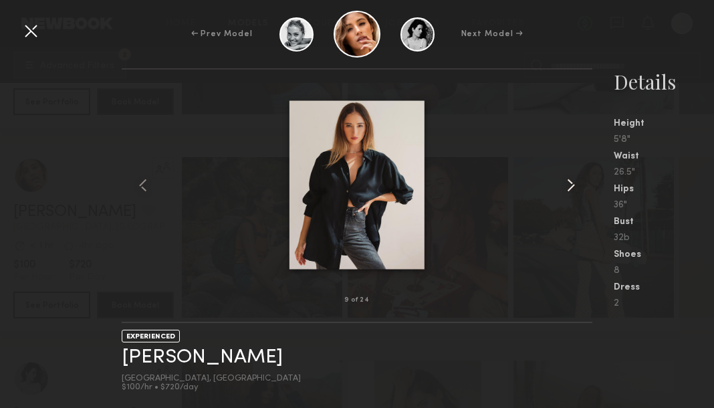
click at [567, 177] on common-icon at bounding box center [570, 184] width 21 height 21
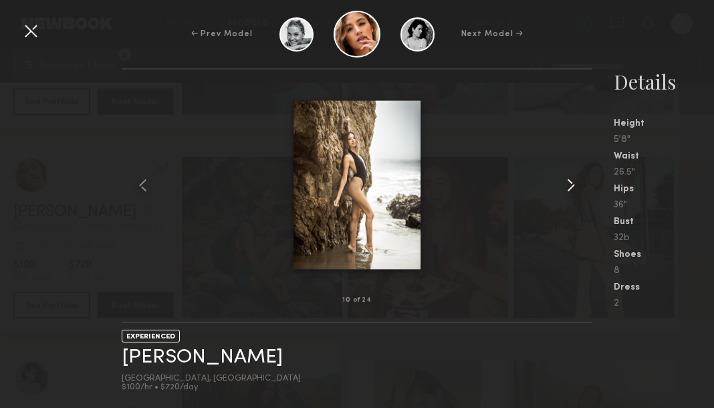
click at [567, 177] on common-icon at bounding box center [570, 184] width 21 height 21
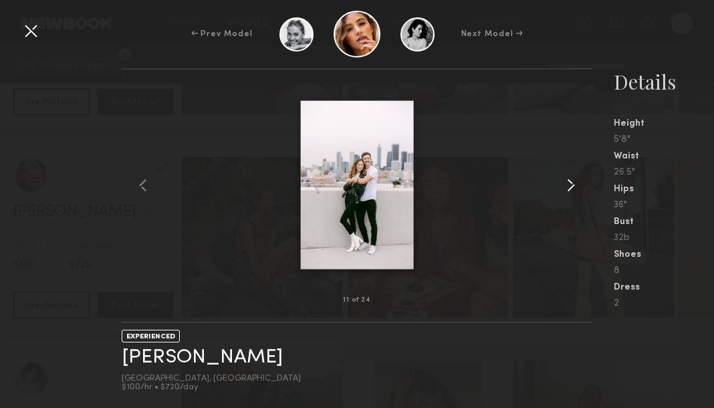
click at [567, 177] on common-icon at bounding box center [570, 184] width 21 height 21
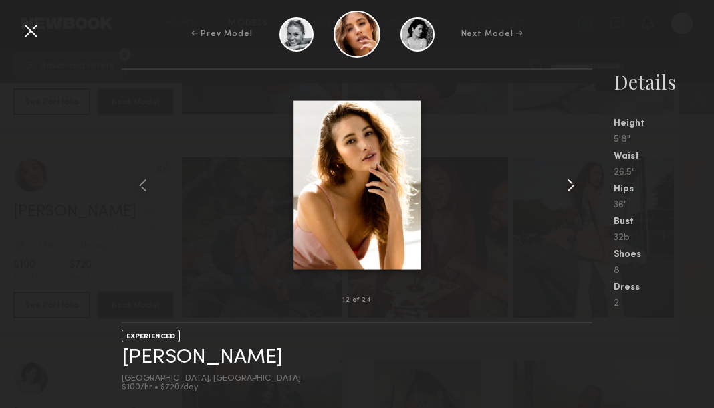
click at [567, 177] on common-icon at bounding box center [570, 184] width 21 height 21
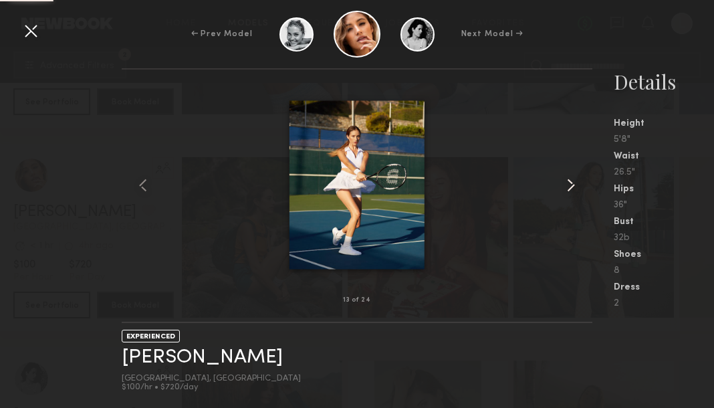
click at [567, 177] on common-icon at bounding box center [570, 184] width 21 height 21
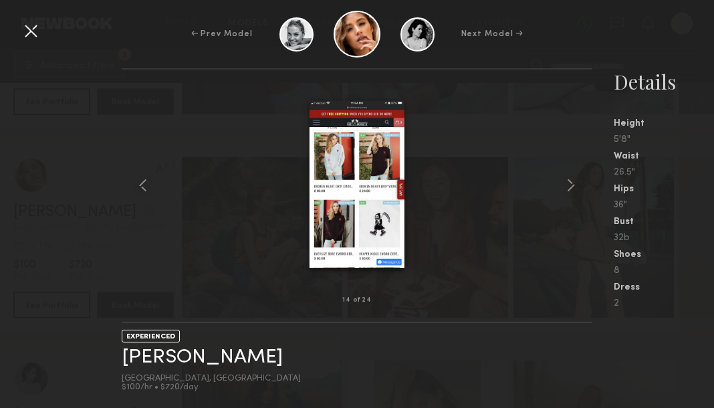
click at [567, 177] on common-icon at bounding box center [570, 184] width 21 height 21
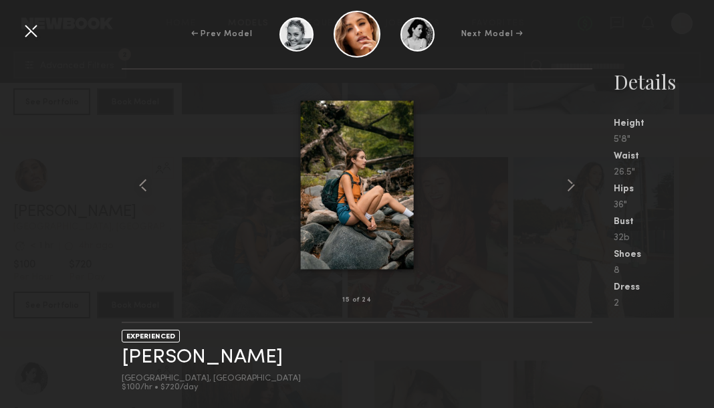
click at [567, 177] on common-icon at bounding box center [570, 184] width 21 height 21
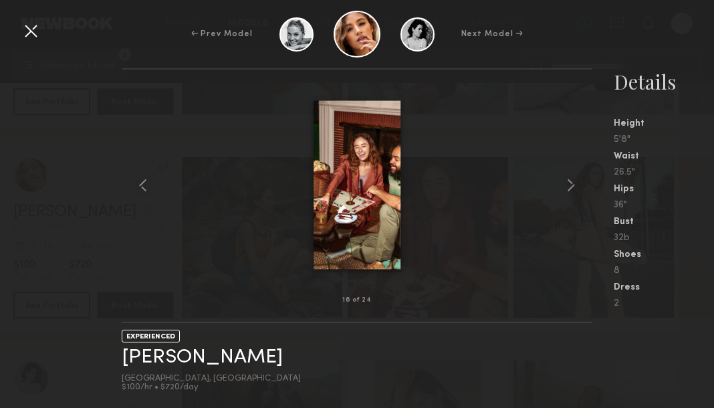
click at [37, 25] on div at bounding box center [30, 30] width 21 height 21
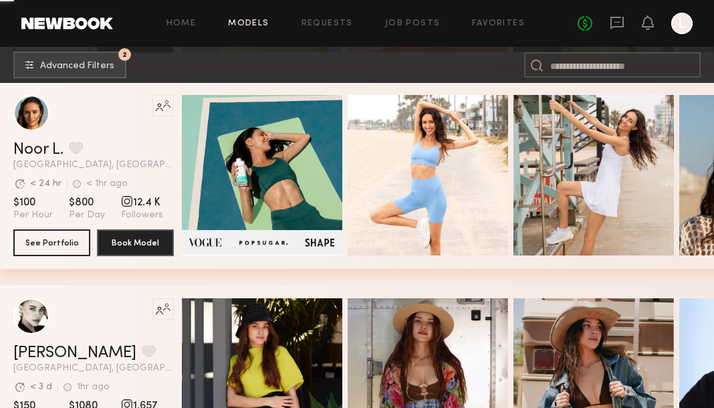
scroll to position [41057, 0]
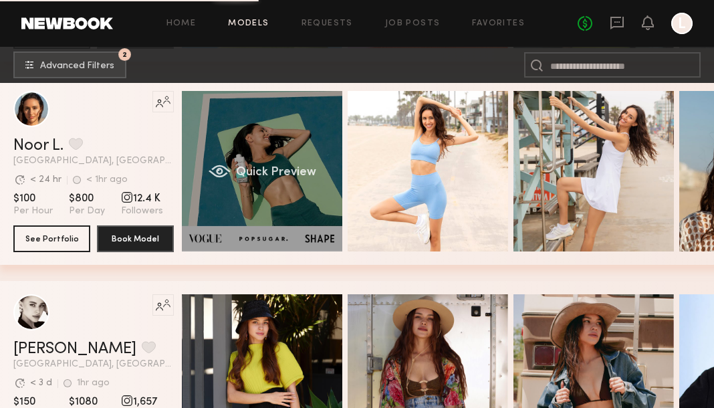
click at [236, 156] on div "Quick Preview" at bounding box center [262, 171] width 160 height 160
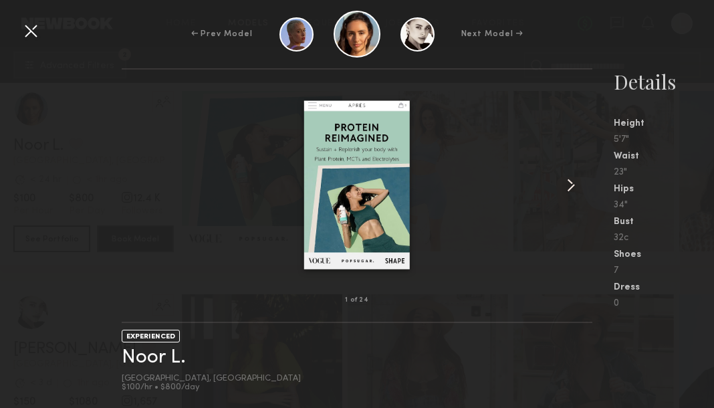
click at [579, 175] on common-icon at bounding box center [570, 184] width 21 height 21
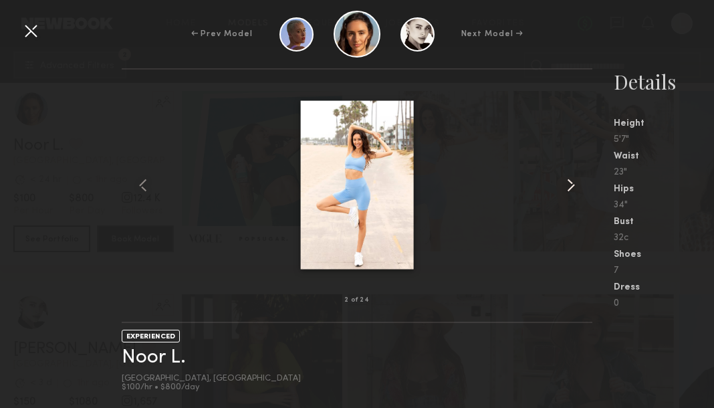
click at [579, 175] on common-icon at bounding box center [570, 184] width 21 height 21
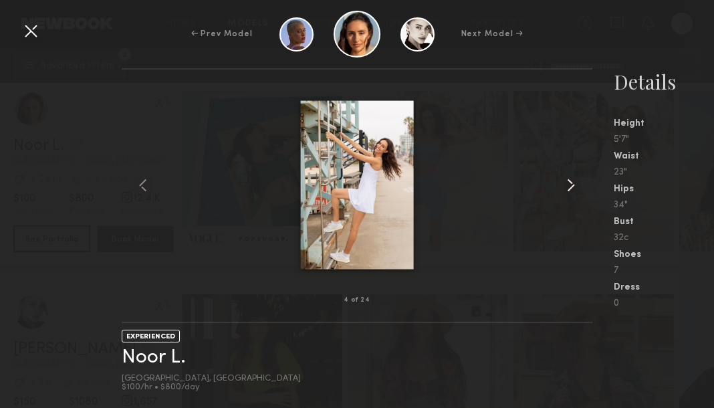
click at [579, 175] on common-icon at bounding box center [570, 184] width 21 height 21
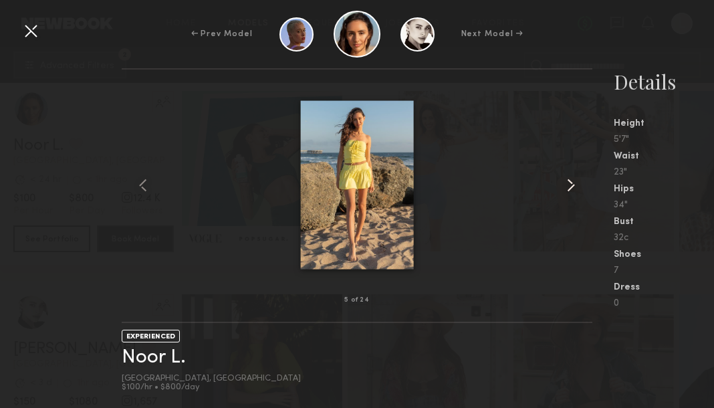
click at [579, 175] on common-icon at bounding box center [570, 184] width 21 height 21
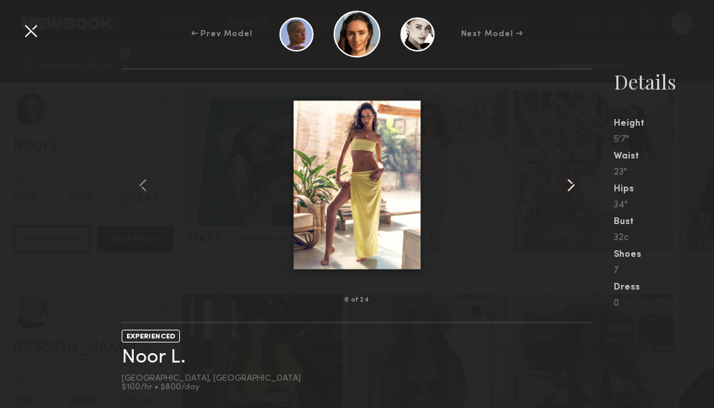
click at [579, 175] on common-icon at bounding box center [570, 184] width 21 height 21
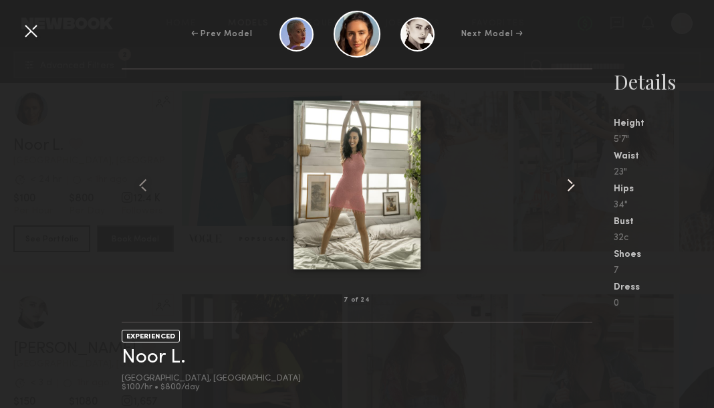
click at [579, 175] on common-icon at bounding box center [570, 184] width 21 height 21
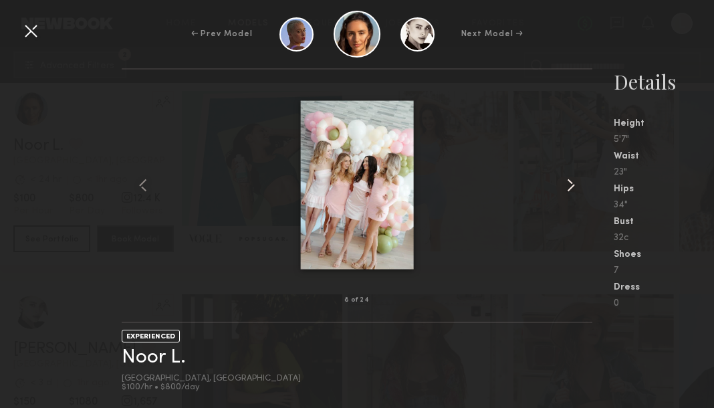
click at [579, 175] on common-icon at bounding box center [570, 184] width 21 height 21
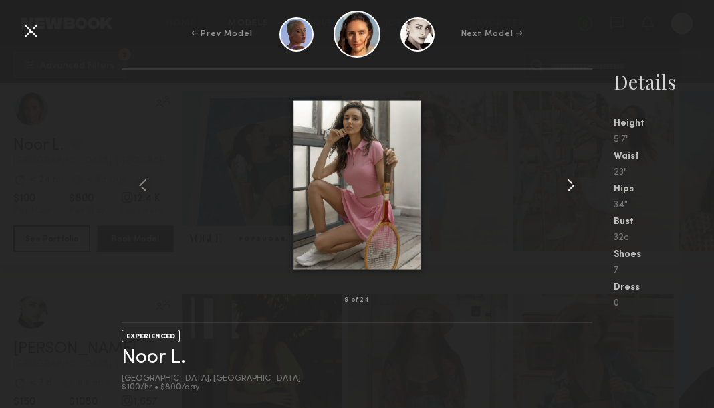
click at [579, 175] on common-icon at bounding box center [570, 184] width 21 height 21
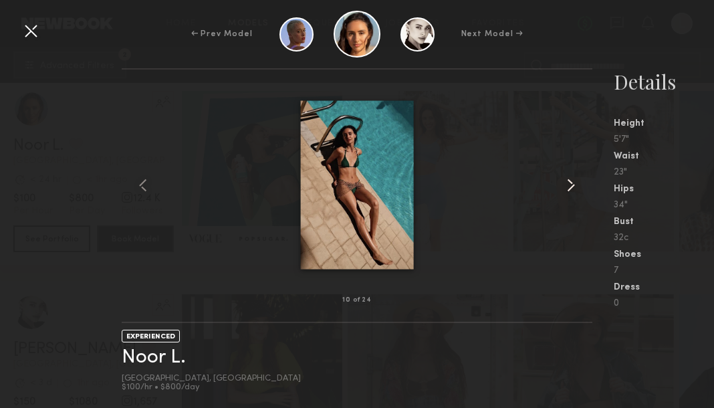
click at [579, 175] on common-icon at bounding box center [570, 184] width 21 height 21
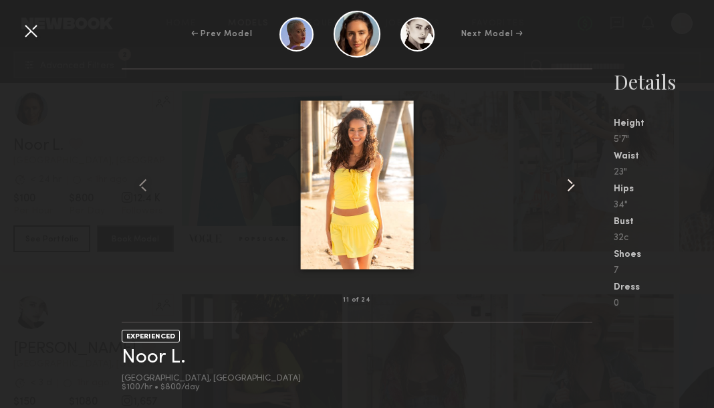
click at [579, 175] on common-icon at bounding box center [570, 184] width 21 height 21
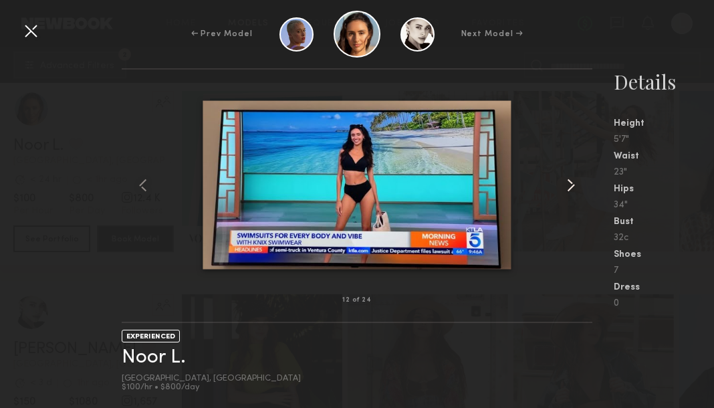
click at [579, 175] on common-icon at bounding box center [570, 184] width 21 height 21
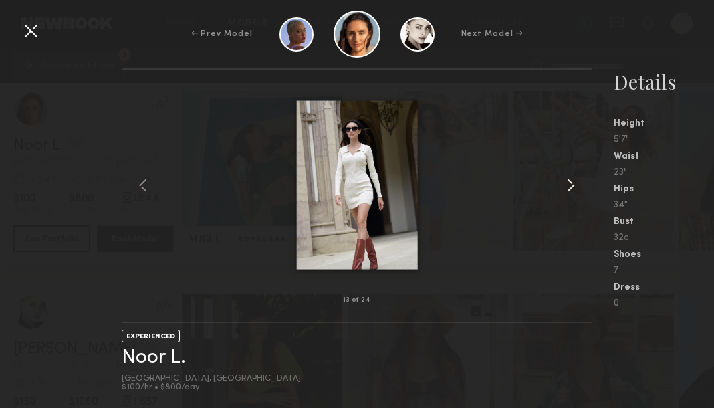
click at [579, 175] on common-icon at bounding box center [570, 184] width 21 height 21
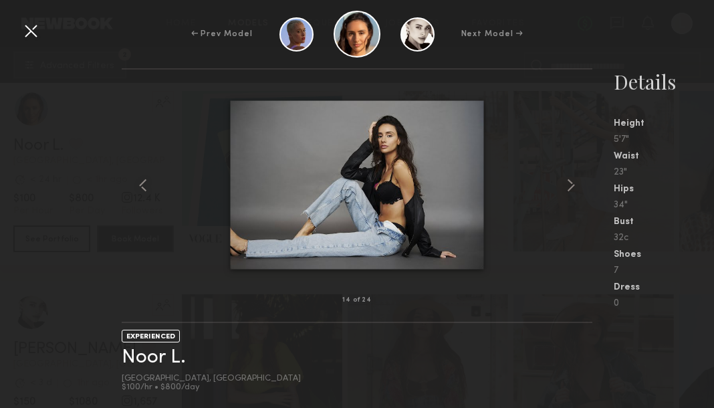
click at [24, 21] on div at bounding box center [30, 30] width 21 height 21
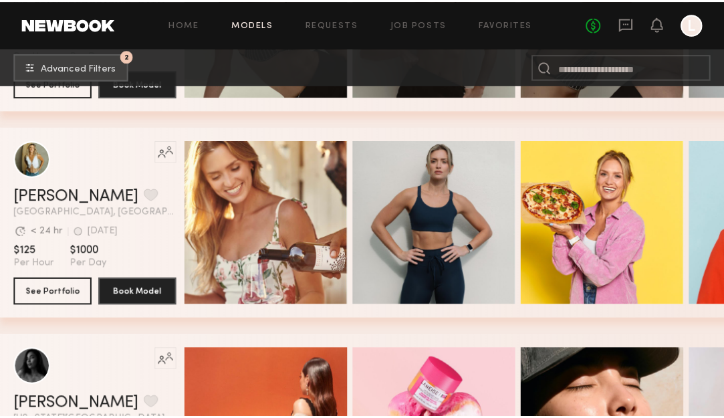
scroll to position [45921, 0]
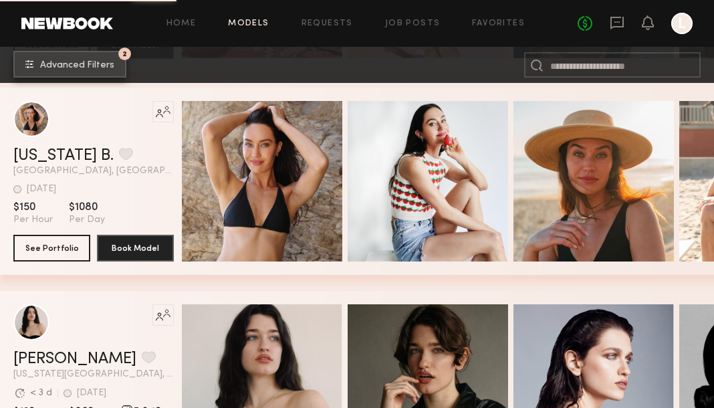
click at [106, 57] on button "2 Advanced Filters" at bounding box center [69, 64] width 113 height 27
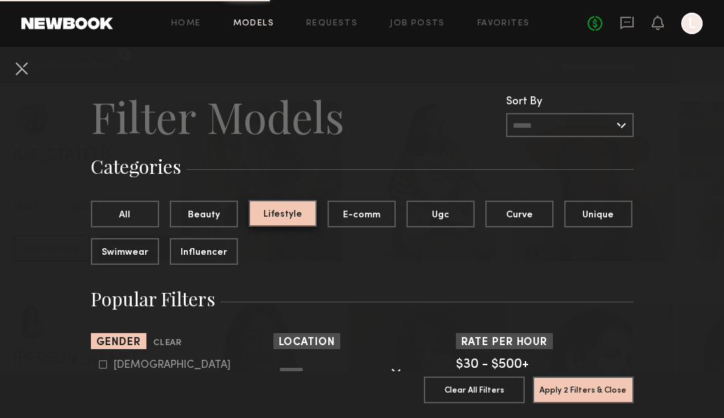
click at [266, 200] on button "Lifestyle" at bounding box center [283, 213] width 68 height 27
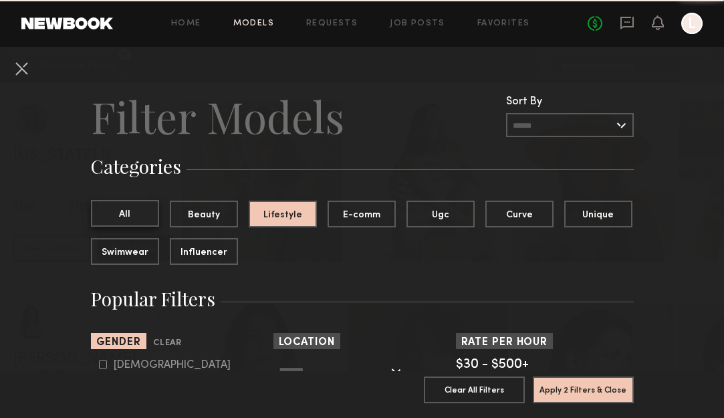
click at [136, 200] on button "All" at bounding box center [125, 213] width 68 height 27
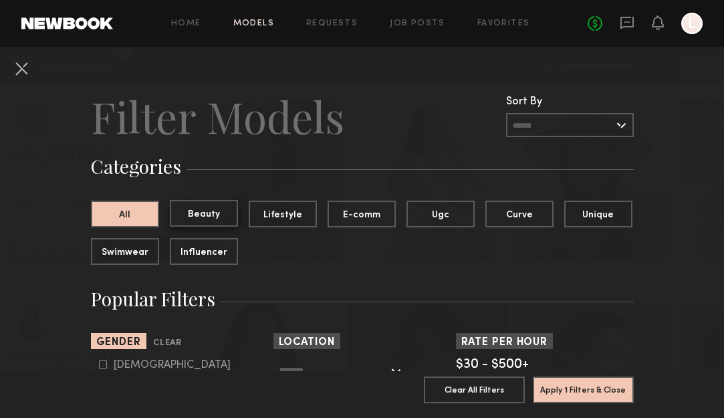
click at [194, 200] on button "Beauty" at bounding box center [204, 213] width 68 height 27
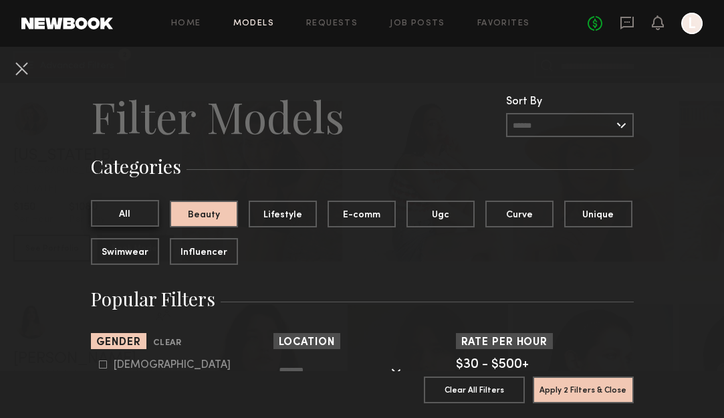
click at [134, 200] on button "All" at bounding box center [125, 213] width 68 height 27
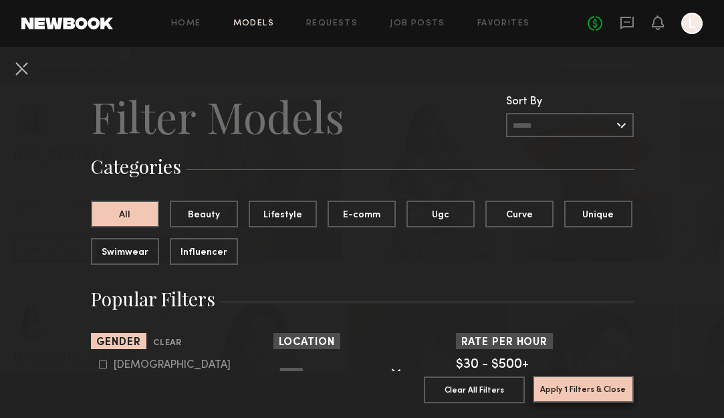
click at [574, 375] on button "Apply 1 Filters & Close" at bounding box center [582, 388] width 101 height 27
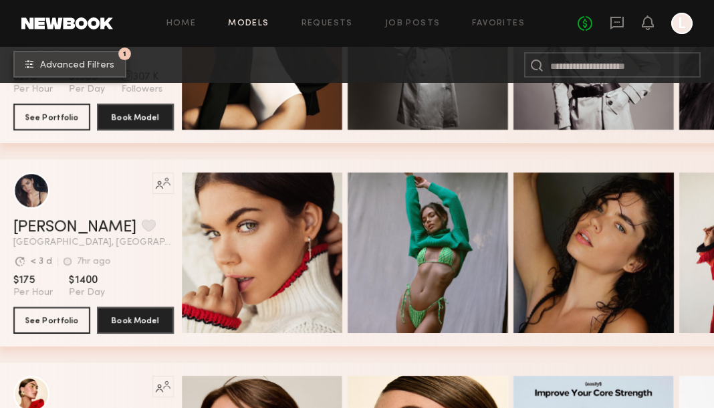
scroll to position [763, 0]
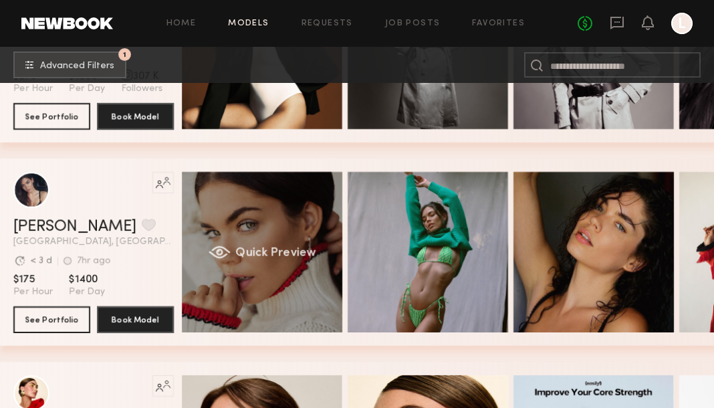
click at [314, 254] on div "Quick Preview" at bounding box center [262, 252] width 160 height 160
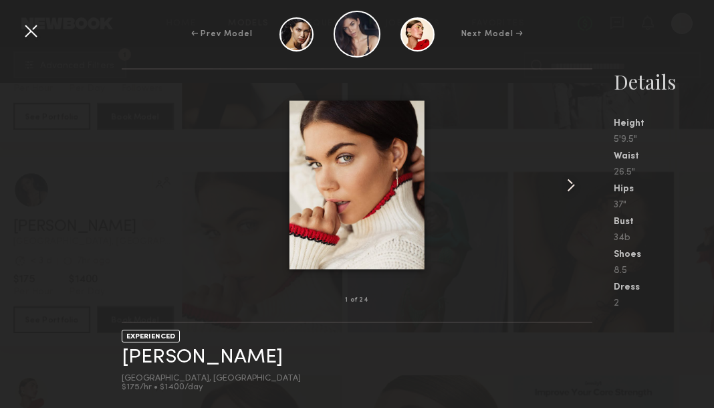
click at [569, 179] on common-icon at bounding box center [570, 184] width 21 height 21
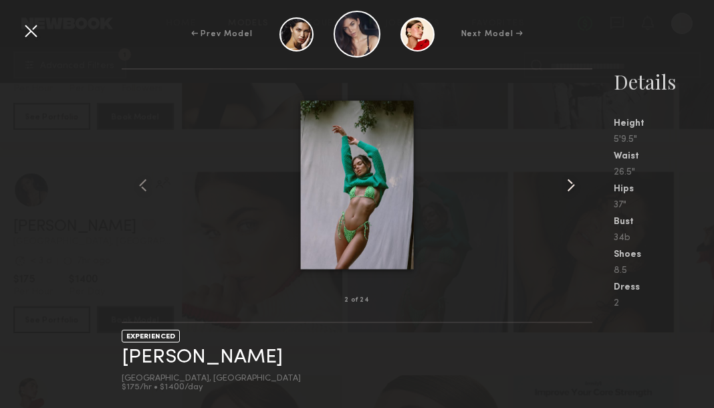
click at [569, 179] on common-icon at bounding box center [570, 184] width 21 height 21
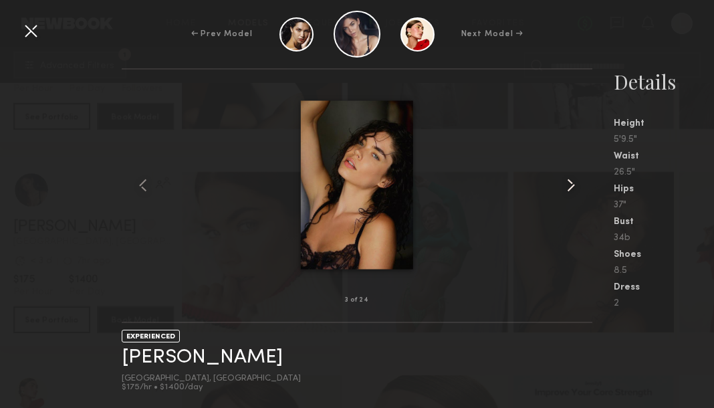
click at [569, 179] on common-icon at bounding box center [570, 184] width 21 height 21
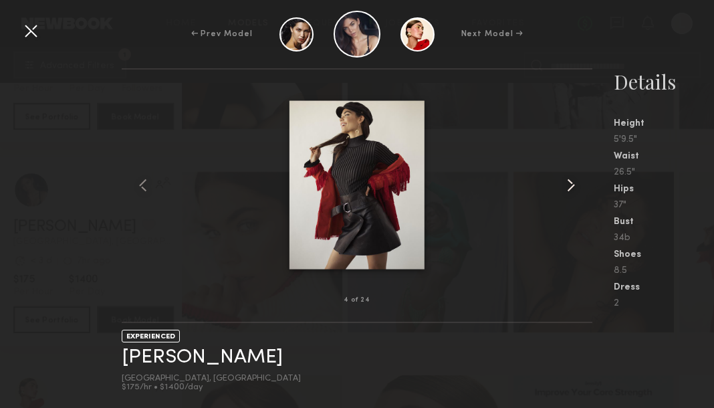
click at [569, 179] on common-icon at bounding box center [570, 184] width 21 height 21
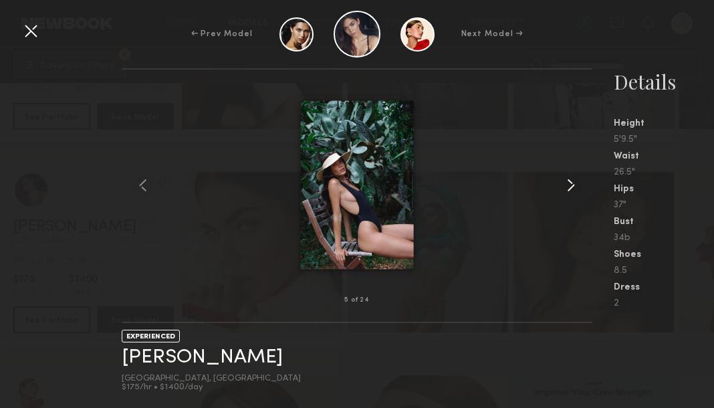
click at [569, 179] on common-icon at bounding box center [570, 184] width 21 height 21
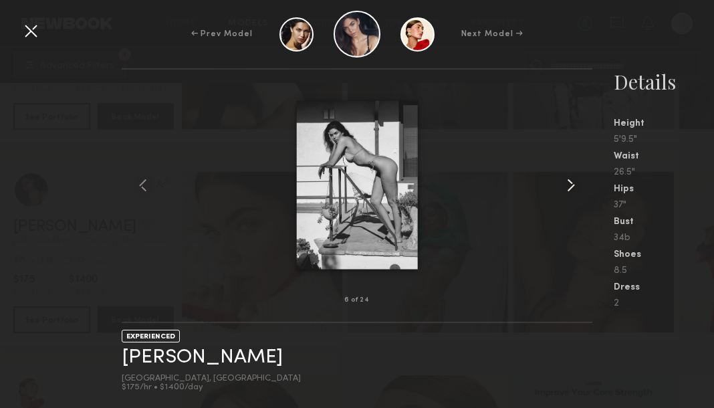
click at [569, 179] on common-icon at bounding box center [570, 184] width 21 height 21
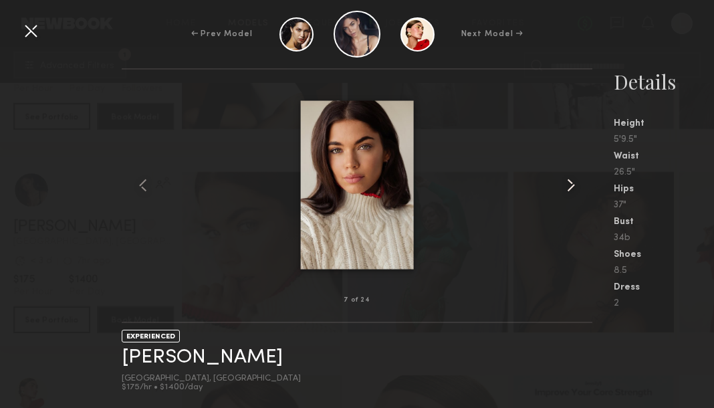
click at [569, 179] on common-icon at bounding box center [570, 184] width 21 height 21
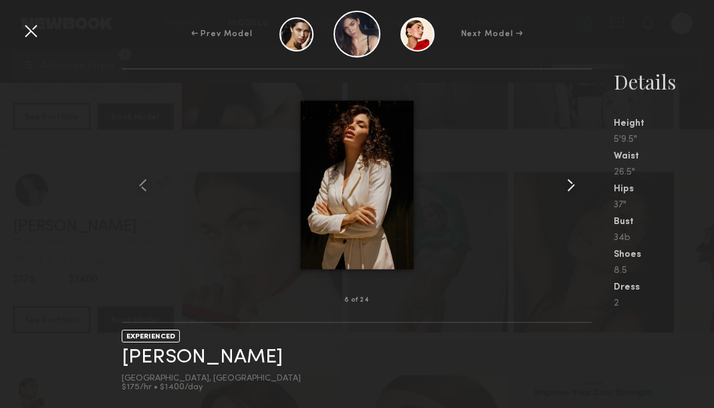
click at [569, 179] on common-icon at bounding box center [570, 184] width 21 height 21
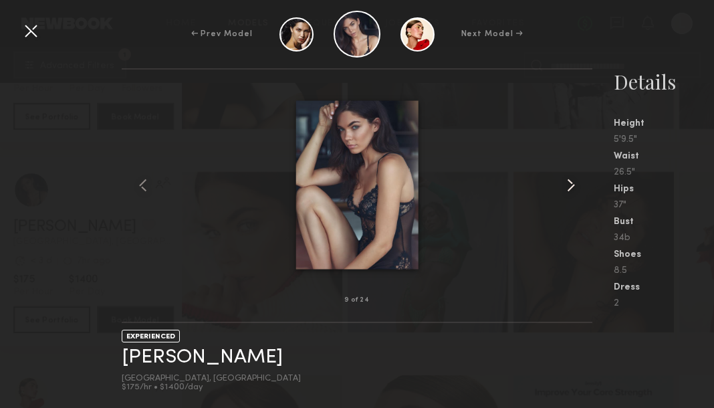
click at [569, 179] on common-icon at bounding box center [570, 184] width 21 height 21
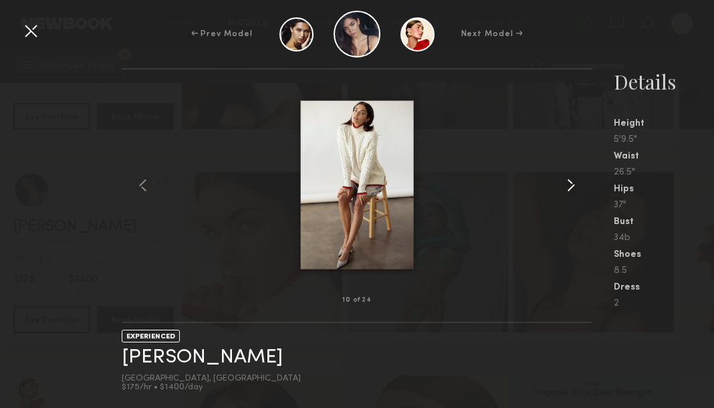
click at [569, 179] on common-icon at bounding box center [570, 184] width 21 height 21
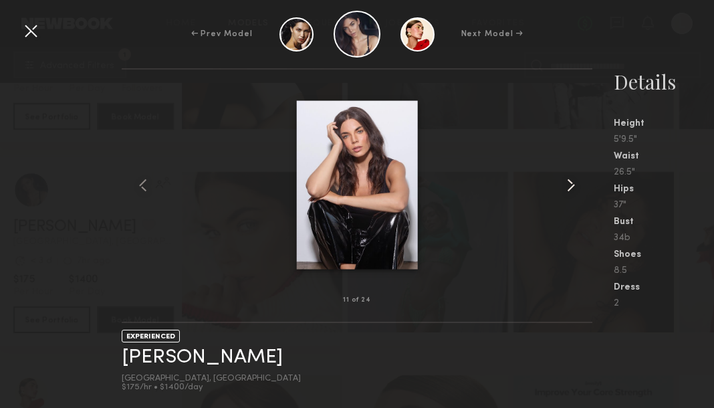
click at [569, 179] on common-icon at bounding box center [570, 184] width 21 height 21
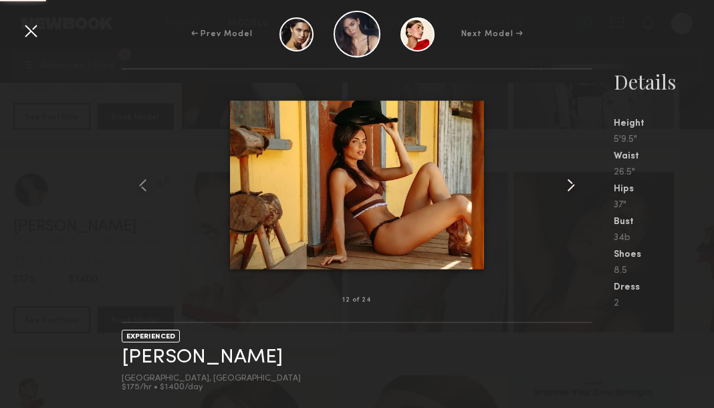
click at [569, 179] on common-icon at bounding box center [570, 184] width 21 height 21
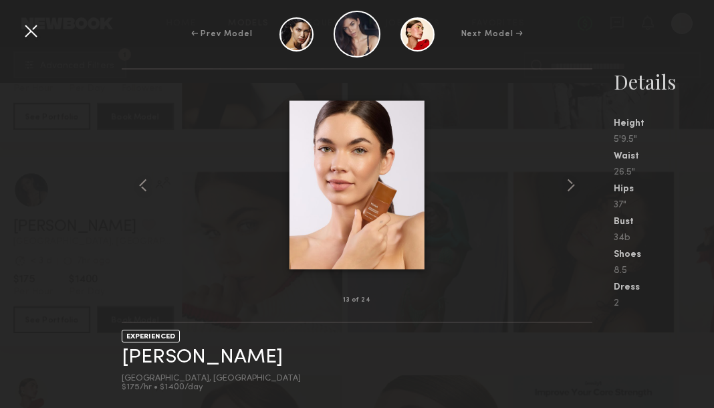
click at [569, 179] on common-icon at bounding box center [570, 184] width 21 height 21
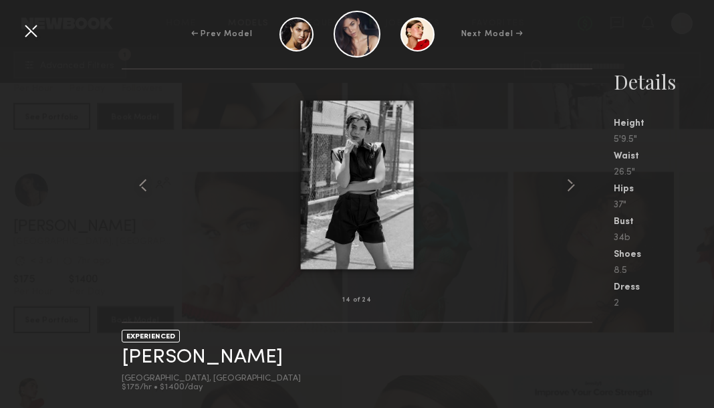
click at [569, 179] on common-icon at bounding box center [570, 184] width 21 height 21
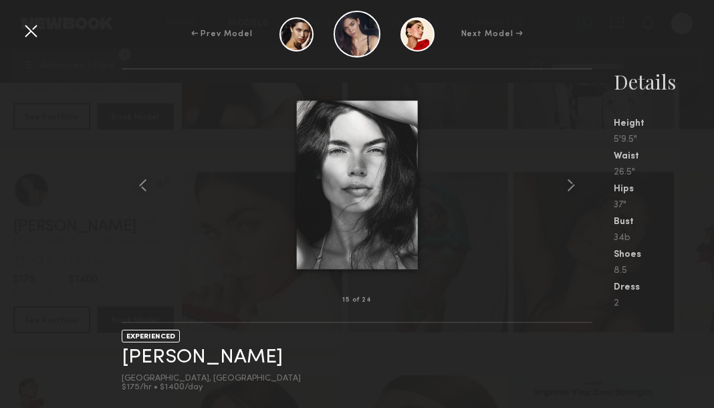
click at [569, 179] on common-icon at bounding box center [570, 184] width 21 height 21
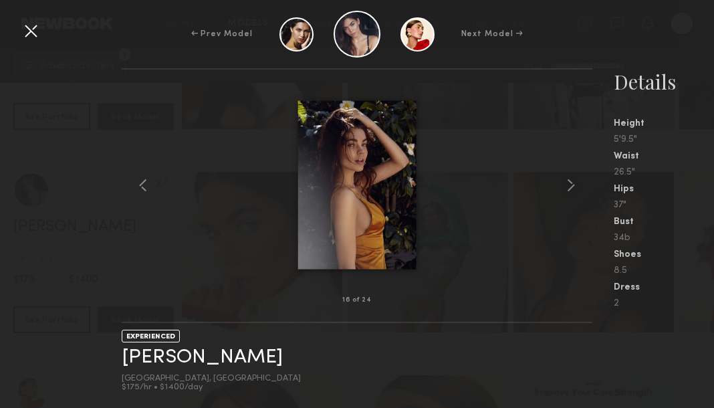
click at [569, 179] on common-icon at bounding box center [570, 184] width 21 height 21
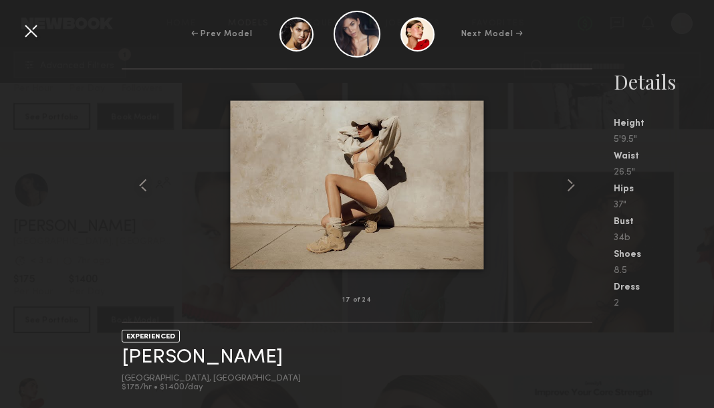
click at [569, 179] on common-icon at bounding box center [570, 184] width 21 height 21
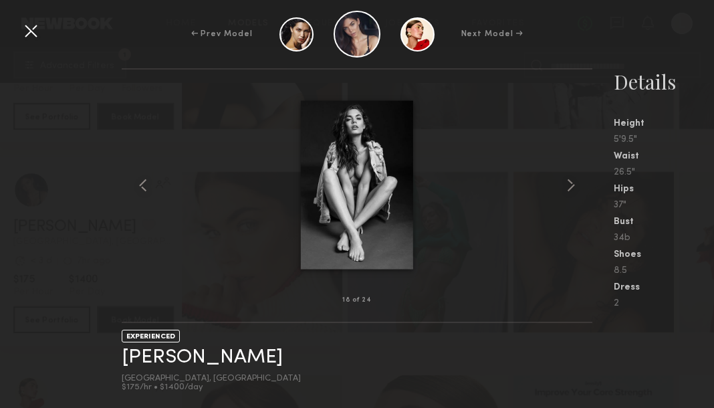
click at [35, 20] on div at bounding box center [30, 30] width 21 height 21
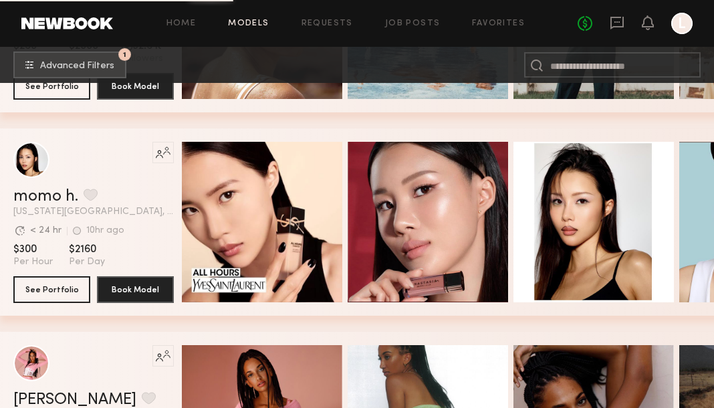
scroll to position [9510, 0]
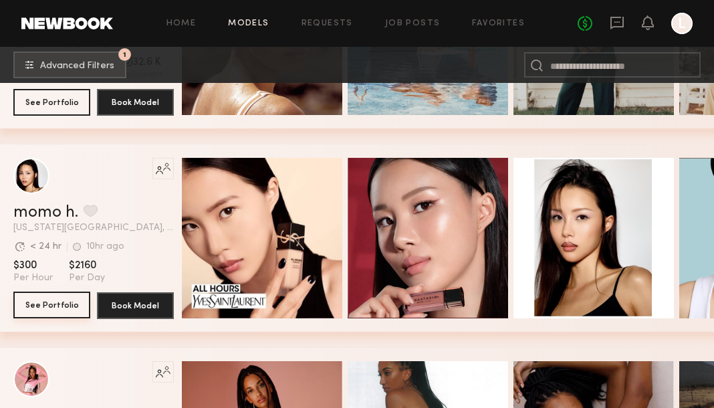
click at [78, 301] on button "See Portfolio" at bounding box center [51, 304] width 77 height 27
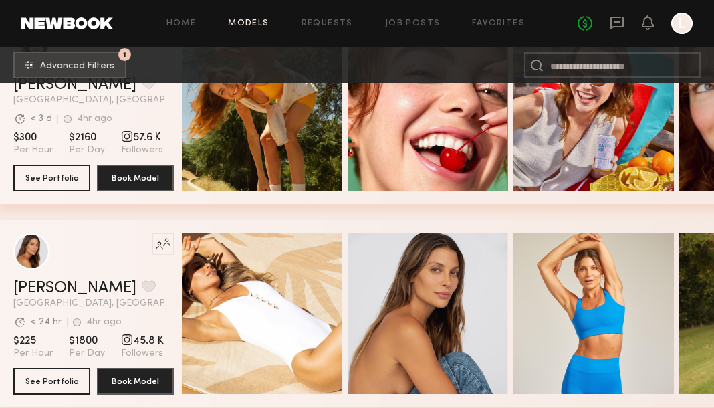
scroll to position [13499, 0]
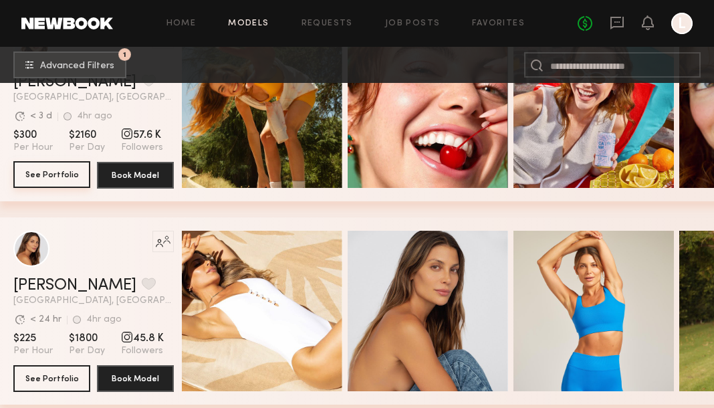
click at [54, 176] on button "See Portfolio" at bounding box center [51, 174] width 77 height 27
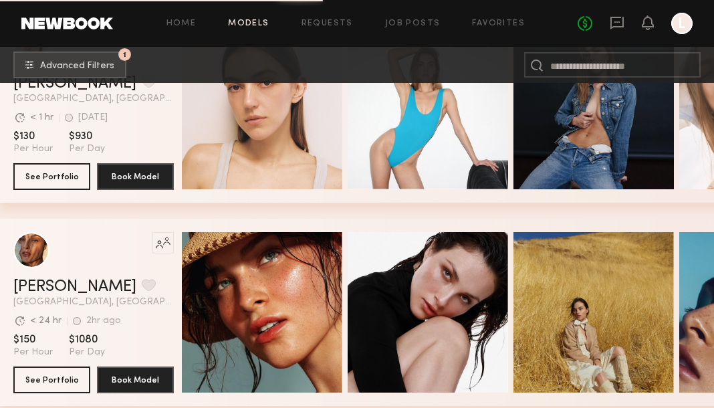
scroll to position [14175, 0]
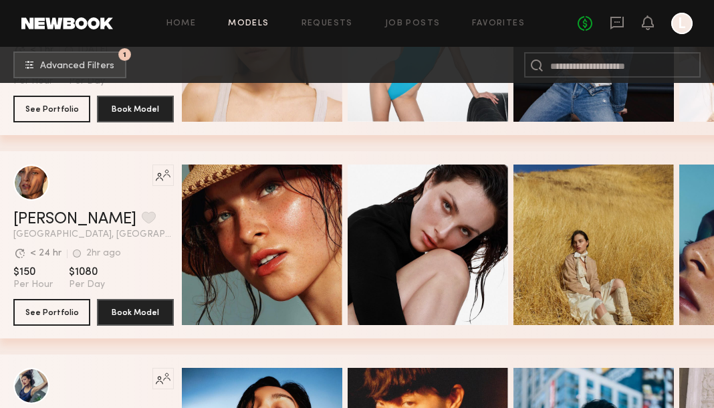
click at [228, 218] on div "Quick Preview" at bounding box center [262, 244] width 160 height 160
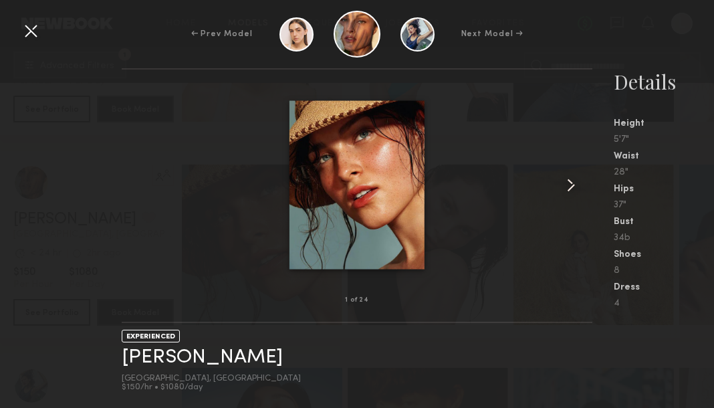
click at [585, 174] on div at bounding box center [582, 185] width 19 height 188
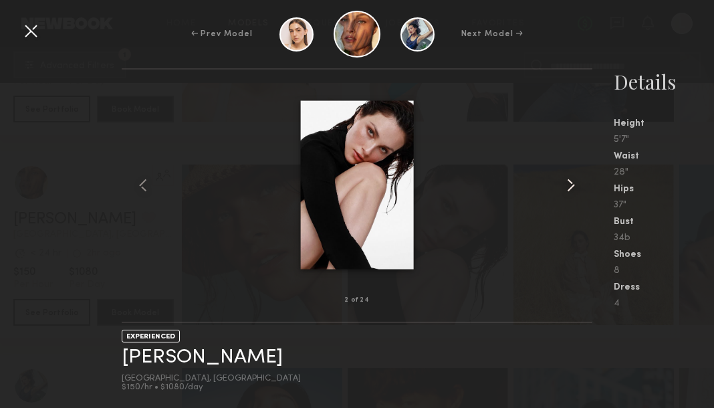
click at [581, 175] on common-icon at bounding box center [570, 184] width 21 height 21
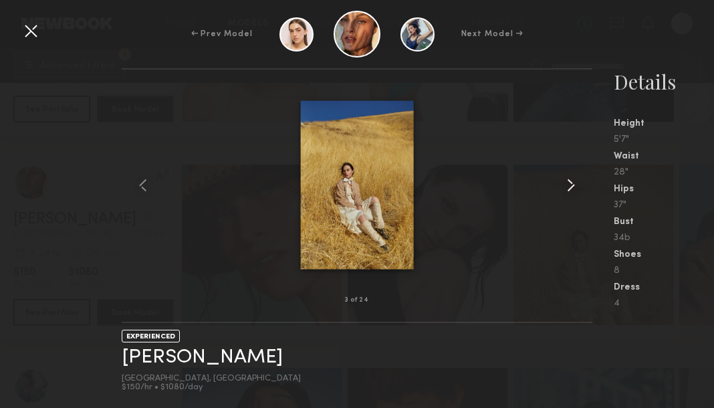
click at [581, 175] on common-icon at bounding box center [570, 184] width 21 height 21
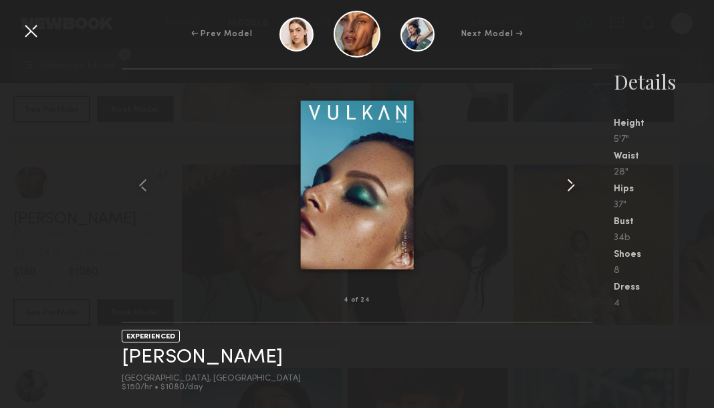
click at [581, 175] on common-icon at bounding box center [570, 184] width 21 height 21
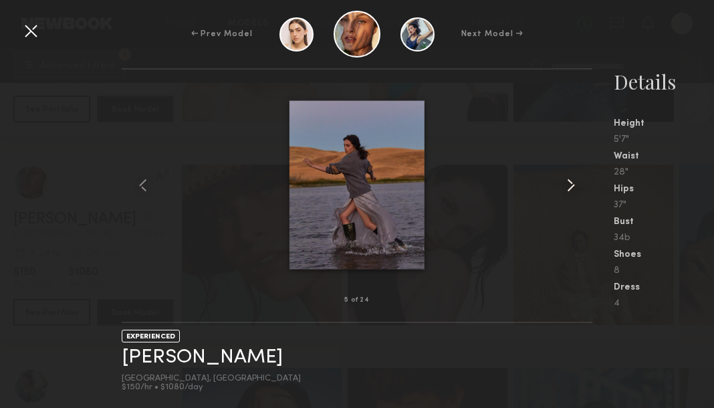
click at [581, 175] on common-icon at bounding box center [570, 184] width 21 height 21
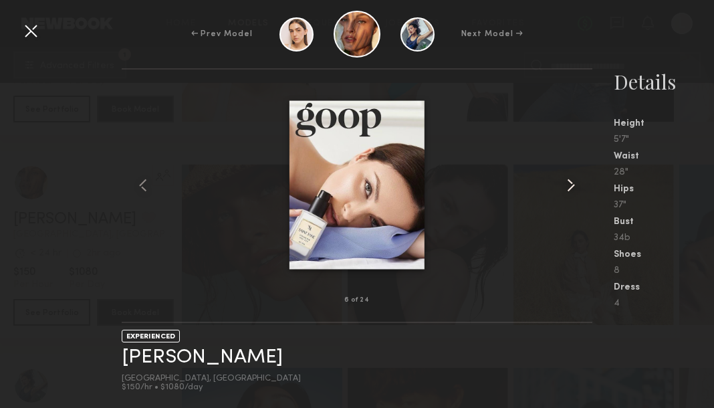
click at [581, 175] on common-icon at bounding box center [570, 184] width 21 height 21
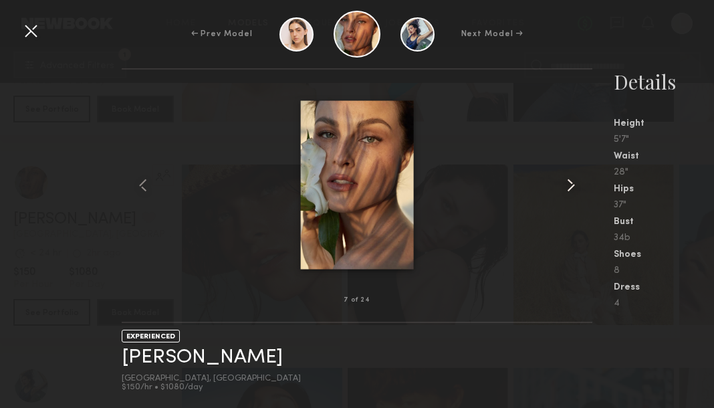
click at [581, 175] on common-icon at bounding box center [570, 184] width 21 height 21
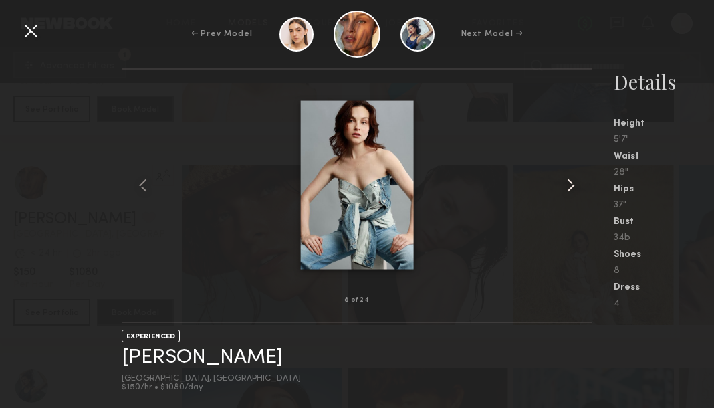
click at [581, 175] on common-icon at bounding box center [570, 184] width 21 height 21
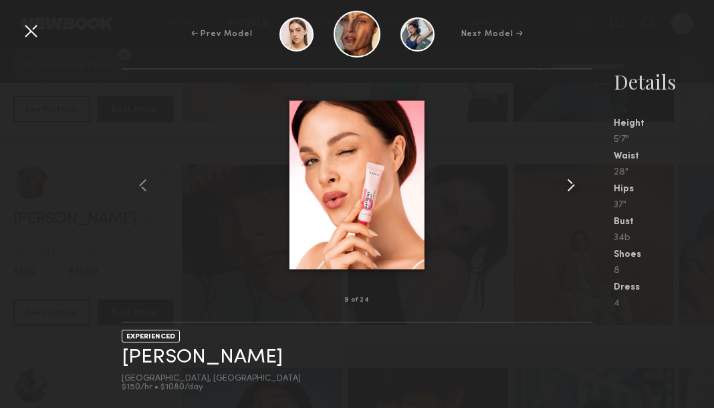
click at [581, 175] on common-icon at bounding box center [570, 184] width 21 height 21
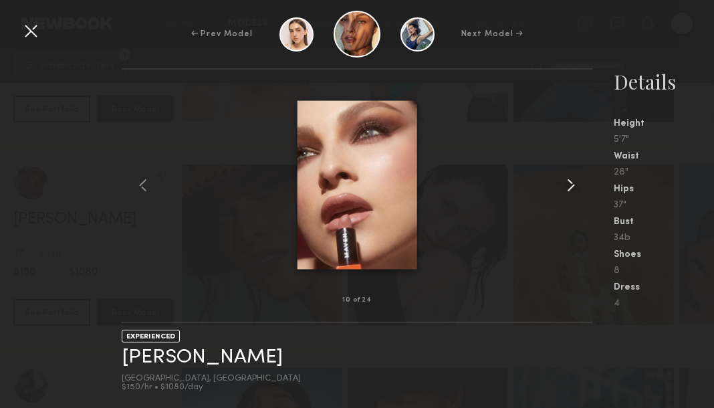
click at [581, 175] on common-icon at bounding box center [570, 184] width 21 height 21
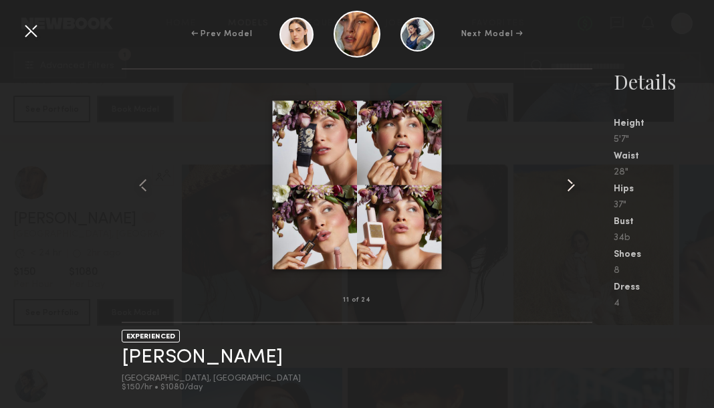
click at [581, 175] on common-icon at bounding box center [570, 184] width 21 height 21
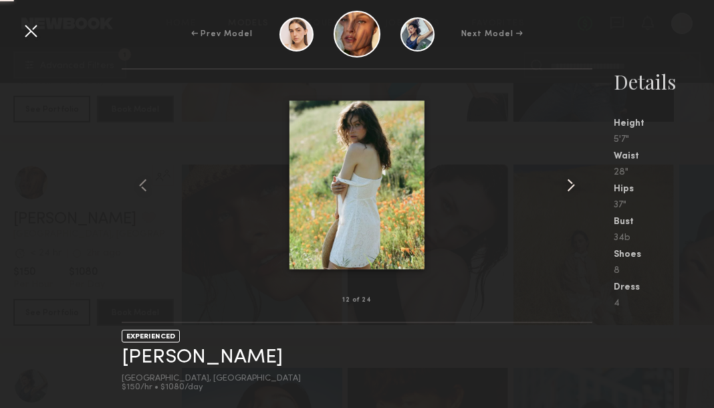
click at [581, 175] on common-icon at bounding box center [570, 184] width 21 height 21
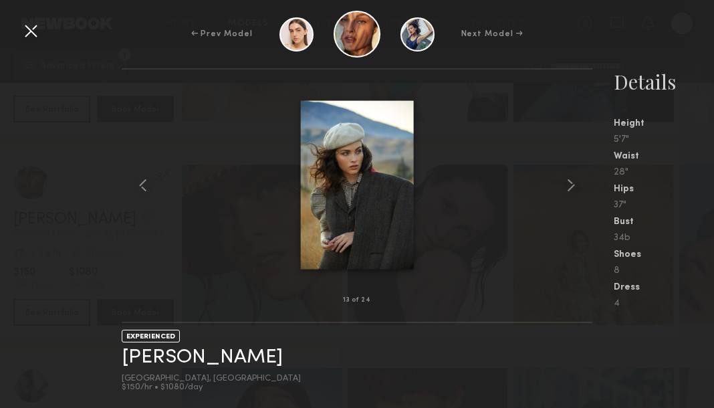
click at [42, 30] on div "← Prev Model Next Model →" at bounding box center [357, 34] width 714 height 47
click at [34, 25] on div at bounding box center [30, 30] width 21 height 21
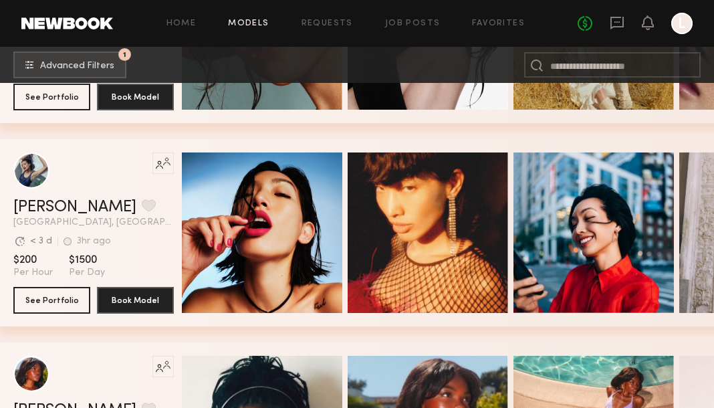
scroll to position [14394, 0]
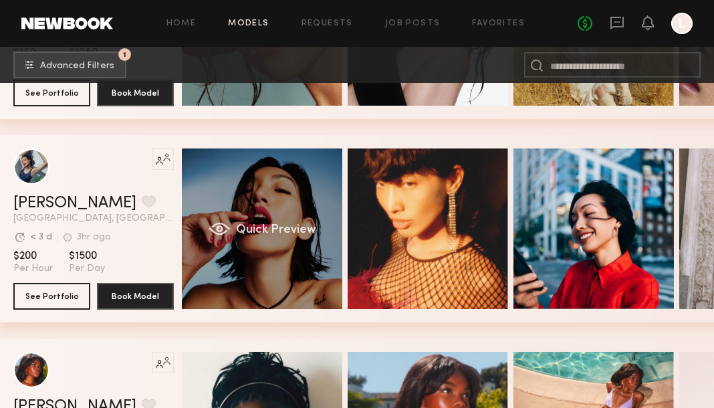
click at [230, 243] on div "Quick Preview" at bounding box center [262, 228] width 160 height 160
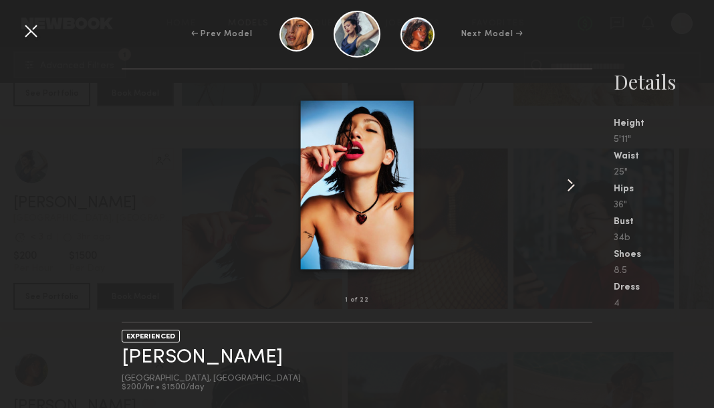
click at [563, 178] on common-icon at bounding box center [570, 184] width 21 height 21
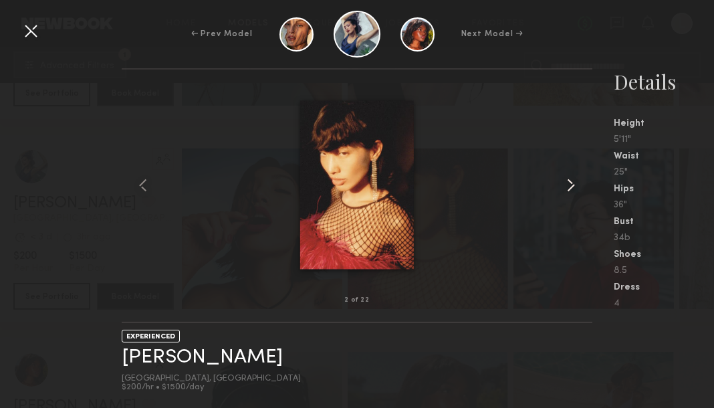
click at [563, 178] on common-icon at bounding box center [570, 184] width 21 height 21
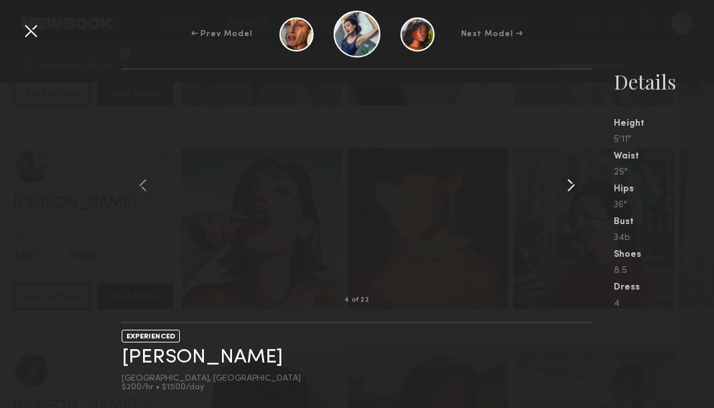
click at [563, 178] on common-icon at bounding box center [570, 184] width 21 height 21
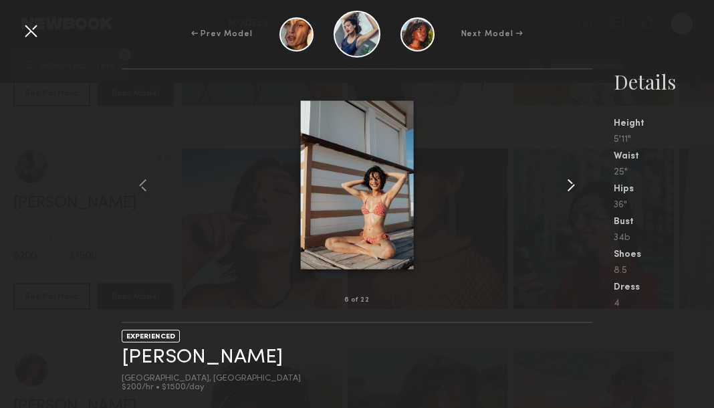
click at [563, 178] on common-icon at bounding box center [570, 184] width 21 height 21
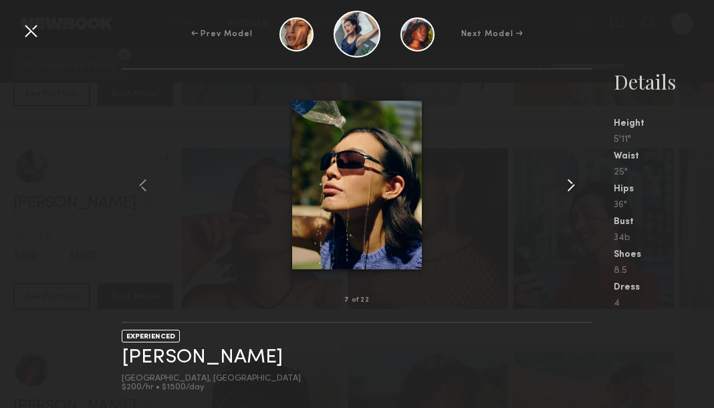
click at [576, 177] on common-icon at bounding box center [570, 184] width 21 height 21
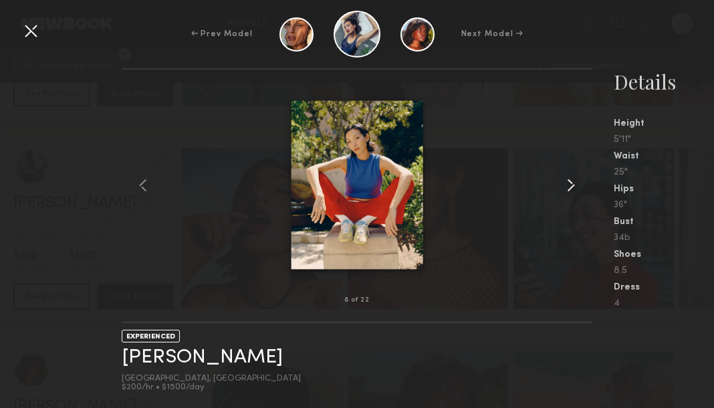
click at [576, 177] on common-icon at bounding box center [570, 184] width 21 height 21
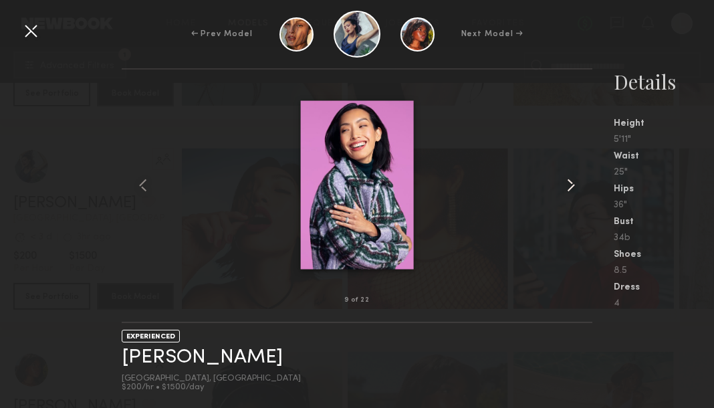
click at [576, 177] on common-icon at bounding box center [570, 184] width 21 height 21
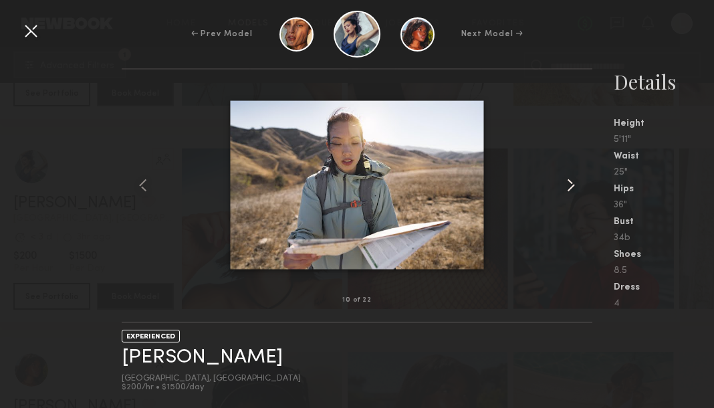
click at [576, 177] on common-icon at bounding box center [570, 184] width 21 height 21
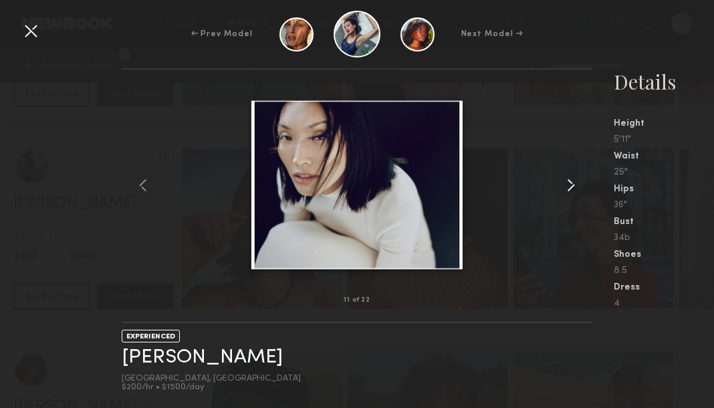
click at [576, 177] on common-icon at bounding box center [570, 184] width 21 height 21
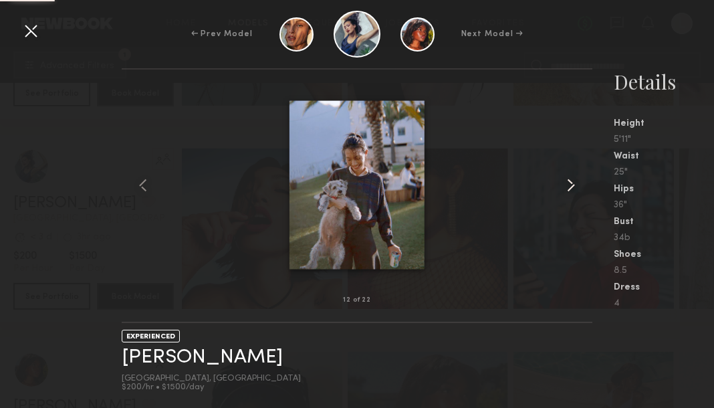
click at [576, 177] on common-icon at bounding box center [570, 184] width 21 height 21
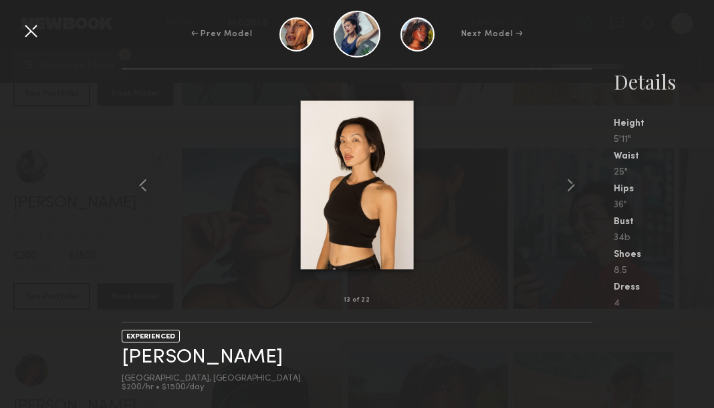
click at [43, 35] on div "← Prev Model Next Model →" at bounding box center [357, 34] width 714 height 47
click at [34, 33] on div at bounding box center [30, 30] width 21 height 21
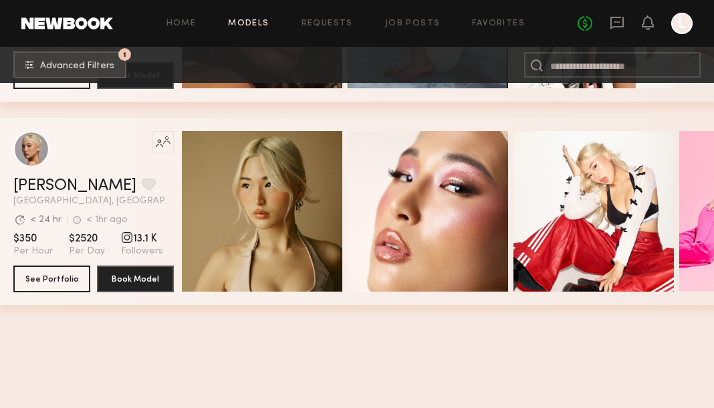
scroll to position [15384, 0]
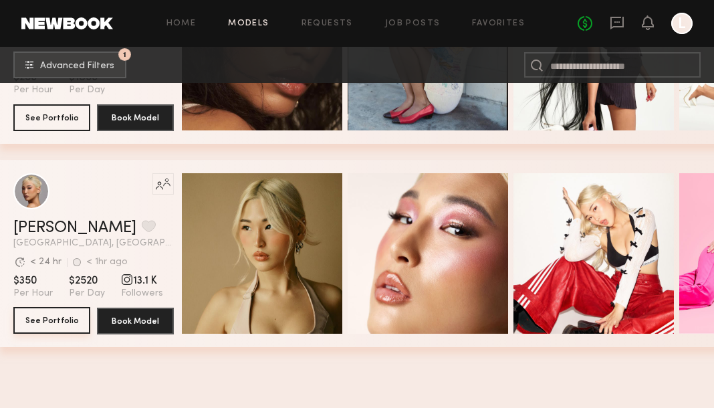
click at [81, 316] on button "See Portfolio" at bounding box center [51, 320] width 77 height 27
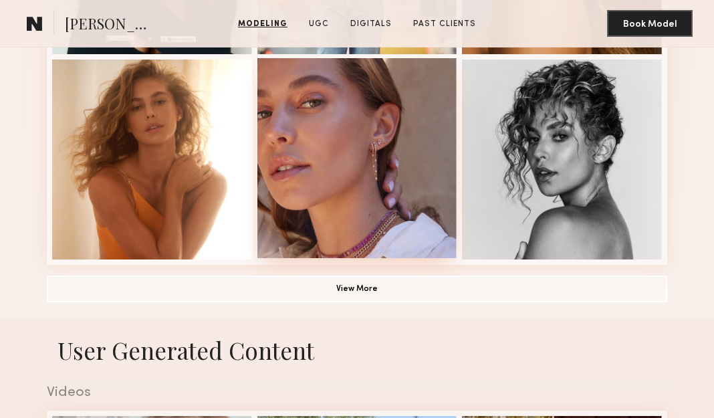
scroll to position [917, 0]
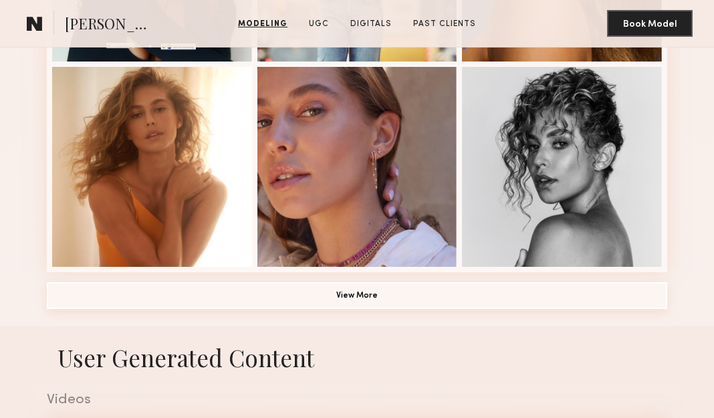
click at [398, 282] on button "View More" at bounding box center [357, 295] width 620 height 27
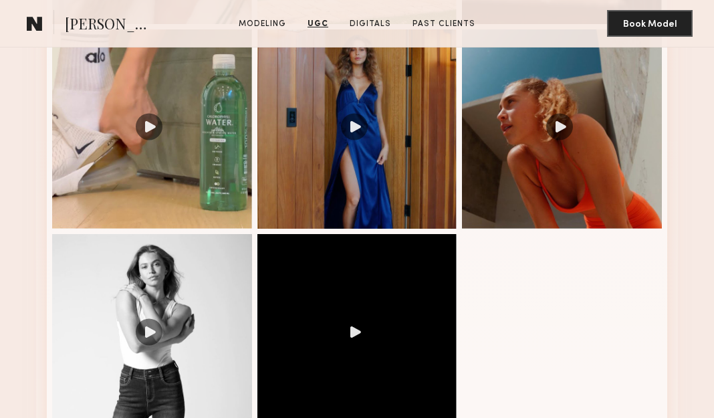
scroll to position [2251, 0]
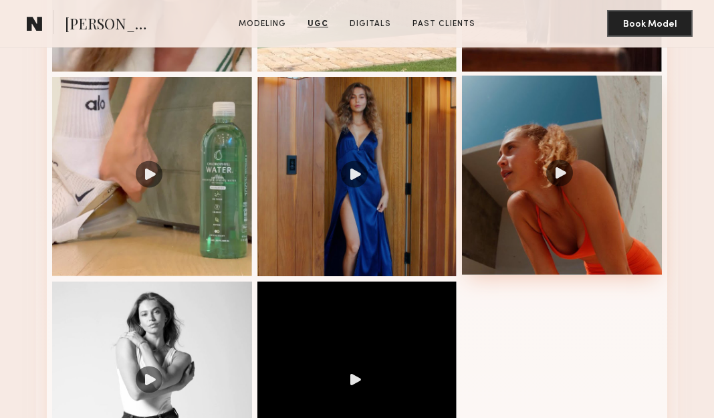
click at [553, 166] on div at bounding box center [562, 175] width 200 height 200
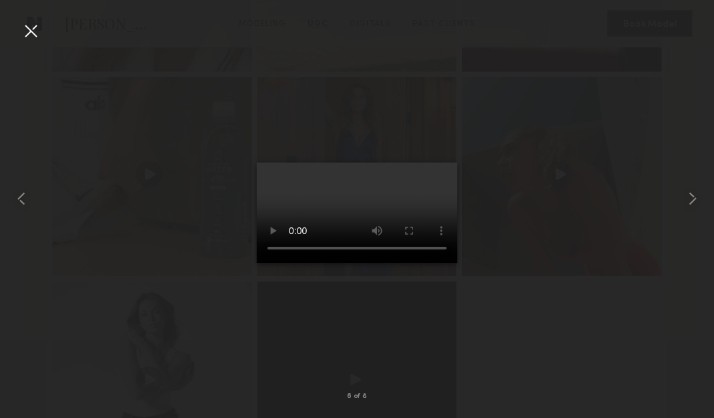
click at [31, 34] on div at bounding box center [30, 30] width 21 height 21
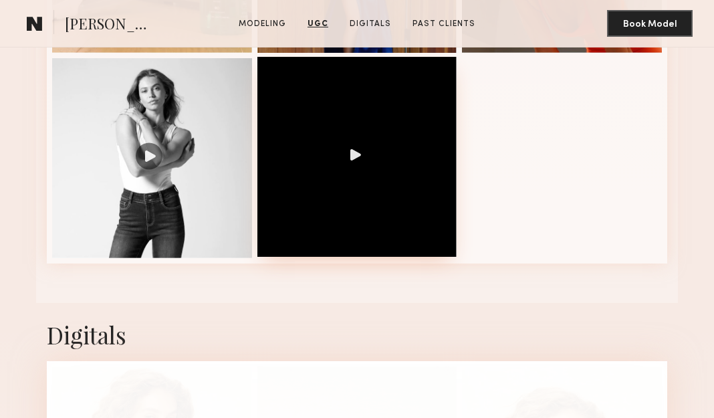
scroll to position [2527, 0]
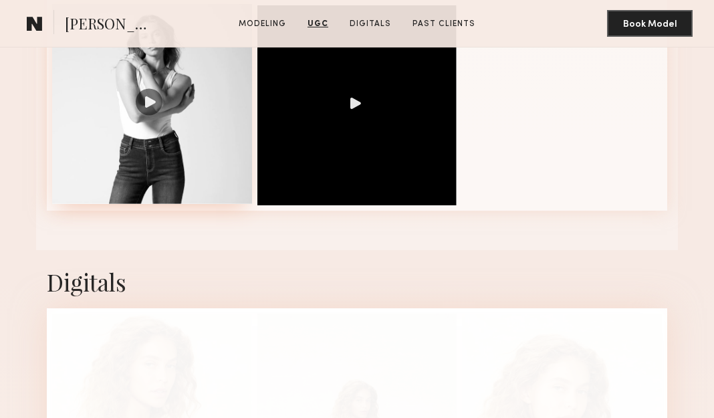
click at [170, 116] on div at bounding box center [152, 104] width 200 height 200
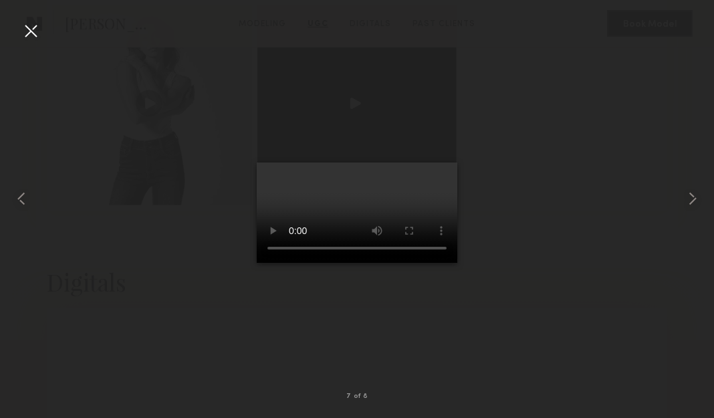
click at [35, 30] on div at bounding box center [30, 30] width 21 height 21
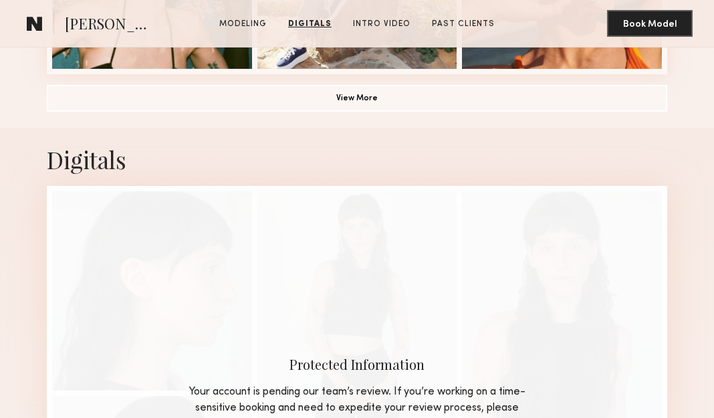
scroll to position [1094, 0]
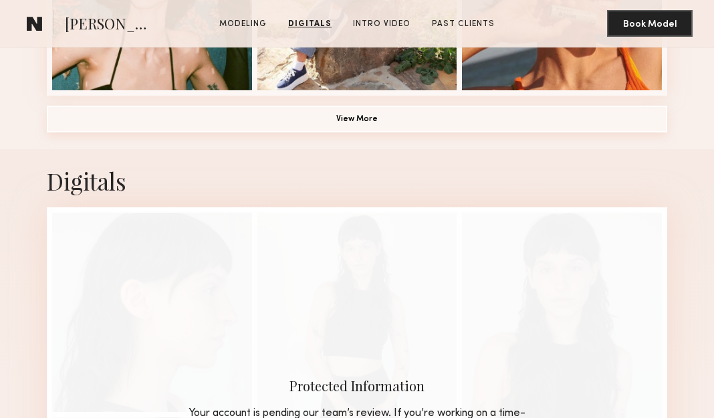
click at [423, 106] on button "View More" at bounding box center [357, 119] width 620 height 27
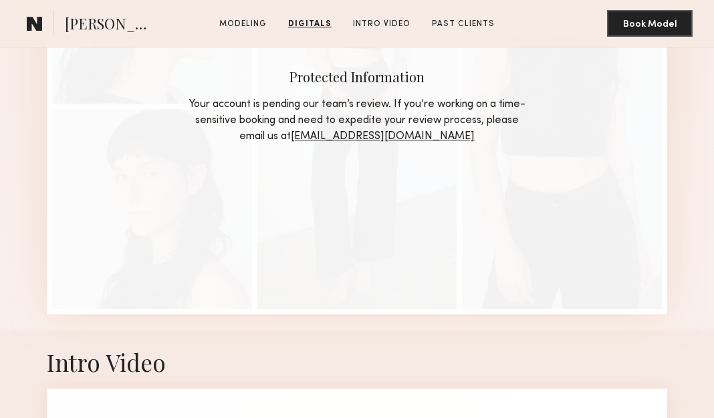
scroll to position [2626, 0]
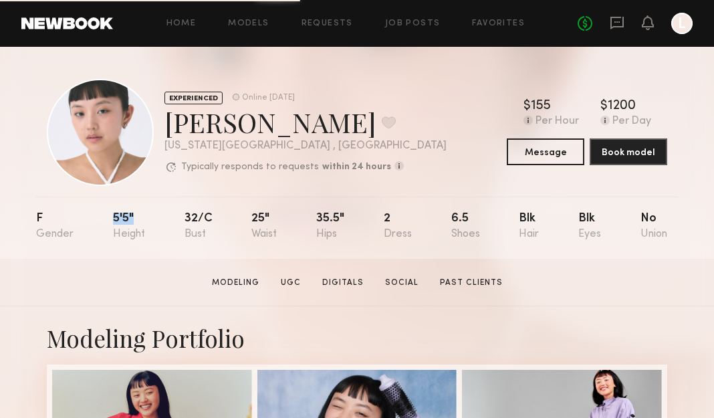
drag, startPoint x: 141, startPoint y: 197, endPoint x: 153, endPoint y: 202, distance: 12.9
click at [153, 202] on nb-model-profile-props "F 5'5" 32/c 25" 35.5" 2 6.5 Blk Blk No" at bounding box center [356, 227] width 641 height 62
copy div "5'5""
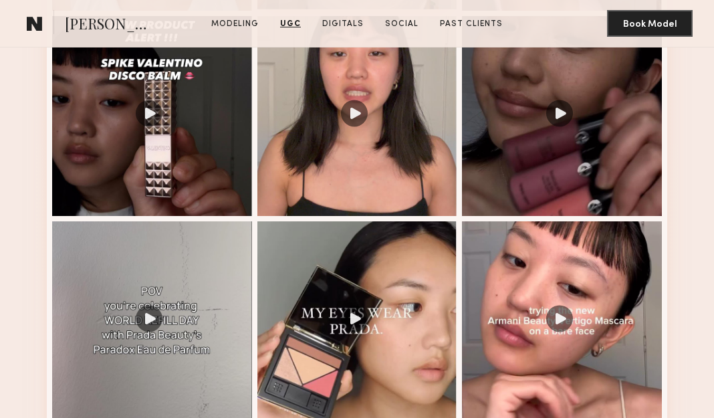
scroll to position [1349, 0]
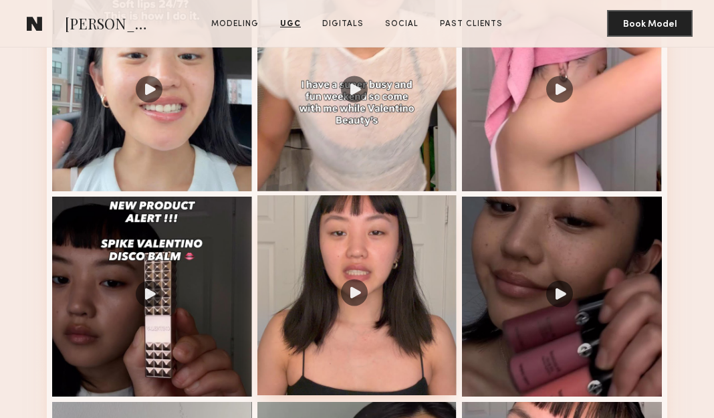
click at [359, 226] on div at bounding box center [357, 295] width 200 height 200
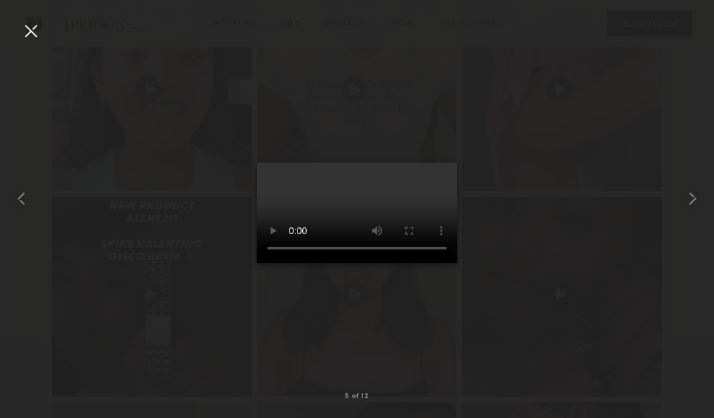
click at [30, 27] on div at bounding box center [30, 30] width 21 height 21
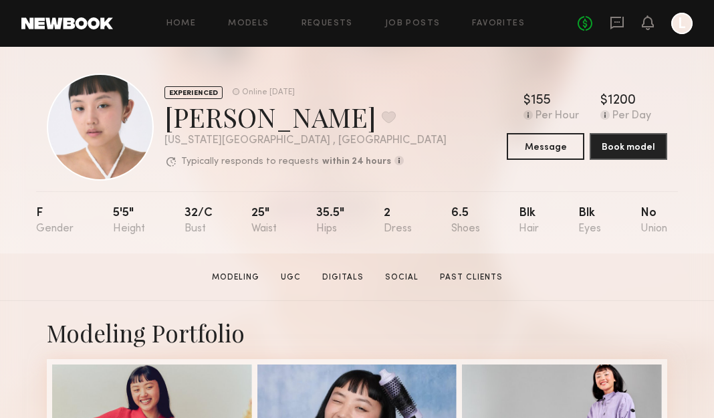
scroll to position [0, 0]
